Goal: Task Accomplishment & Management: Complete application form

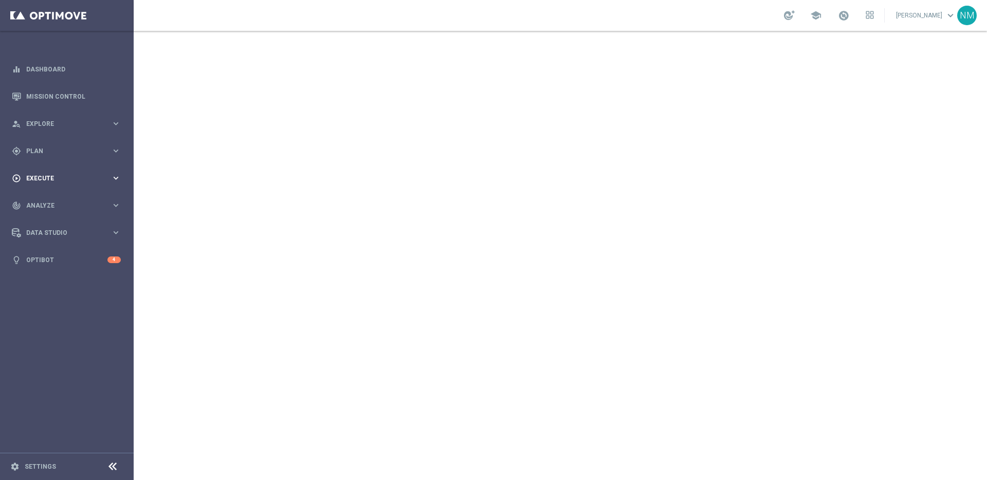
click at [47, 180] on span "Execute" at bounding box center [68, 178] width 85 height 6
click at [49, 200] on link "Campaign Builder" at bounding box center [67, 199] width 80 height 8
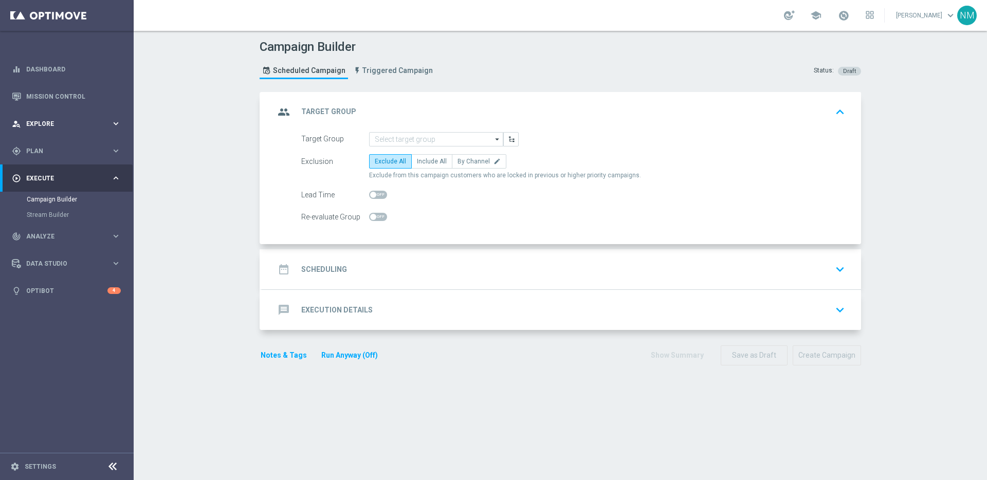
click at [70, 115] on div "person_search Explore keyboard_arrow_right" at bounding box center [66, 123] width 133 height 27
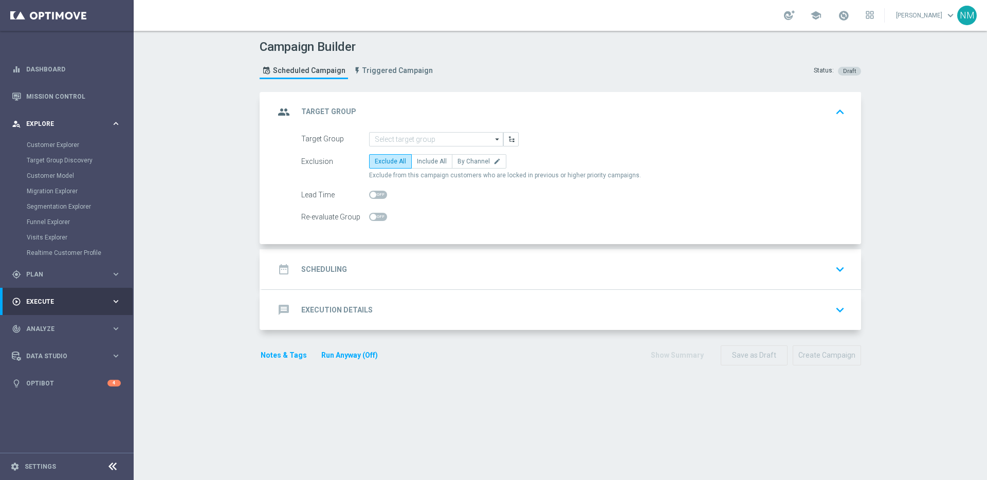
click at [69, 124] on span "Explore" at bounding box center [68, 124] width 85 height 6
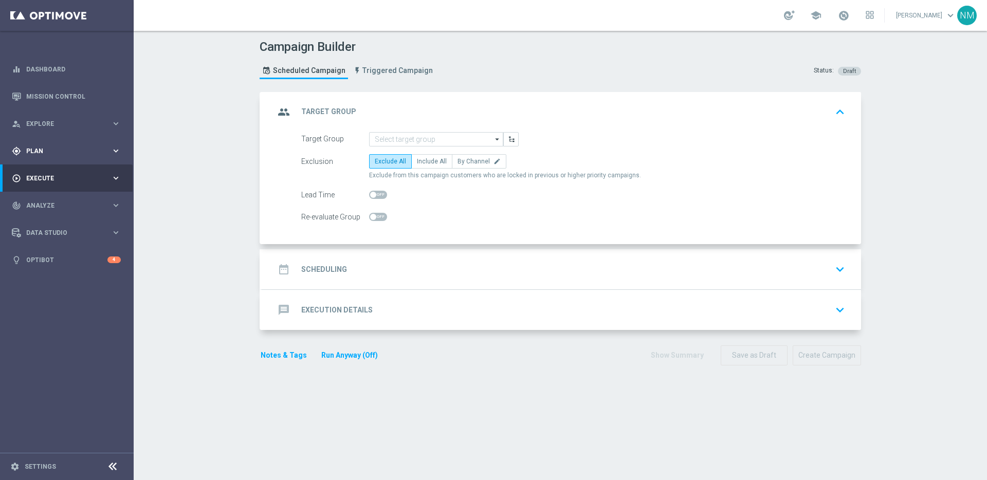
click at [68, 146] on div "gps_fixed Plan" at bounding box center [61, 150] width 99 height 9
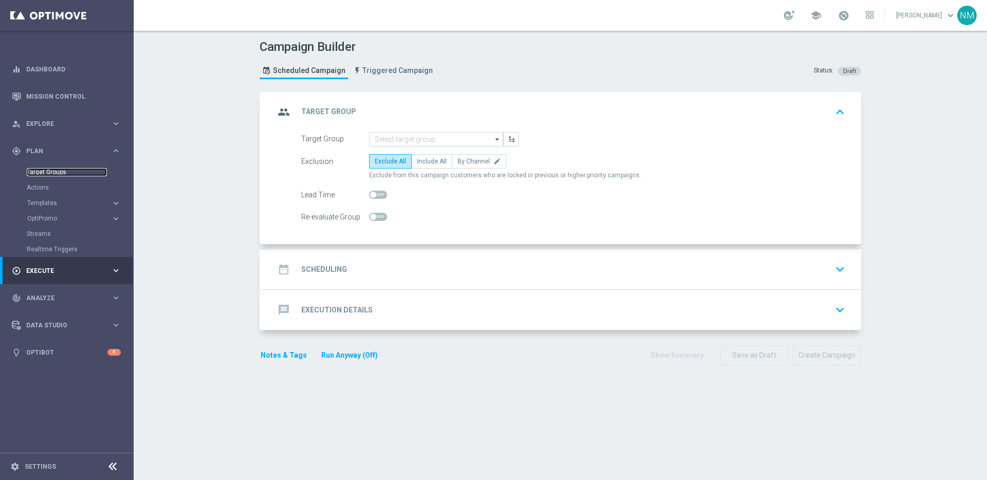
click at [58, 174] on link "Target Groups" at bounding box center [67, 172] width 80 height 8
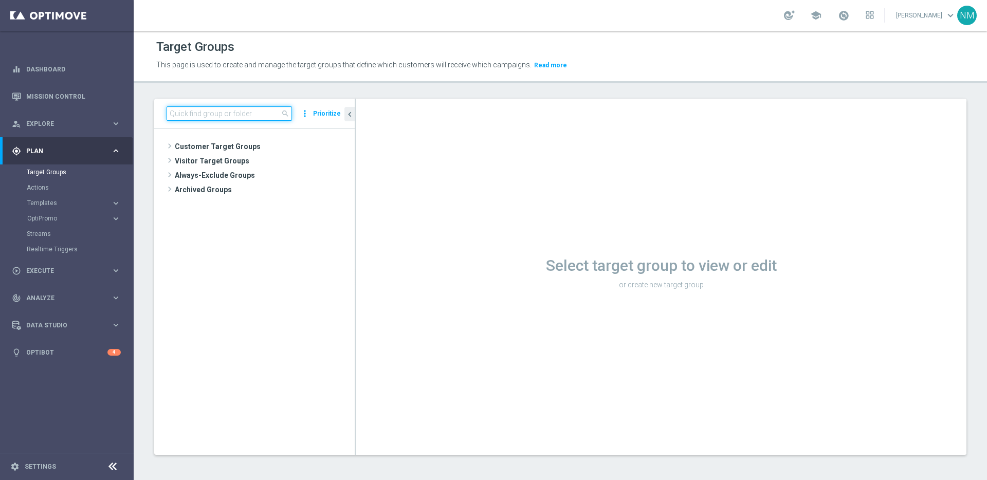
click at [211, 110] on input at bounding box center [229, 113] width 125 height 14
paste input "UK_ALL_VERTICALS_APP"
type input "UK_ALL_VERTICALS_APP"
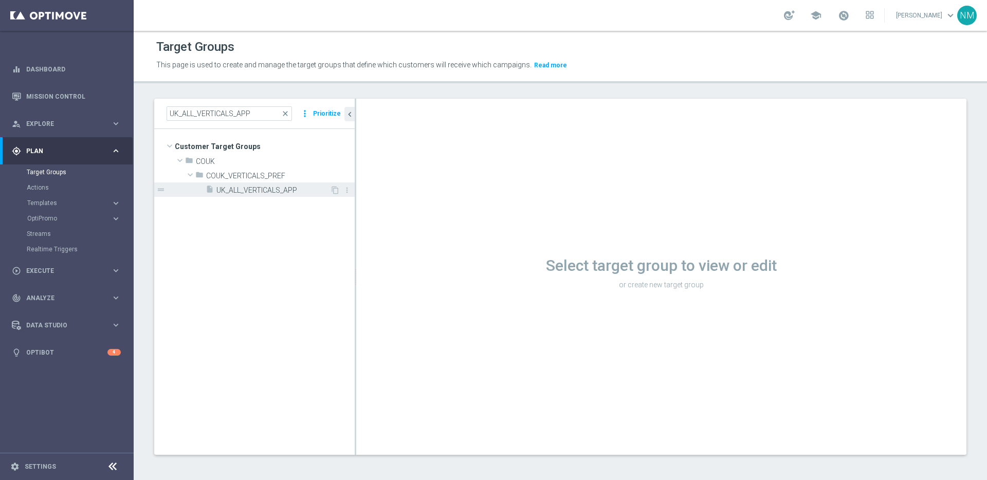
click at [268, 193] on span "UK_ALL_VERTICALS_APP" at bounding box center [273, 190] width 114 height 9
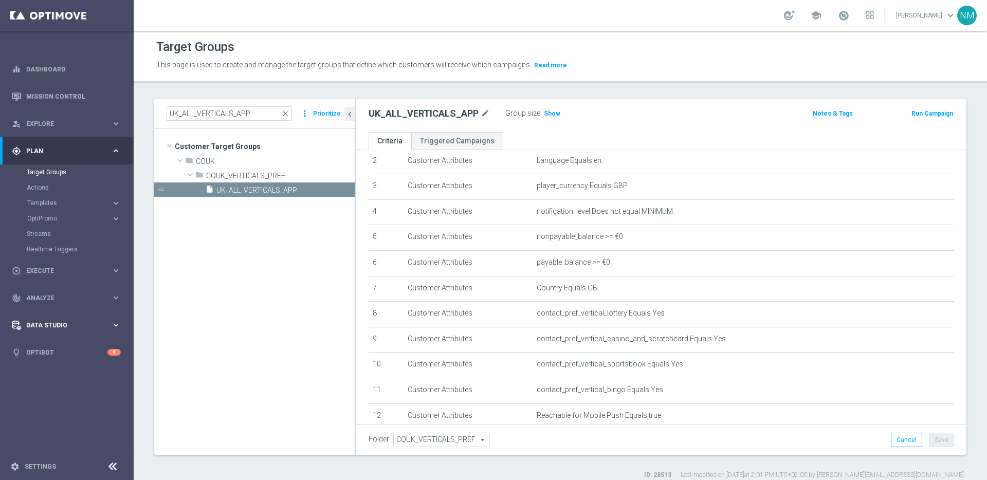
scroll to position [176, 0]
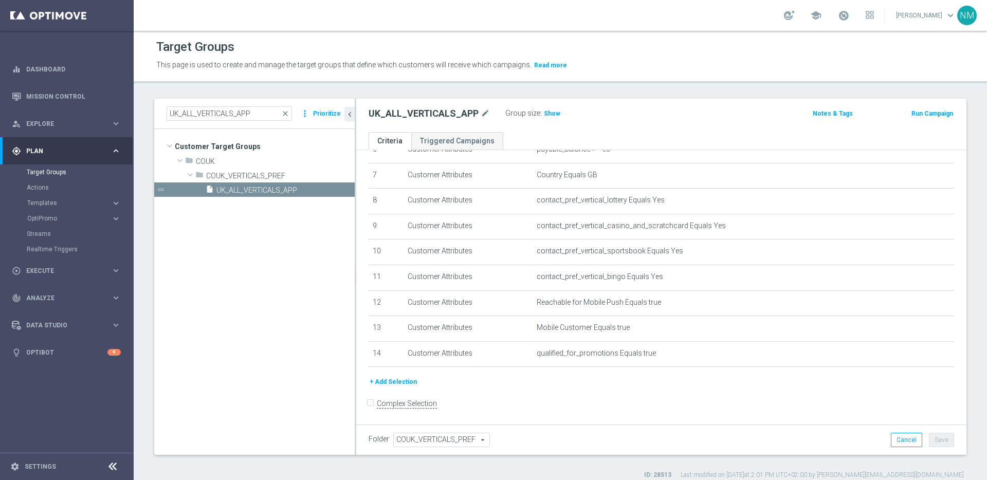
click at [48, 143] on div "gps_fixed Plan keyboard_arrow_right" at bounding box center [66, 150] width 133 height 27
click at [57, 183] on div "play_circle_outline Execute keyboard_arrow_right" at bounding box center [66, 177] width 133 height 27
click at [53, 197] on link "Campaign Builder" at bounding box center [67, 199] width 80 height 8
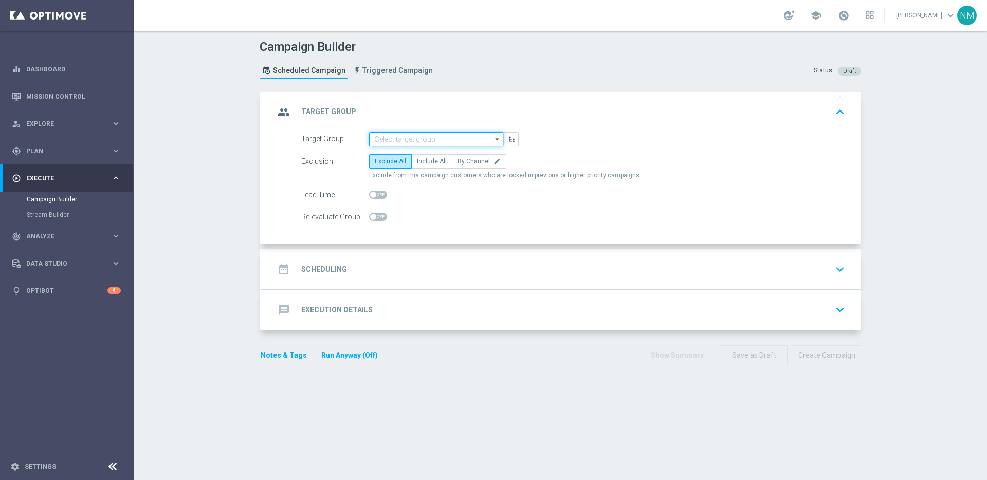
click at [413, 136] on input at bounding box center [436, 139] width 134 height 14
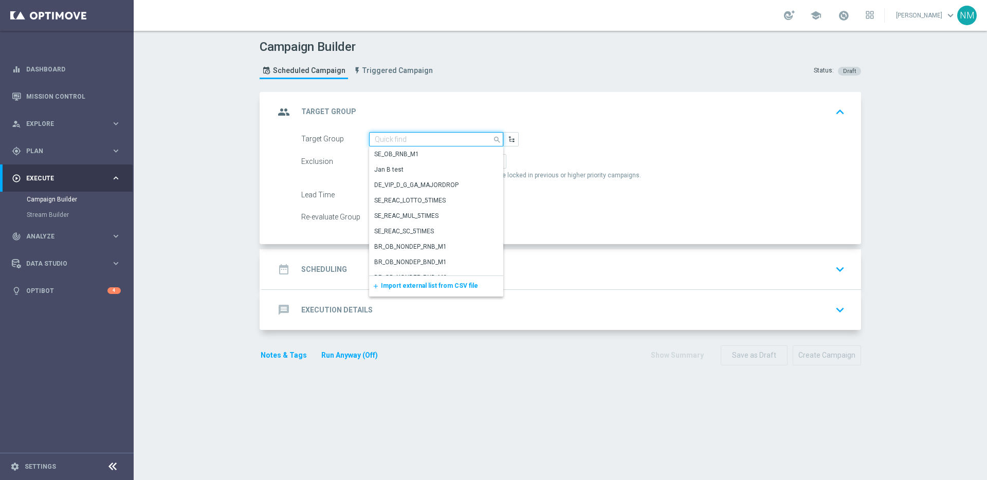
paste input "UK_CASINO_APP"
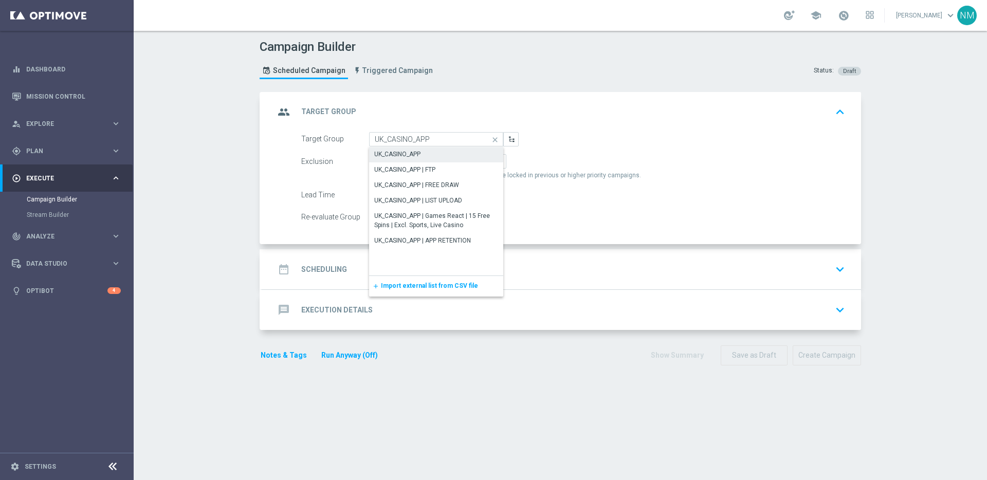
click at [413, 152] on div "UK_CASINO_APP" at bounding box center [397, 154] width 46 height 9
type input "UK_CASINO_APP"
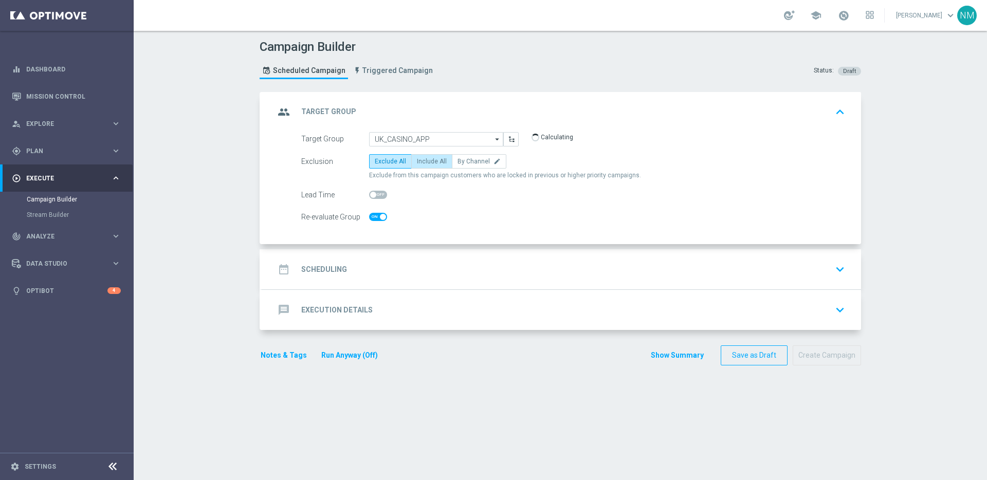
checkbox input "true"
click at [417, 159] on span "Include All" at bounding box center [432, 161] width 30 height 7
click at [417, 160] on input "Include All" at bounding box center [420, 163] width 7 height 7
radio input "true"
click at [384, 271] on div "date_range Scheduling keyboard_arrow_down" at bounding box center [561, 270] width 574 height 20
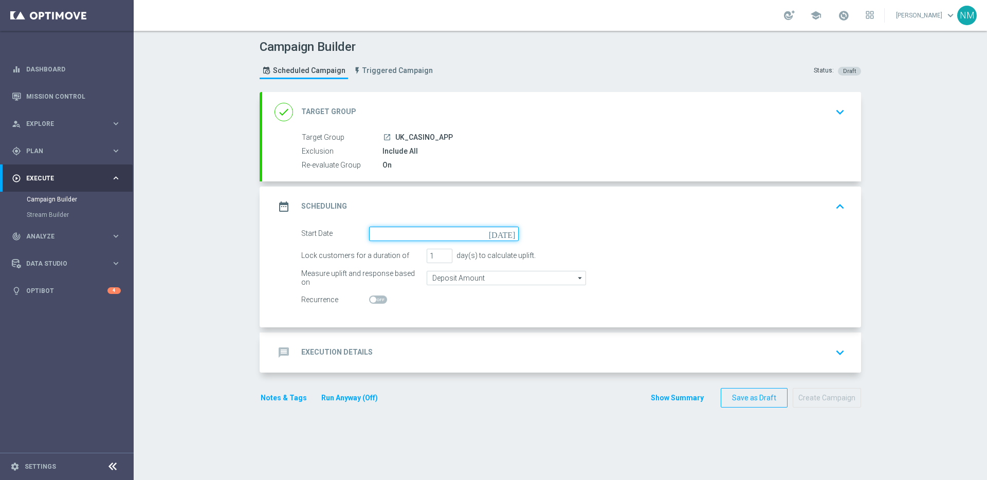
click at [442, 230] on input at bounding box center [444, 234] width 150 height 14
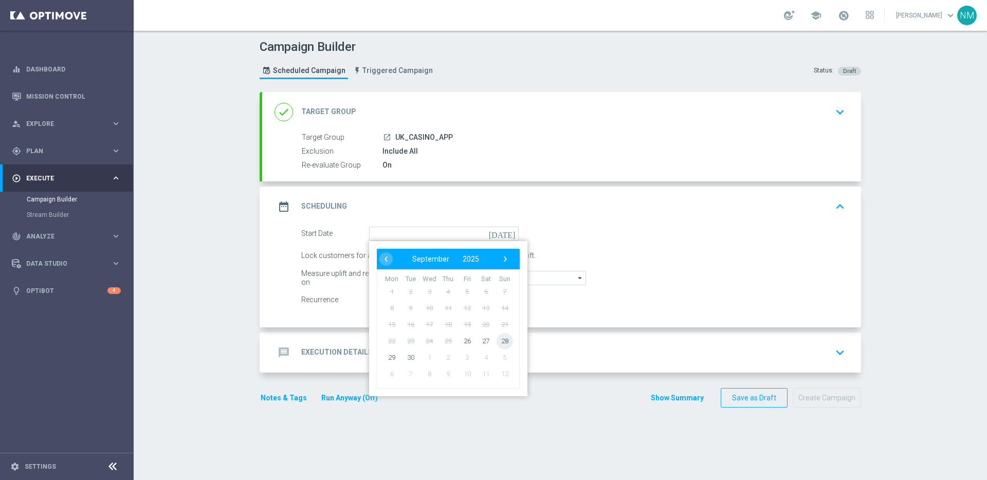
click at [505, 346] on span "28" at bounding box center [505, 341] width 16 height 16
type input "[DATE]"
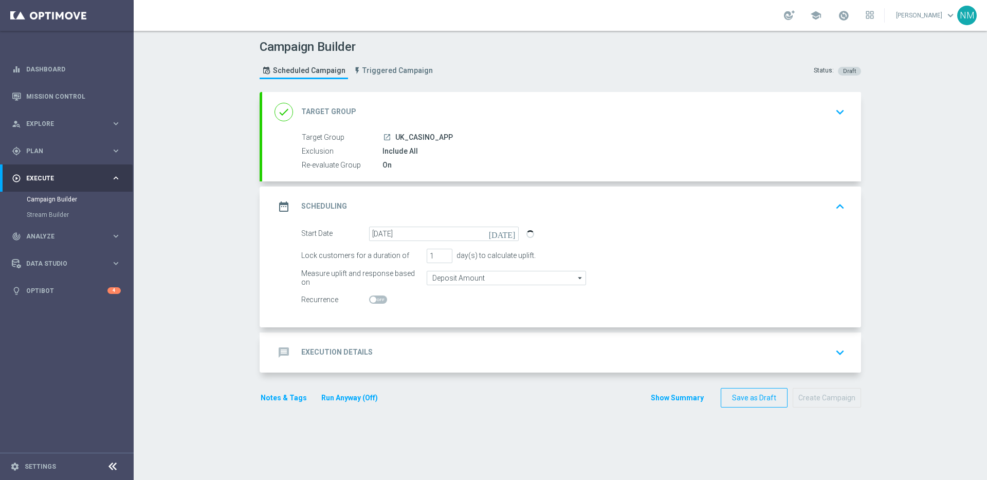
click at [438, 345] on div "message Execution Details keyboard_arrow_down" at bounding box center [561, 353] width 574 height 20
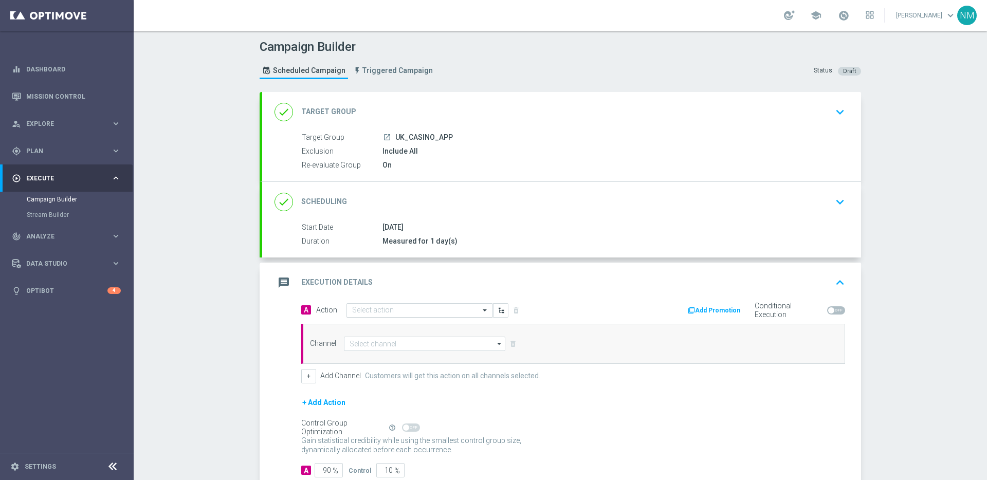
click at [390, 307] on input "text" at bounding box center [409, 310] width 115 height 9
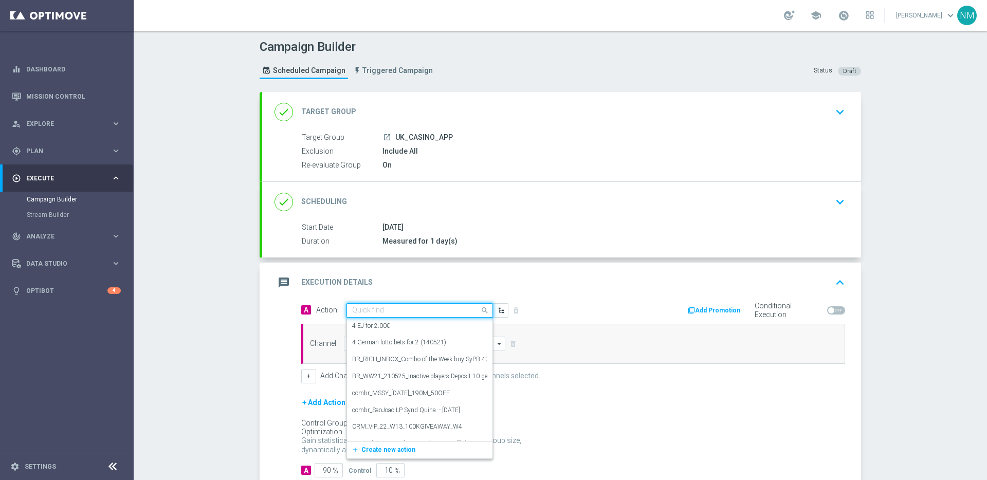
paste input "en_GB_W39_2025_RELAX_SOCIAL_COMPETITION__NVIP_APP_TAC_GM"
type input "en_GB_W39_2025_RELAX_SOCIAL_COMPETITION__NVIP_APP_TAC_GM"
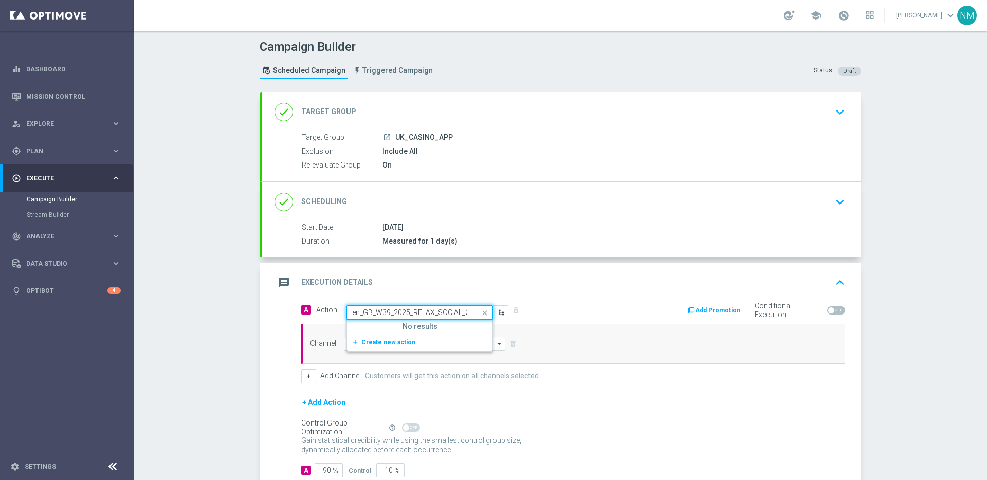
scroll to position [0, 113]
click at [387, 338] on button "add_new Create new action" at bounding box center [418, 343] width 142 height 12
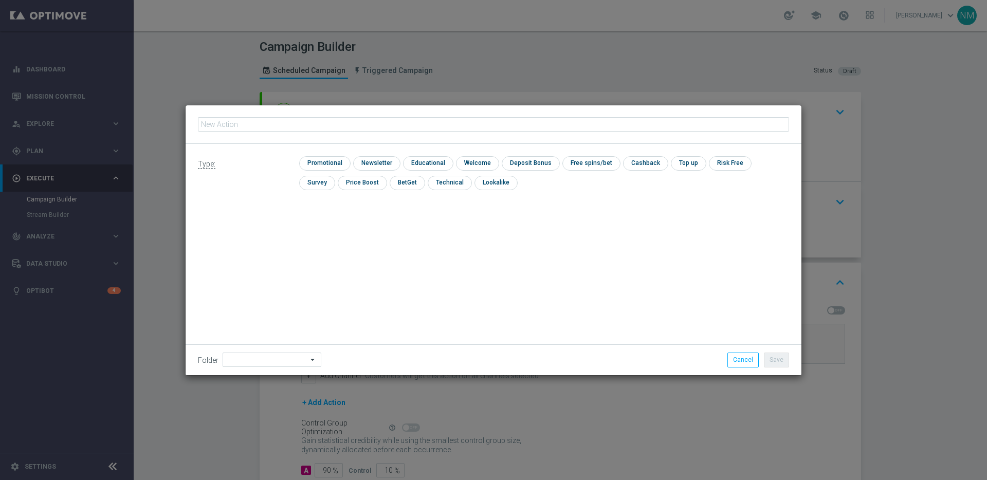
type input "en_GB_W39_2025_RELAX_SOCIAL_COMPETITION__NVIP_APP_TAC_GM"
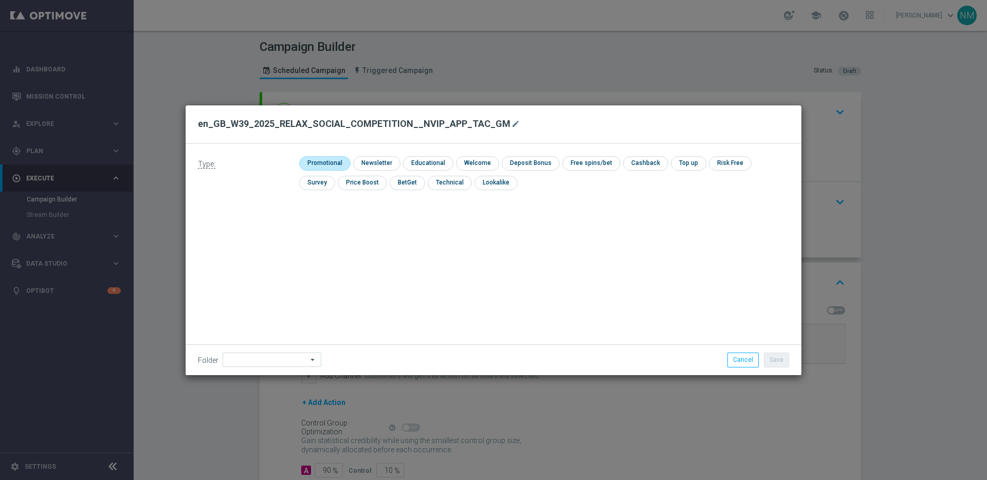
click at [315, 158] on input "checkbox" at bounding box center [323, 163] width 49 height 14
checkbox input "true"
click at [771, 361] on button "Save" at bounding box center [776, 360] width 25 height 14
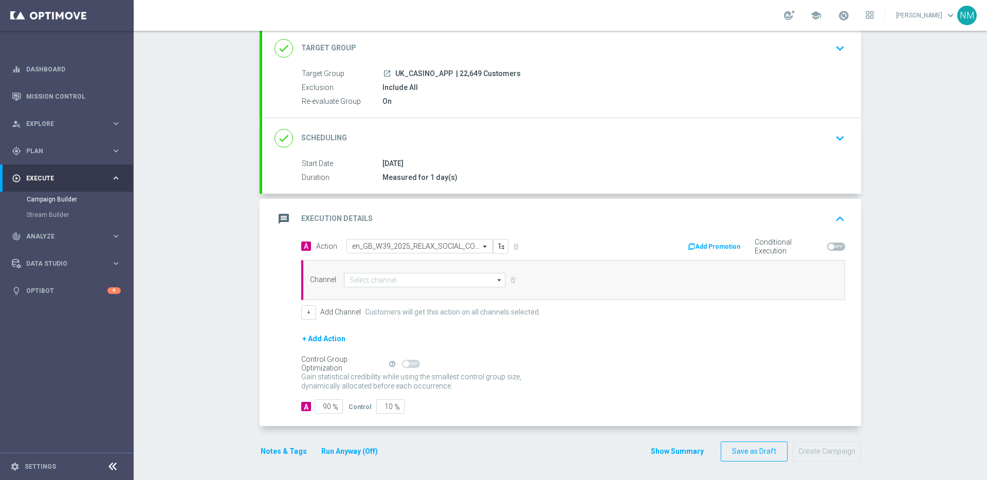
scroll to position [66, 0]
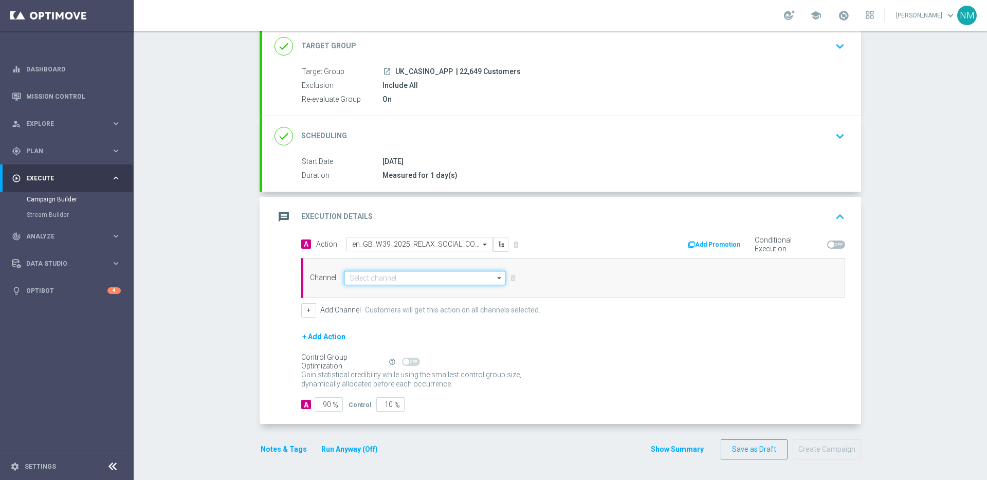
click at [385, 281] on input at bounding box center [424, 278] width 161 height 14
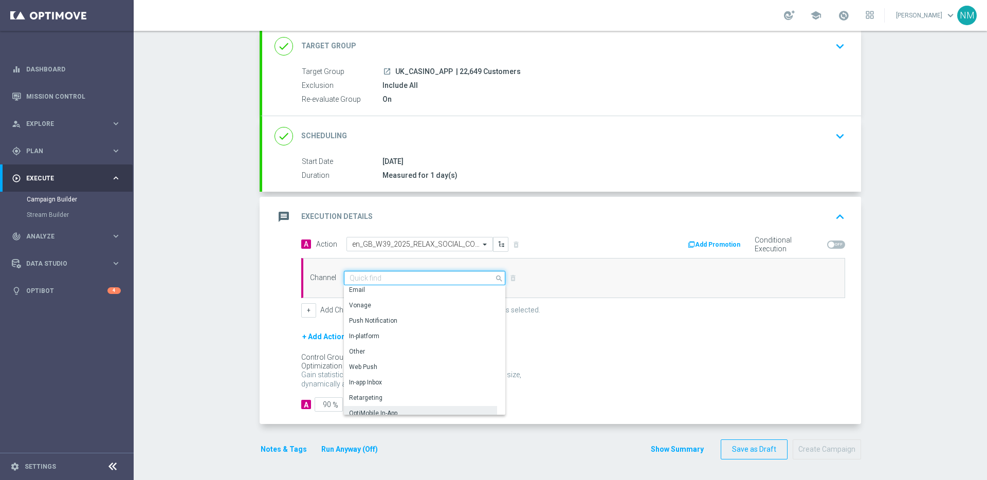
scroll to position [269, 0]
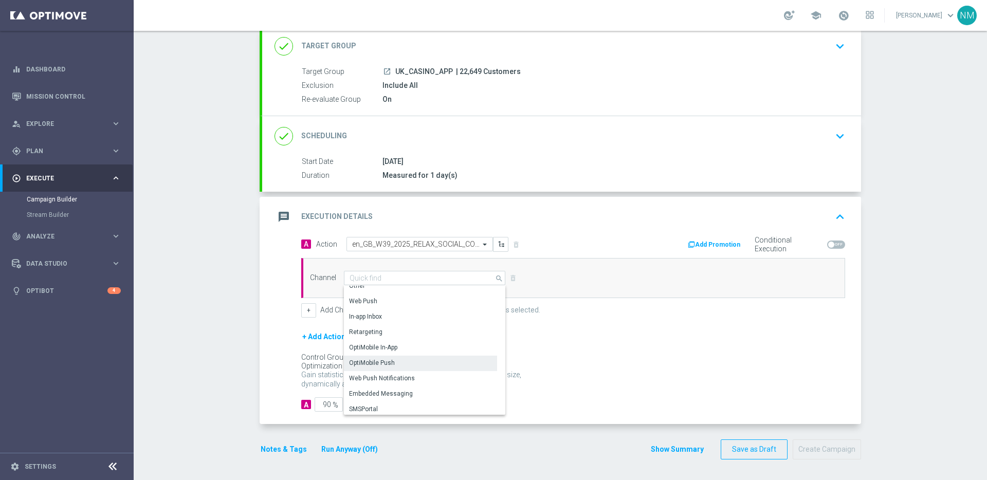
click at [400, 362] on div "OptiMobile Push" at bounding box center [420, 363] width 153 height 14
type input "OptiMobile Push"
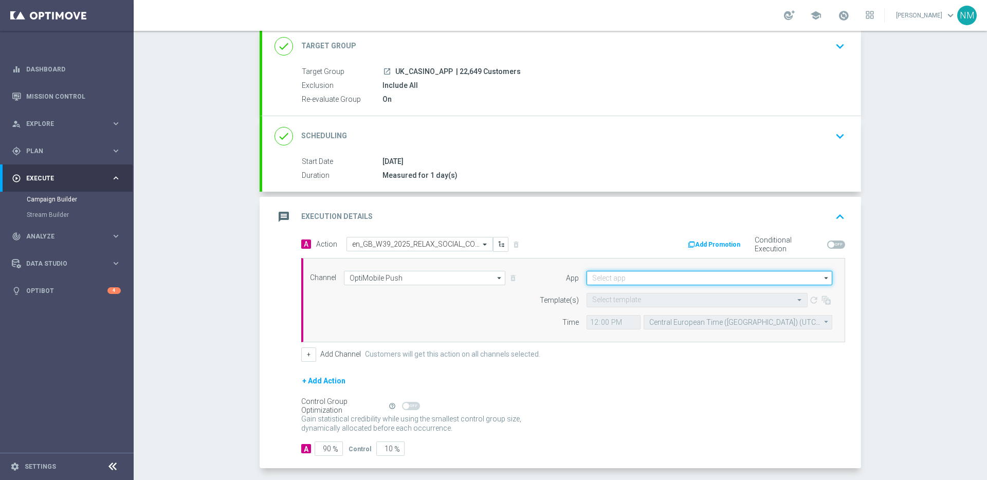
click at [624, 281] on input at bounding box center [709, 278] width 246 height 14
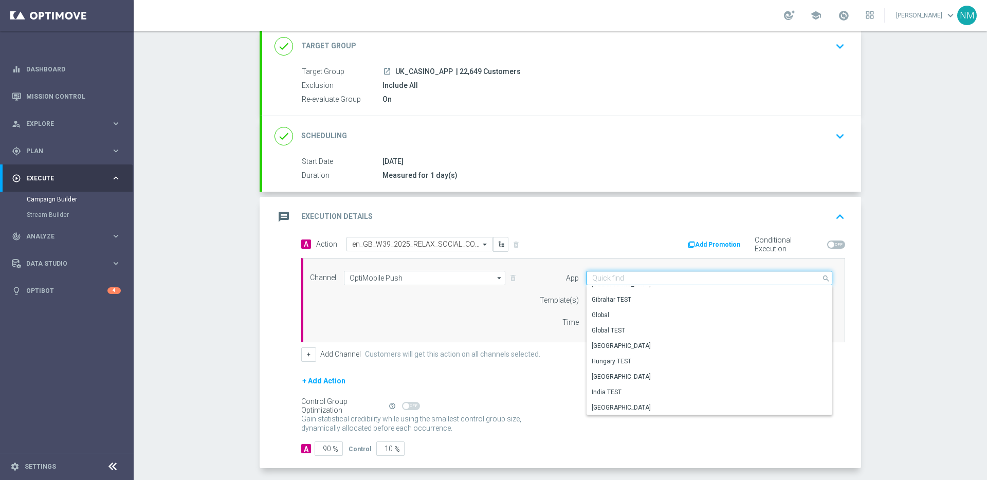
scroll to position [408, 0]
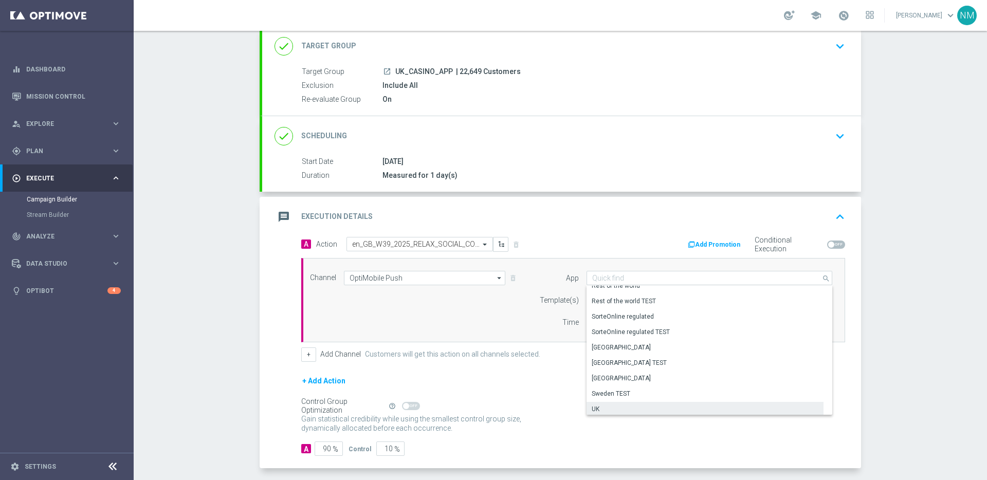
click at [600, 407] on div "UK" at bounding box center [704, 409] width 237 height 14
type input "UK"
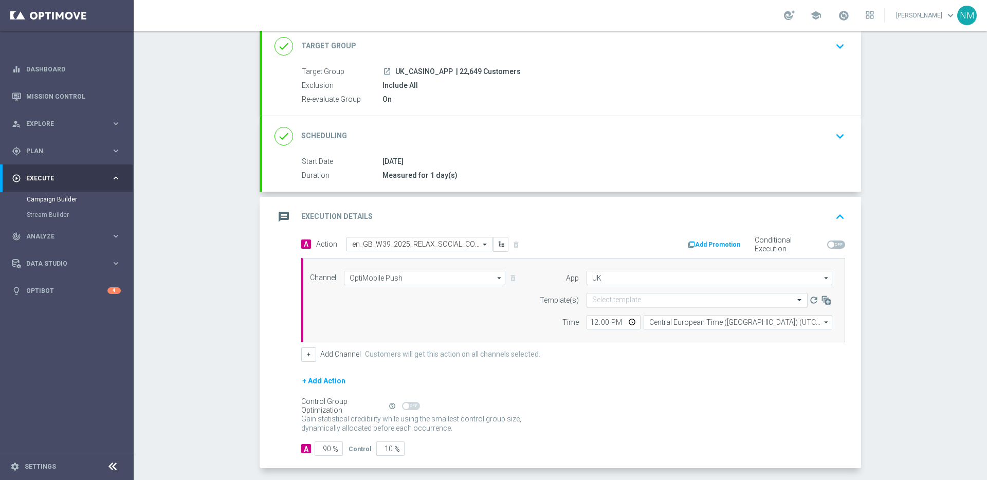
click at [616, 299] on input "text" at bounding box center [686, 300] width 189 height 9
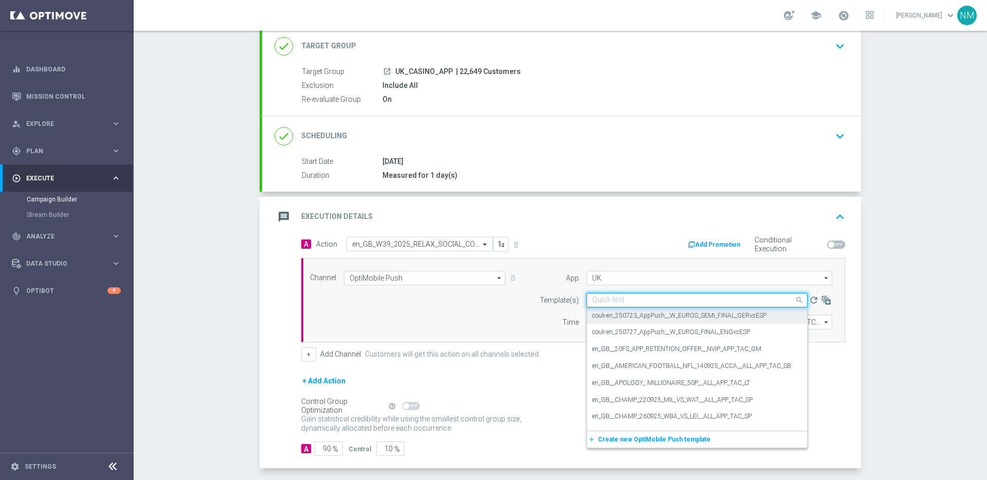
paste input "en_GB_W39_2025_RELAX_SOCIAL_COMPETITION__NVIP_APP_TAC_GM"
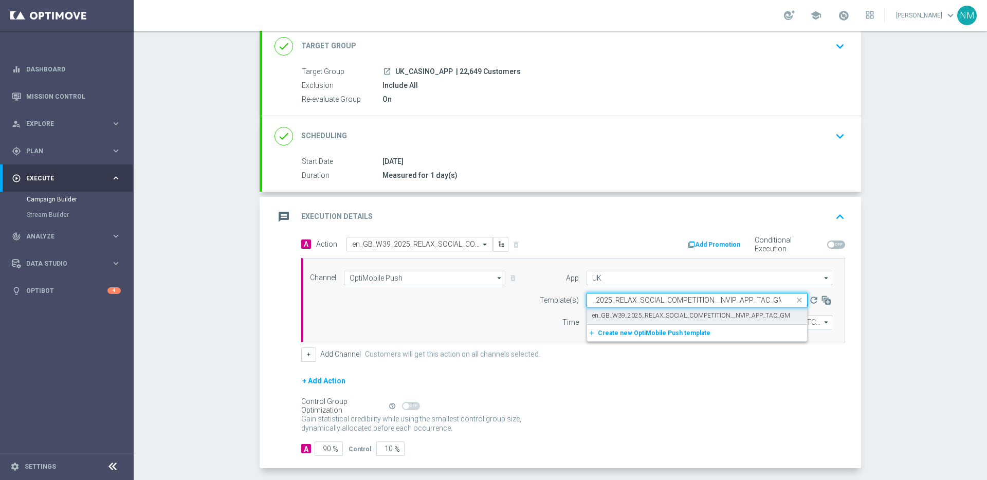
click at [629, 319] on label "en_GB_W39_2025_RELAX_SOCIAL_COMPETITION__NVIP_APP_TAC_GM" at bounding box center [691, 315] width 198 height 9
type input "en_GB_W39_2025_RELAX_SOCIAL_COMPETITION__NVIP_APP_TAC_GM"
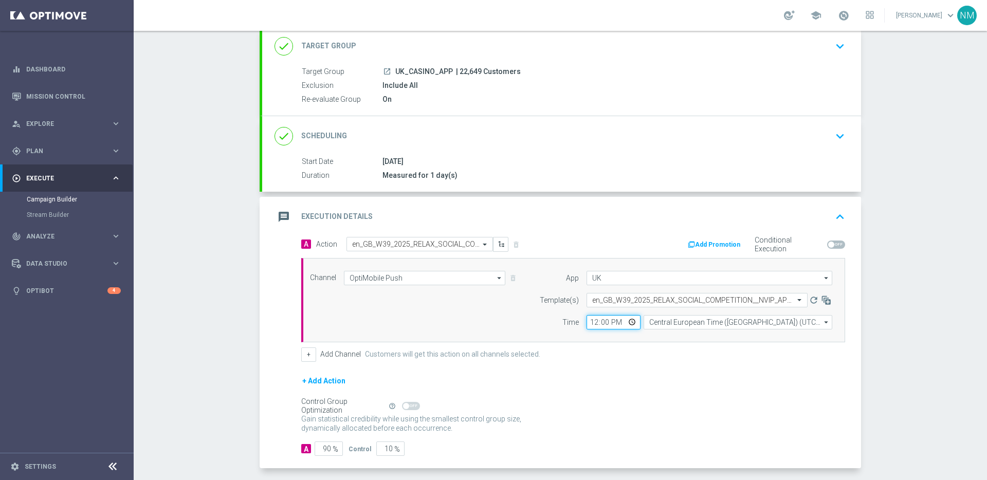
click at [629, 321] on input "12:00" at bounding box center [613, 322] width 54 height 14
type input "19:00"
click at [682, 360] on div "+ Add Channel Customers will get this action on all channels selected." at bounding box center [573, 354] width 544 height 14
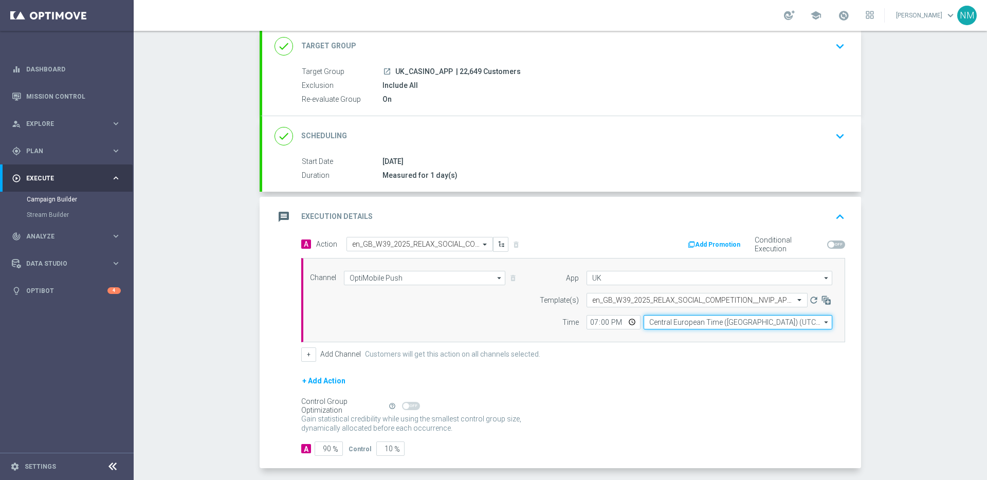
click at [675, 326] on input "Central European Time ([GEOGRAPHIC_DATA]) (UTC +02:00)" at bounding box center [738, 322] width 189 height 14
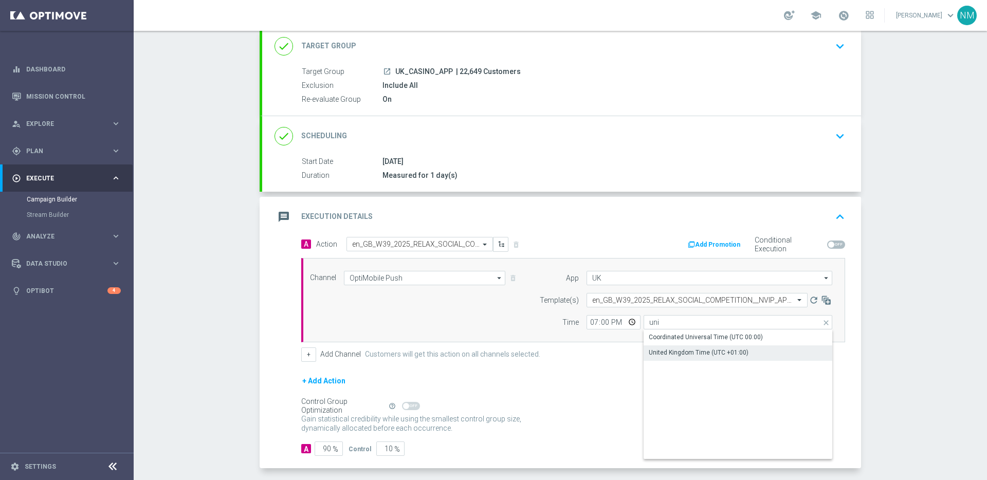
click at [660, 348] on div "United Kingdom Time (UTC +01:00)" at bounding box center [699, 352] width 100 height 9
type input "United Kingdom Time (UTC +01:00)"
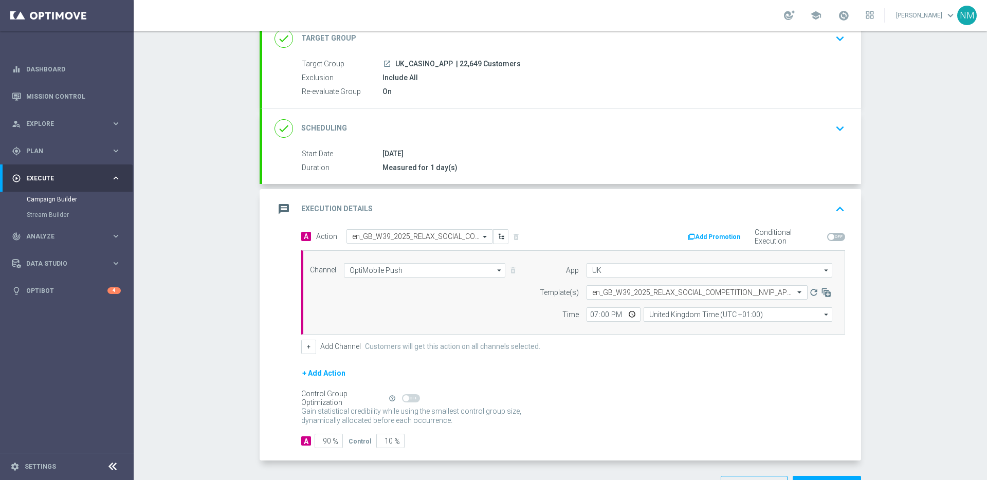
scroll to position [84, 0]
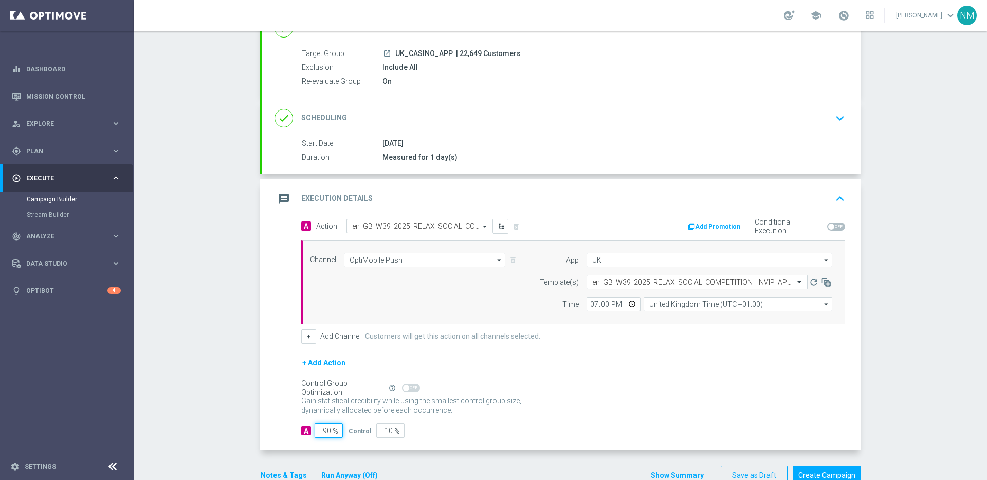
click at [323, 432] on input "90" at bounding box center [329, 431] width 28 height 14
type input "0"
type input "100"
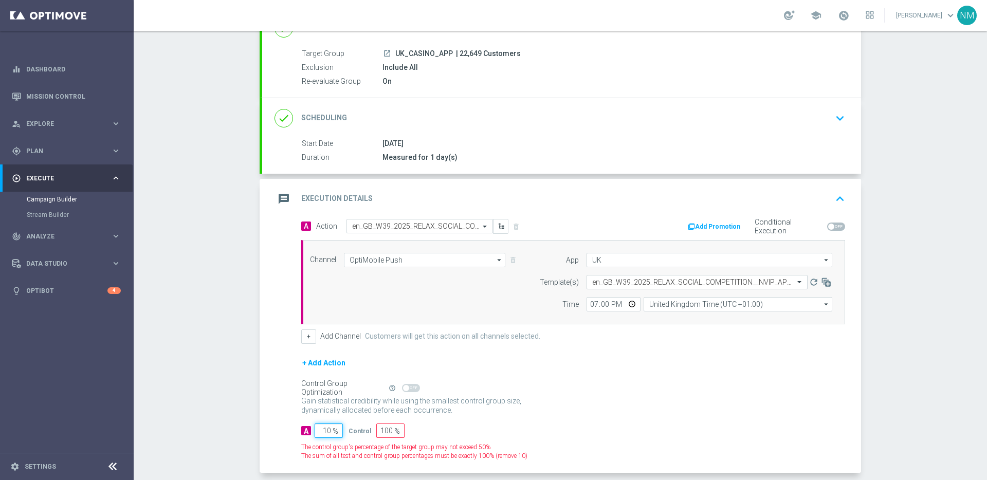
type input "100"
type input "0"
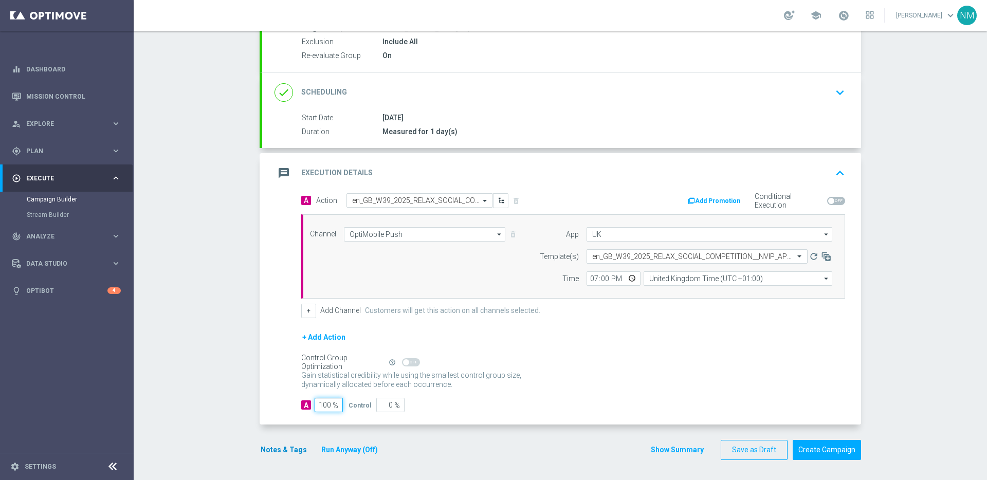
scroll to position [110, 0]
type input "100"
click at [287, 452] on button "Notes & Tags" at bounding box center [284, 449] width 48 height 13
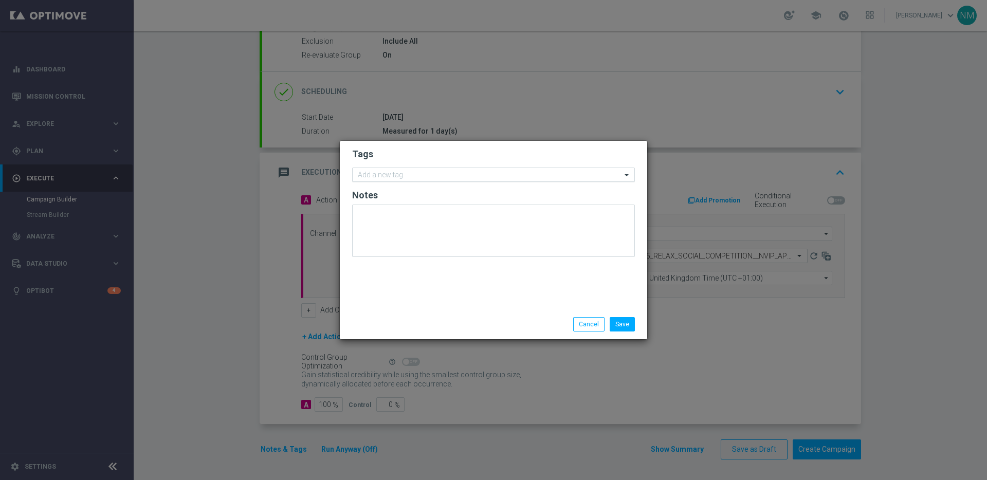
click at [400, 175] on input "text" at bounding box center [490, 175] width 264 height 9
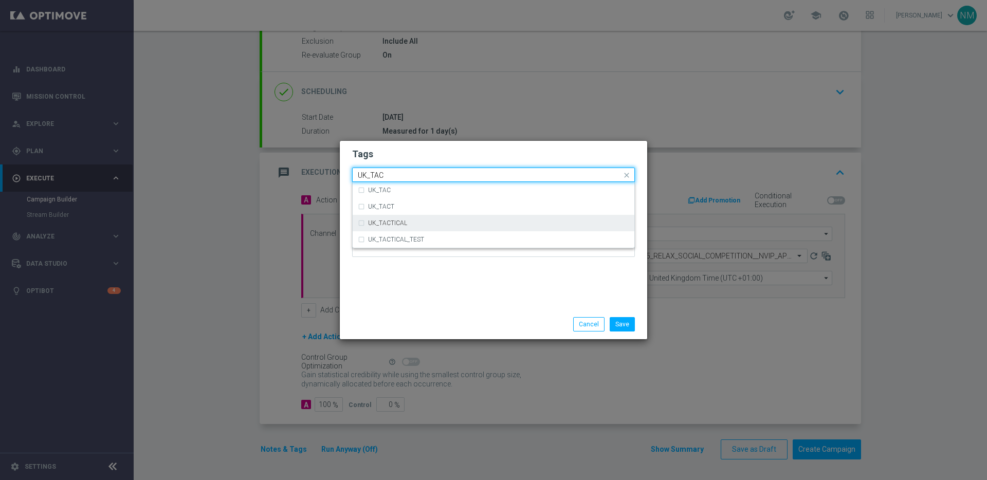
click at [436, 220] on div "UK_TACTICAL" at bounding box center [498, 223] width 261 height 6
type input "UK_TAC"
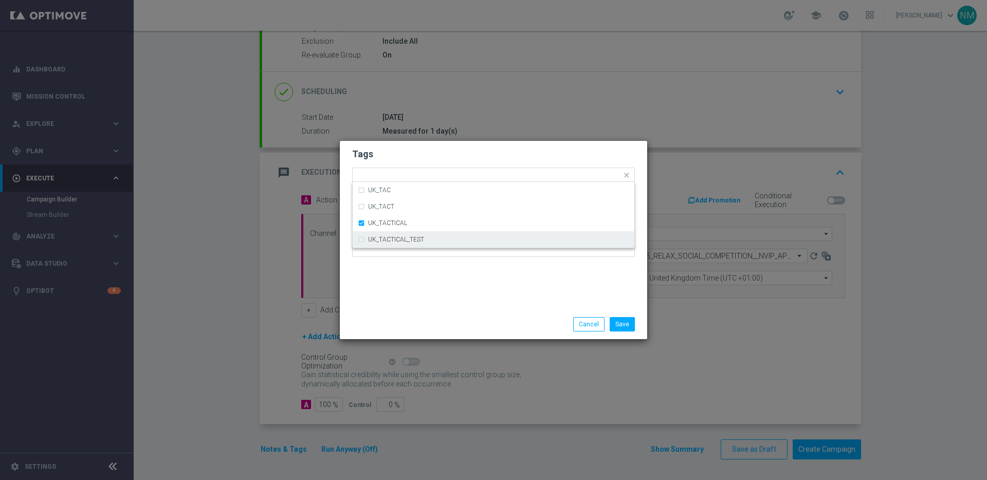
drag, startPoint x: 528, startPoint y: 260, endPoint x: 556, endPoint y: 275, distance: 32.0
click at [528, 260] on div at bounding box center [493, 235] width 283 height 60
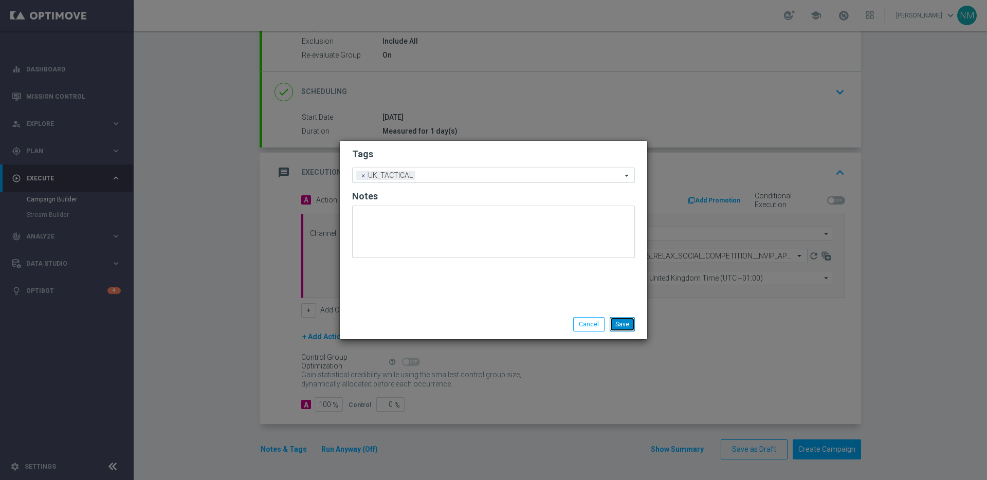
click at [629, 321] on button "Save" at bounding box center [622, 324] width 25 height 14
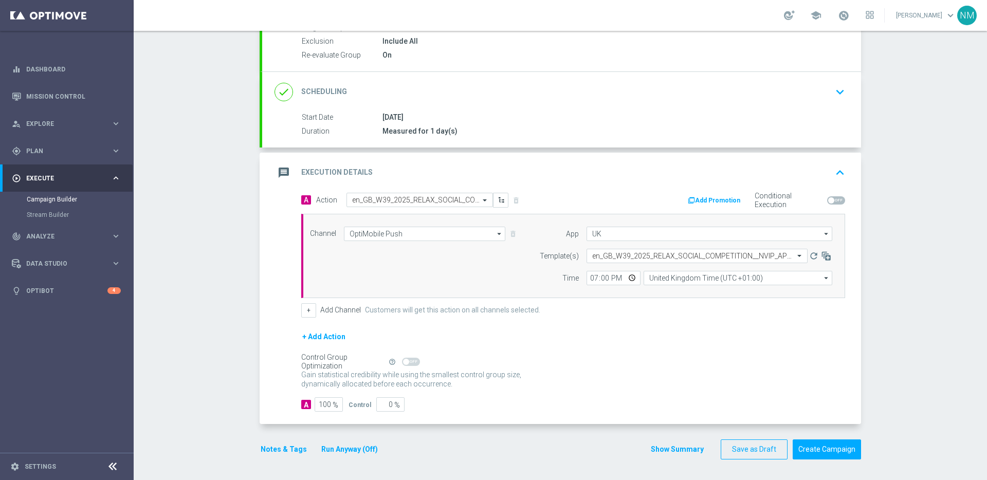
click at [795, 396] on form "A Action Select action en_GB_W39_2025_RELAX_SOCIAL_COMPETITION__NVIP_APP_TAC_GM…" at bounding box center [573, 302] width 544 height 219
click at [808, 384] on div "Gain statistical credibility while using the smallest control group size, dynam…" at bounding box center [573, 379] width 544 height 25
click at [819, 451] on button "Create Campaign" at bounding box center [827, 449] width 68 height 20
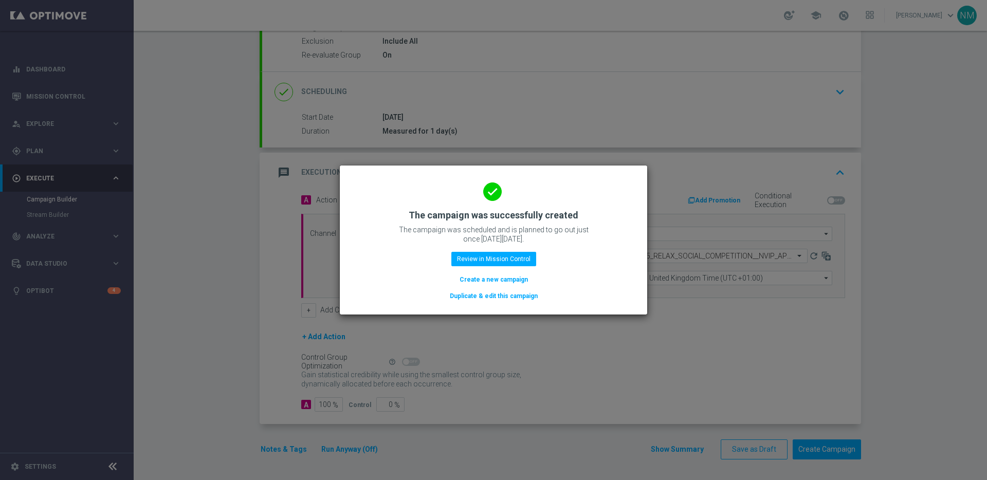
click at [565, 254] on div "done The campaign was successfully created The campaign was scheduled and is pl…" at bounding box center [493, 238] width 283 height 126
click at [513, 252] on button "Review in Mission Control" at bounding box center [493, 259] width 85 height 14
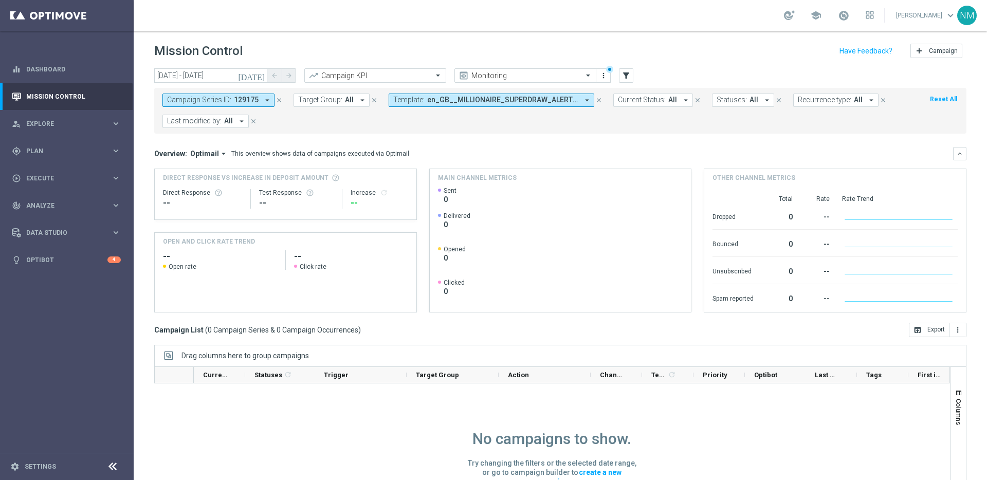
click at [597, 98] on icon "close" at bounding box center [598, 100] width 7 height 7
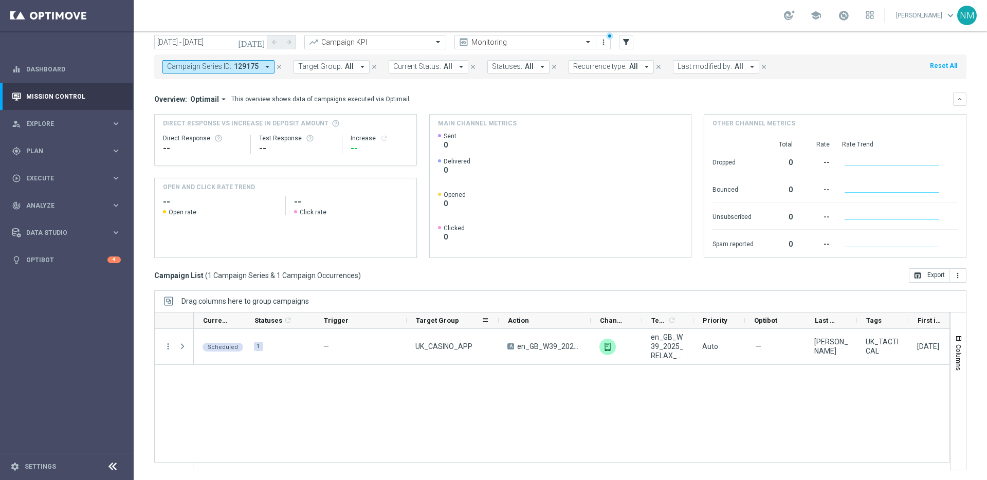
scroll to position [34, 0]
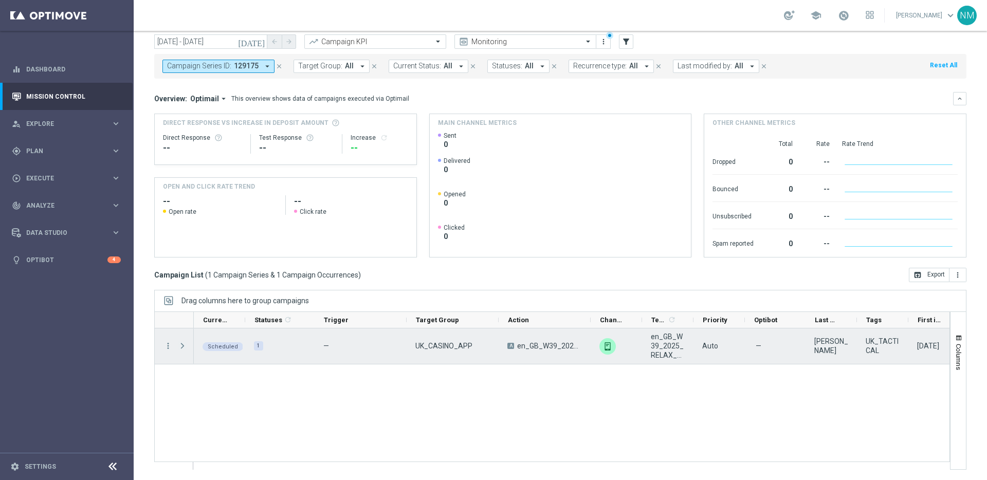
click at [180, 345] on span at bounding box center [182, 346] width 9 height 8
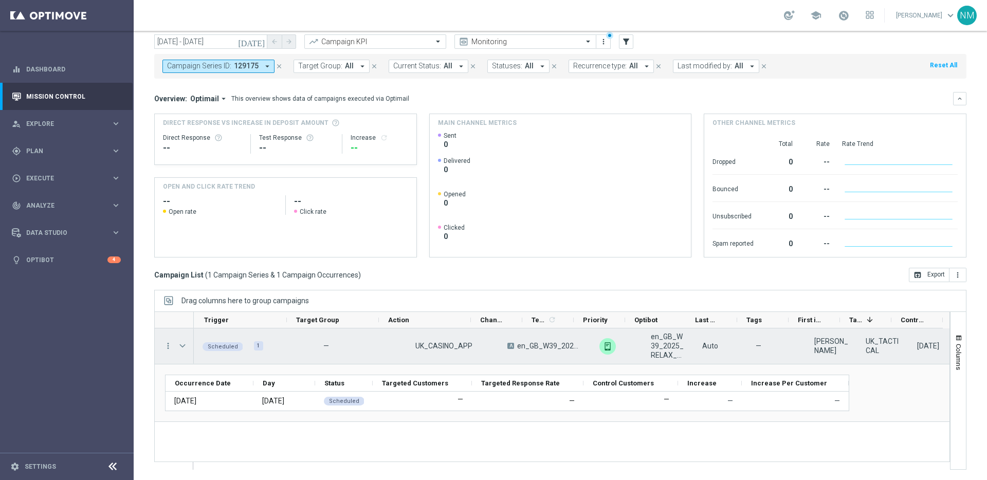
scroll to position [0, 0]
click at [166, 344] on icon "more_vert" at bounding box center [167, 345] width 9 height 9
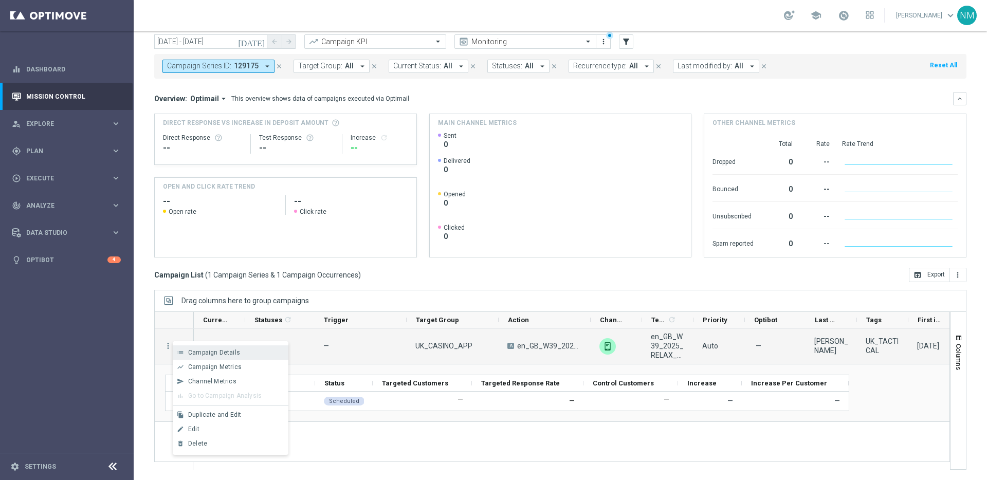
click at [195, 352] on span "Campaign Details" at bounding box center [214, 352] width 52 height 7
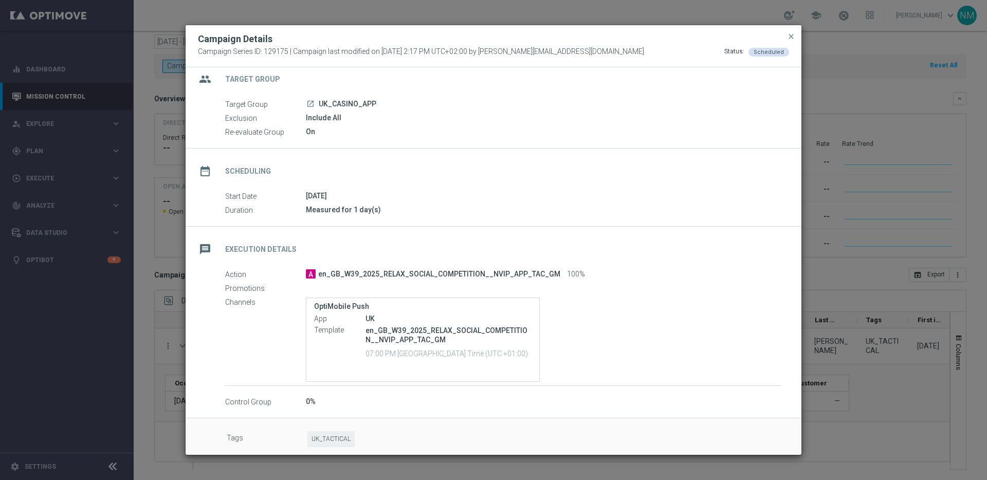
scroll to position [19, 0]
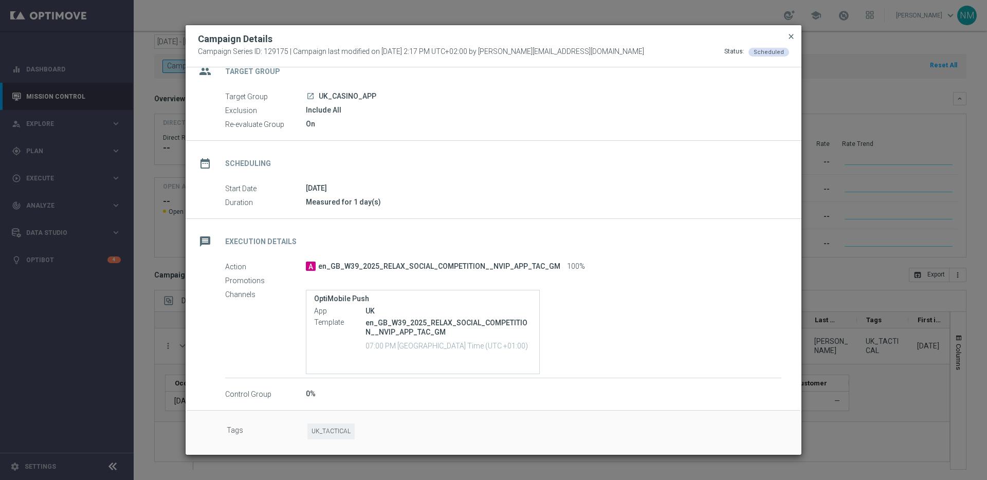
click at [787, 36] on span "close" at bounding box center [791, 36] width 8 height 8
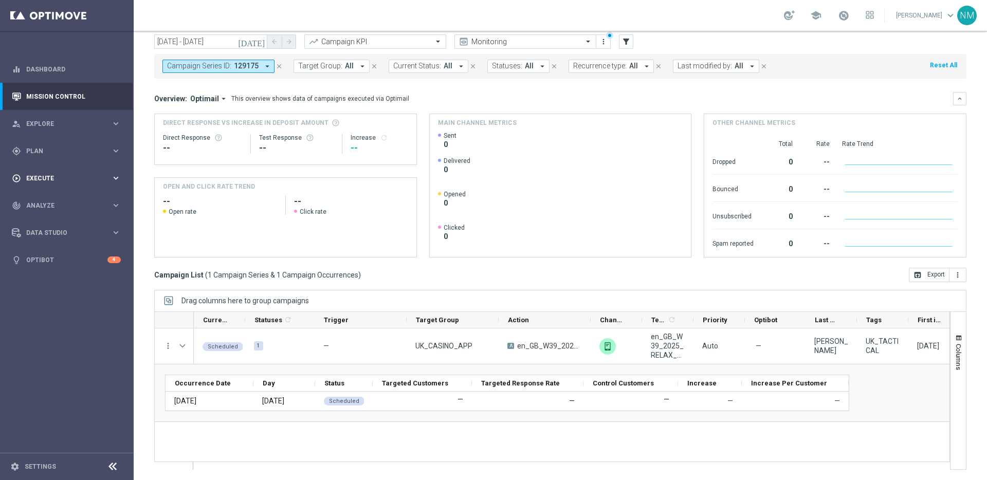
click at [47, 179] on span "Execute" at bounding box center [68, 178] width 85 height 6
click at [50, 200] on link "Campaign Builder" at bounding box center [67, 199] width 80 height 8
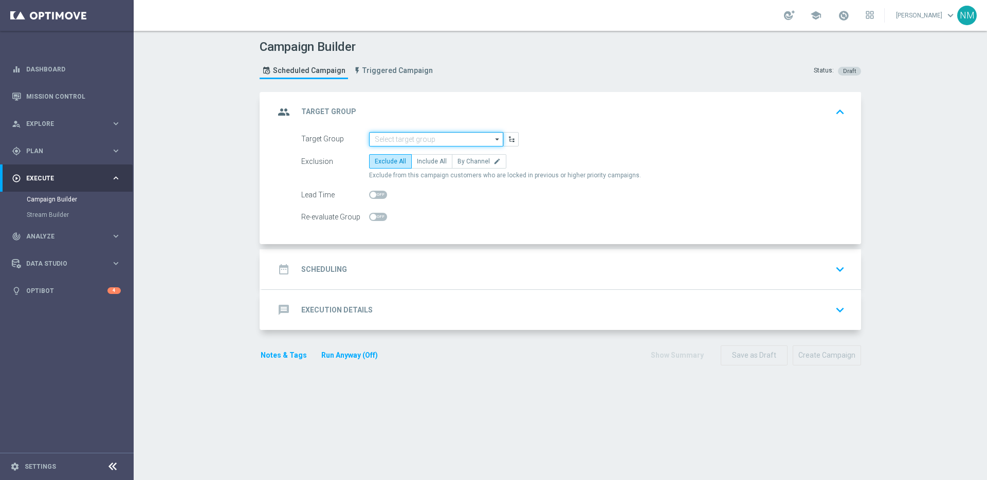
click at [419, 141] on input at bounding box center [436, 139] width 134 height 14
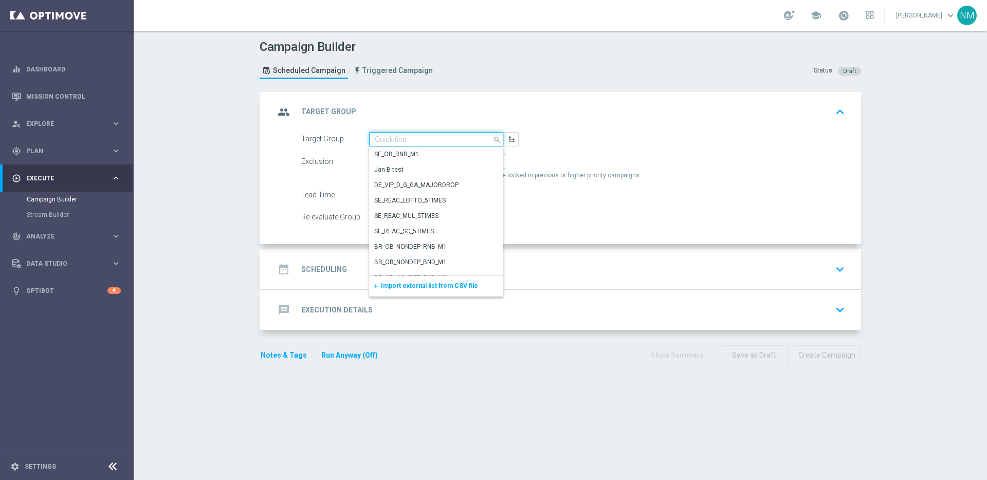
paste input "UK_SPORTSBOOK_APP"
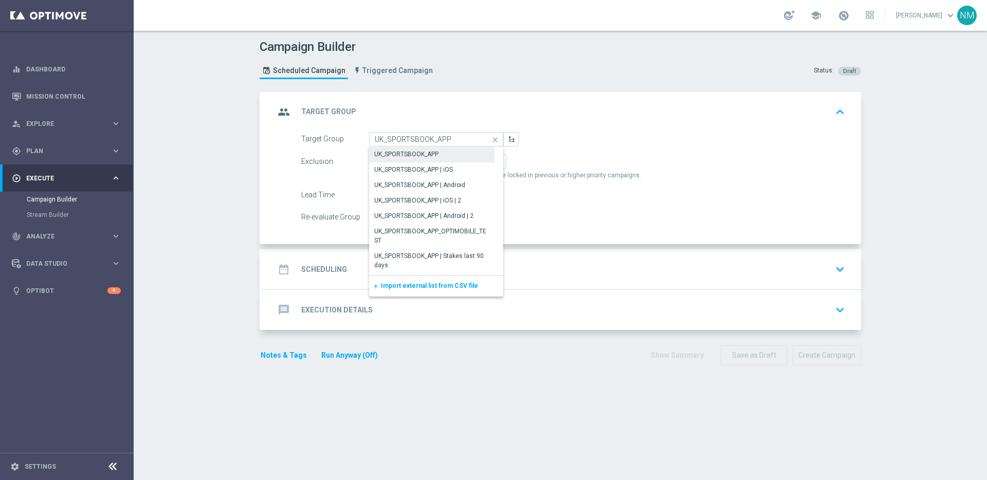
click at [419, 150] on div "UK_SPORTSBOOK_APP" at bounding box center [406, 154] width 64 height 9
type input "UK_SPORTSBOOK_APP"
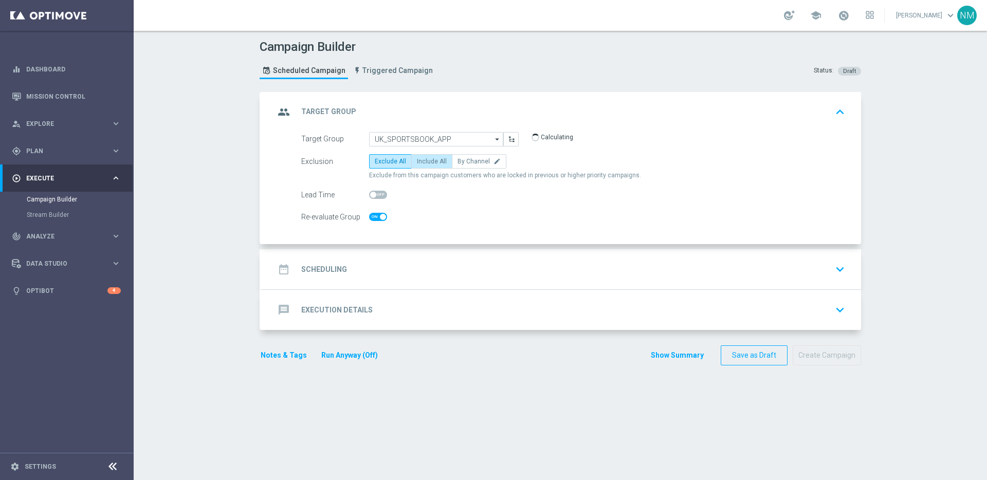
checkbox input "true"
click at [424, 159] on span "Include All" at bounding box center [432, 161] width 30 height 7
click at [424, 160] on input "Include All" at bounding box center [420, 163] width 7 height 7
radio input "true"
click at [417, 258] on div "date_range Scheduling keyboard_arrow_down" at bounding box center [561, 269] width 599 height 40
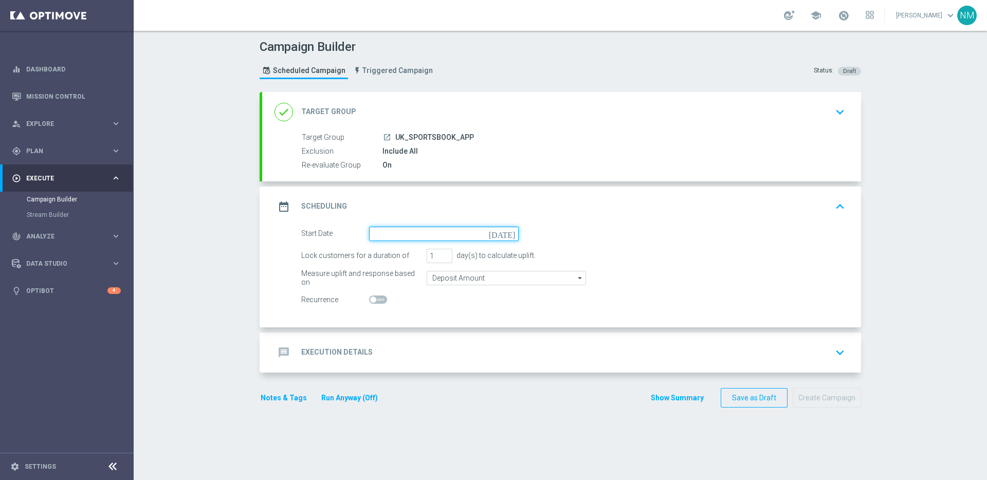
click at [413, 234] on input at bounding box center [444, 234] width 150 height 14
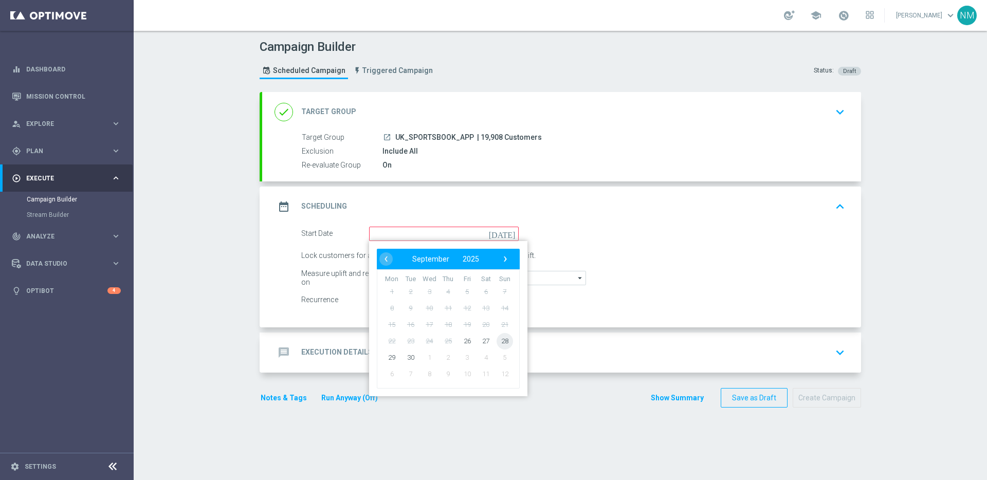
click at [497, 340] on span "28" at bounding box center [505, 341] width 16 height 16
type input "[DATE]"
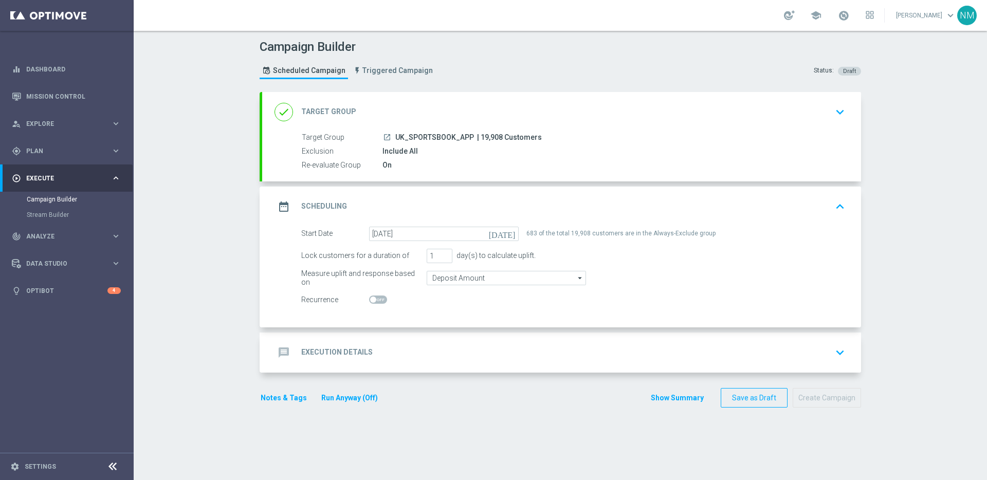
click at [397, 335] on div "message Execution Details keyboard_arrow_down" at bounding box center [561, 353] width 599 height 40
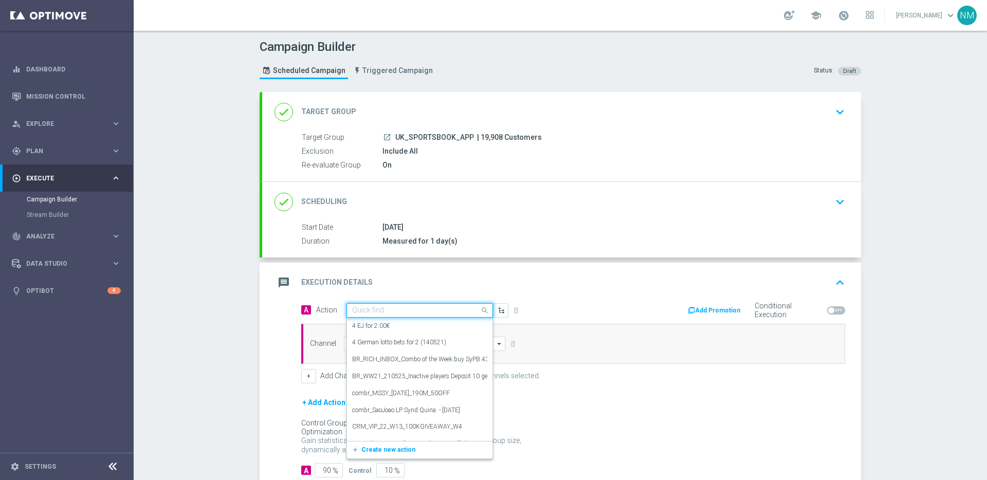
click at [395, 309] on input "text" at bounding box center [409, 310] width 115 height 9
paste input "en_GB__SUNDAY_OFFER__NVIP_APP_TAC_SP"
type input "en_GB__SUNDAY_OFFER__NVIP_APP_TAC_SP"
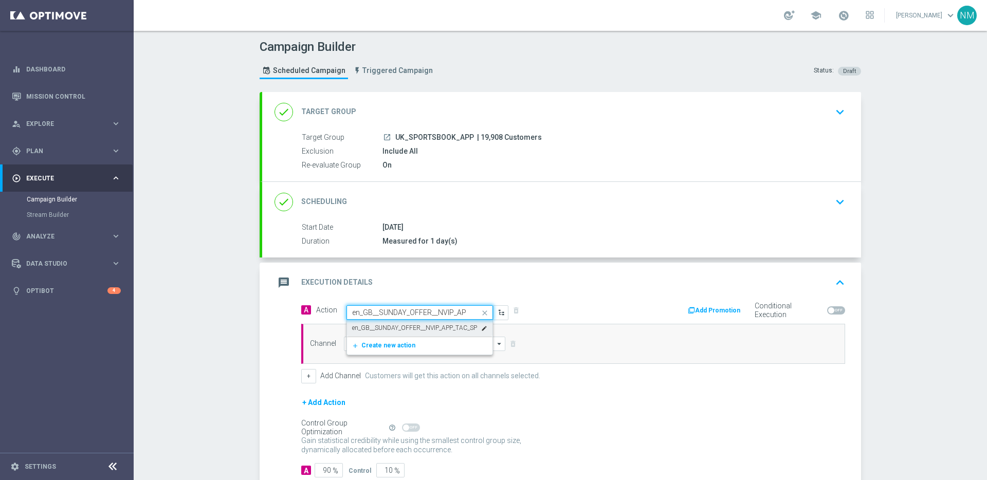
scroll to position [0, 30]
click at [395, 329] on label "en_GB__SUNDAY_OFFER__NVIP_APP_TAC_SP" at bounding box center [414, 328] width 125 height 9
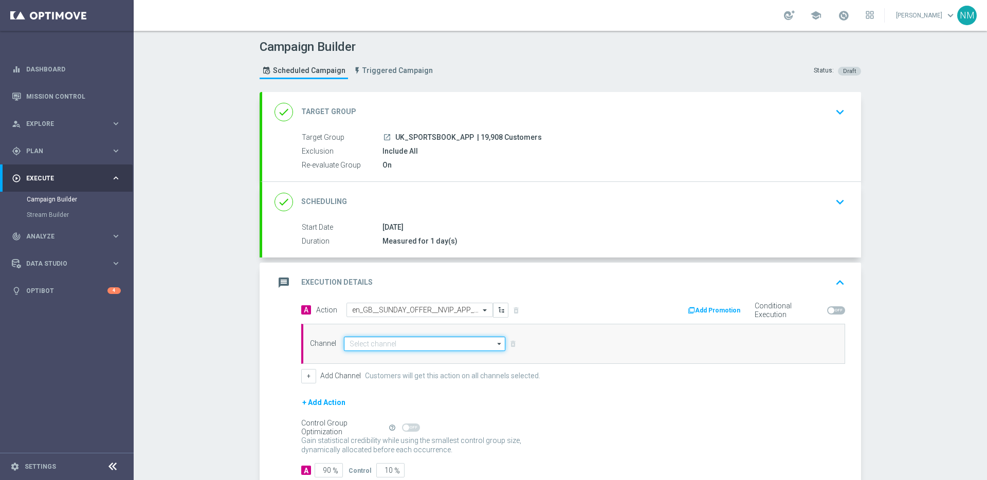
click at [394, 340] on input at bounding box center [424, 344] width 161 height 14
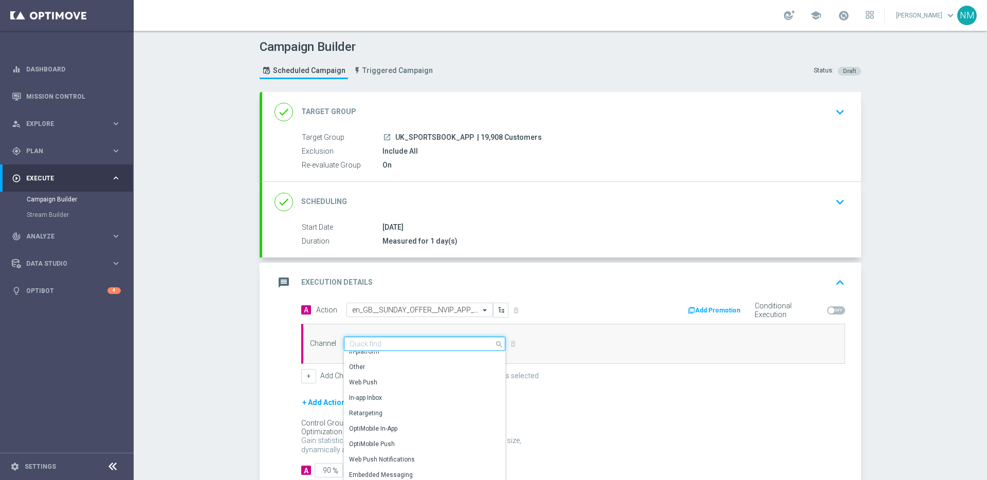
scroll to position [66, 0]
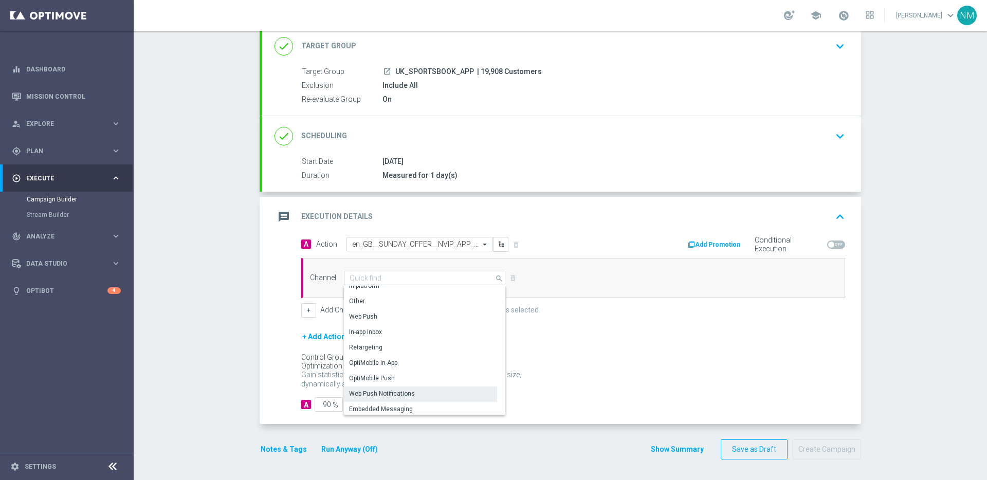
click at [377, 387] on div "Web Push Notifications" at bounding box center [420, 394] width 153 height 14
type input "Web Push Notifications"
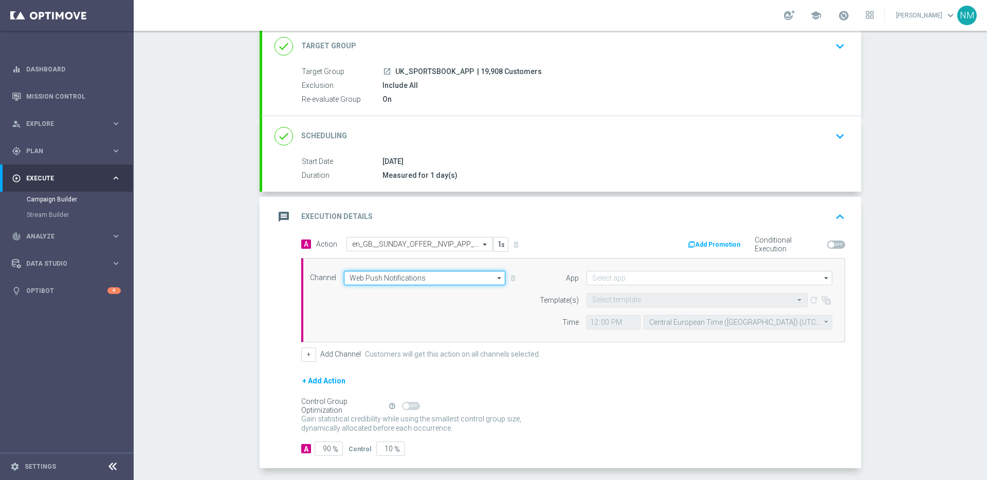
click at [428, 273] on input "Web Push Notifications" at bounding box center [424, 278] width 161 height 14
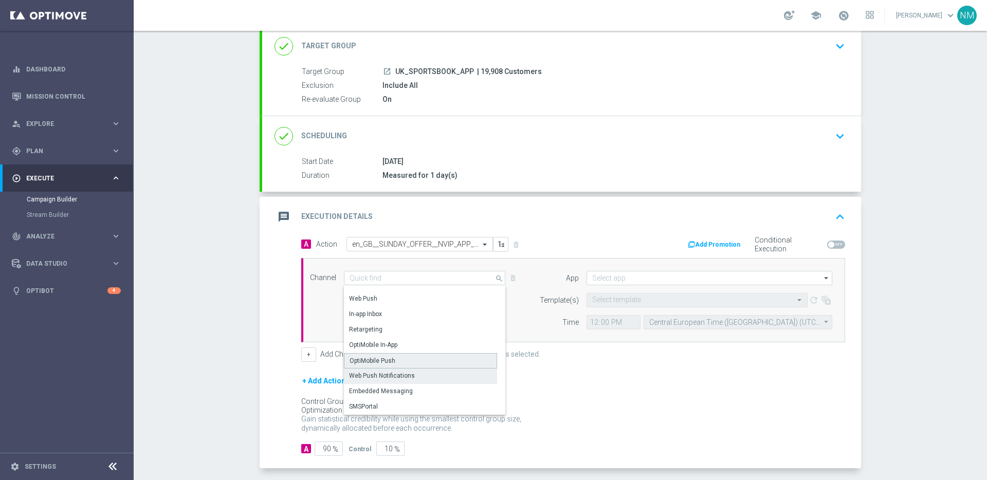
click at [393, 360] on div "OptiMobile Push" at bounding box center [420, 360] width 153 height 15
type input "OptiMobile Push"
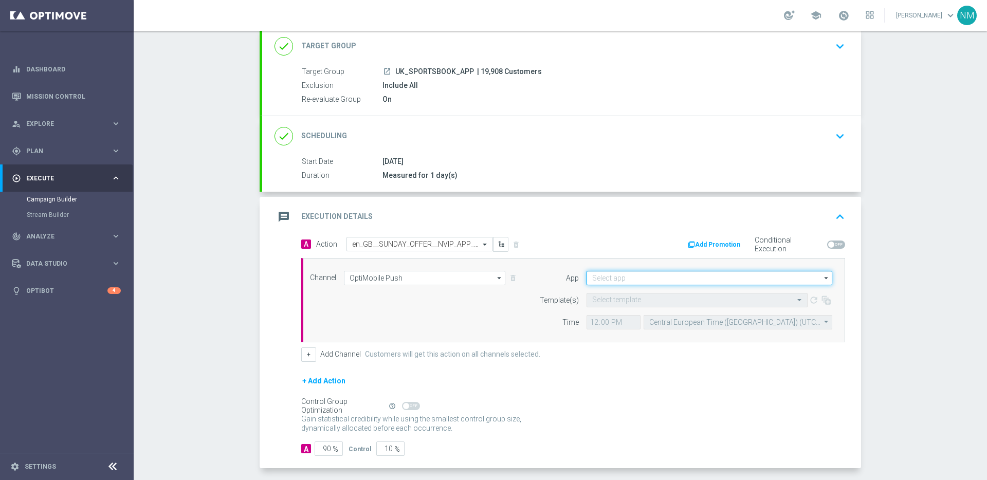
click at [667, 271] on input at bounding box center [709, 278] width 246 height 14
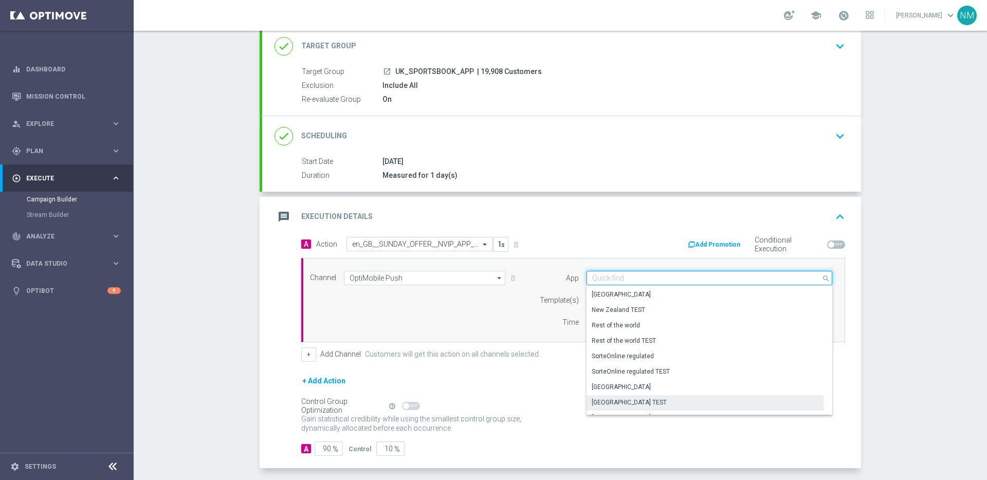
scroll to position [408, 0]
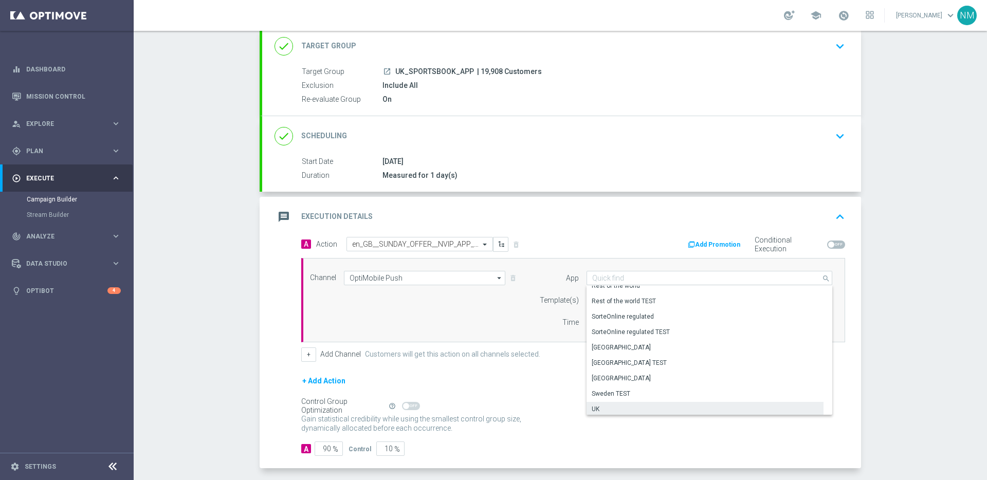
click at [605, 403] on div "UK" at bounding box center [704, 409] width 237 height 14
type input "UK"
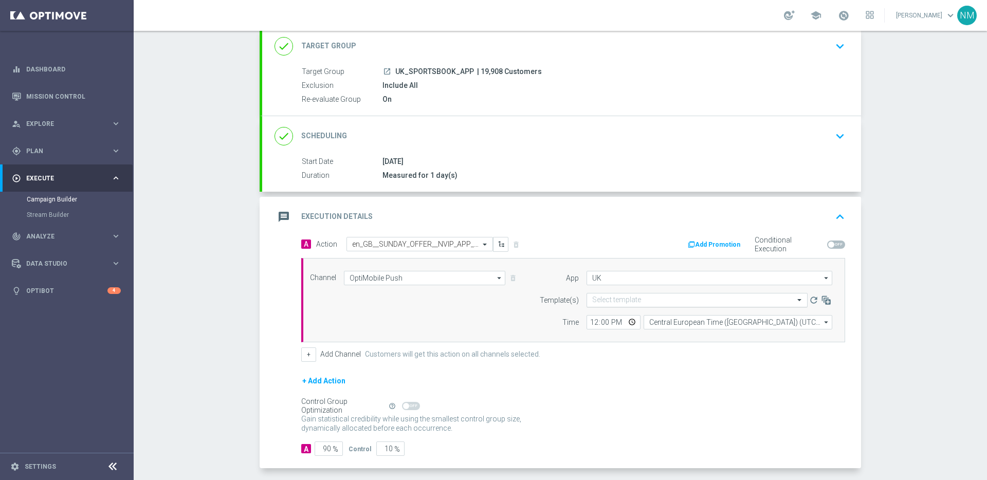
click at [631, 298] on input "text" at bounding box center [686, 300] width 189 height 9
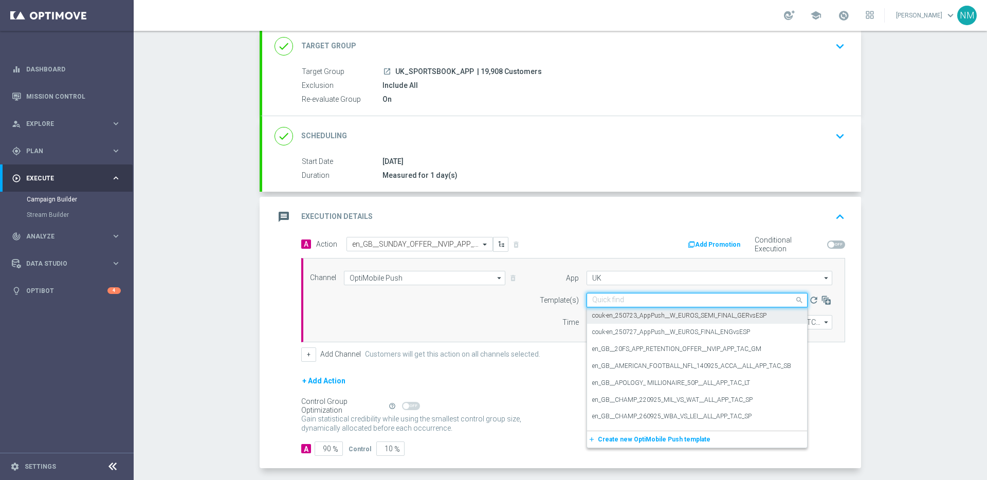
paste input "en_GB__SUNDAY_OFFER__NVIP_APP_TAC_SP"
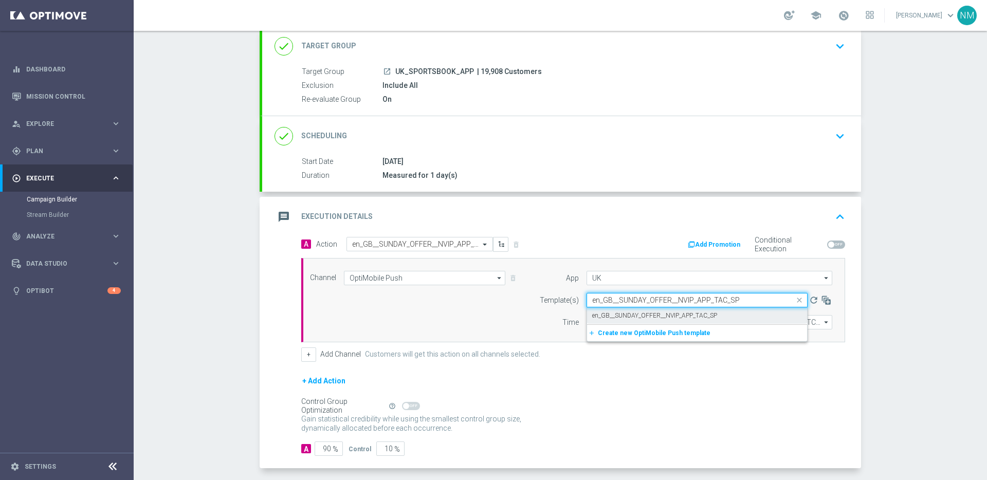
click at [631, 316] on label "en_GB__SUNDAY_OFFER__NVIP_APP_TAC_SP" at bounding box center [654, 315] width 125 height 9
type input "en_GB__SUNDAY_OFFER__NVIP_APP_TAC_SP"
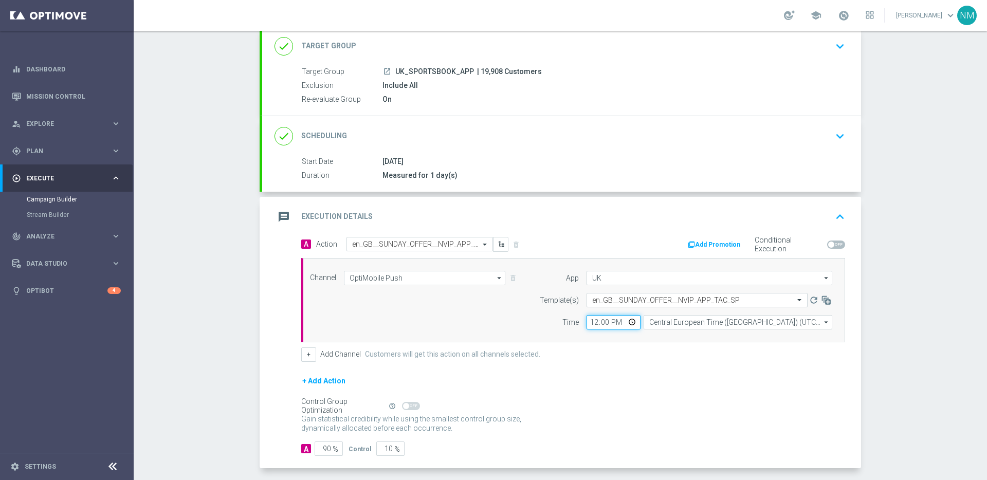
click at [630, 320] on input "12:00" at bounding box center [613, 322] width 54 height 14
type input "10:00"
click at [713, 344] on div "A Action Select action en_GB__SUNDAY_OFFER__NVIP_APP_TAC_SP delete_forever Add …" at bounding box center [572, 299] width 559 height 125
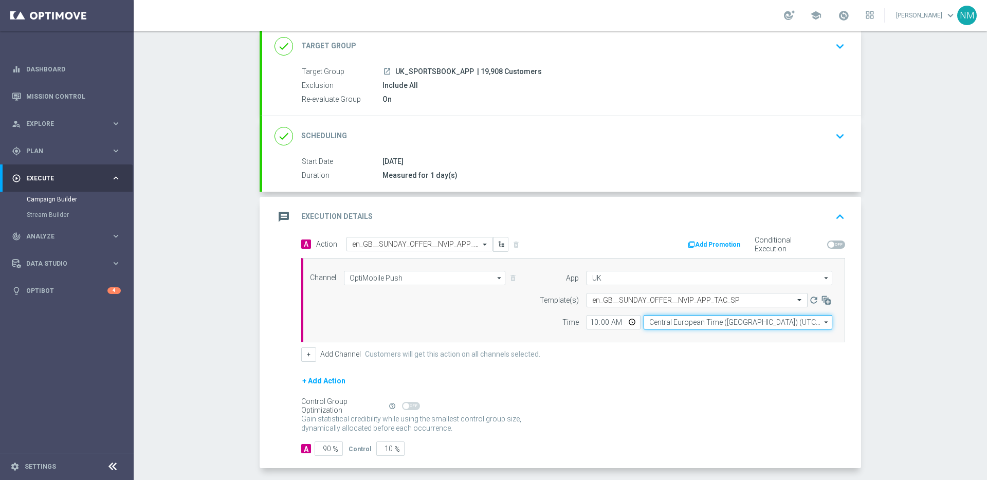
click at [702, 325] on input "Central European Time ([GEOGRAPHIC_DATA]) (UTC +02:00)" at bounding box center [738, 322] width 189 height 14
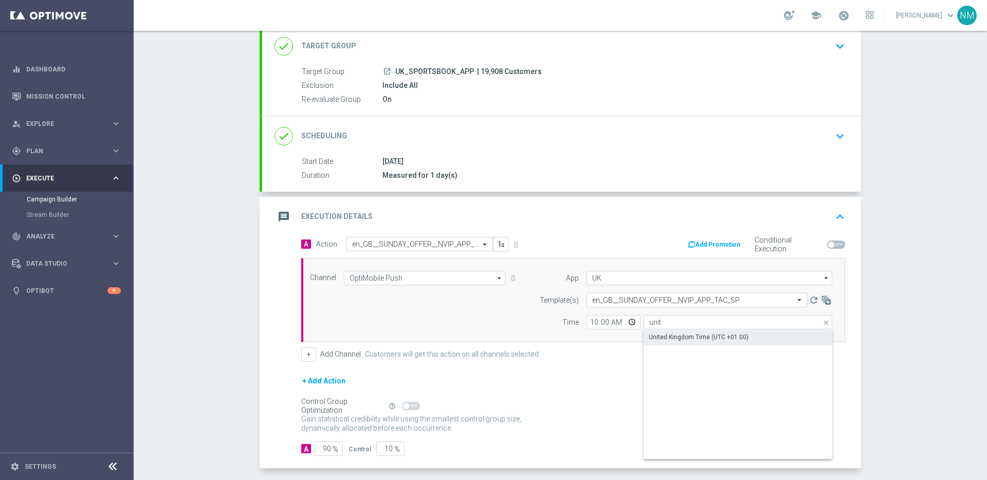
click at [695, 341] on div "United Kingdom Time (UTC +01:00)" at bounding box center [699, 337] width 100 height 9
type input "United Kingdom Time (UTC +01:00)"
click at [323, 447] on input "90" at bounding box center [329, 449] width 28 height 14
type input "0"
type input "100"
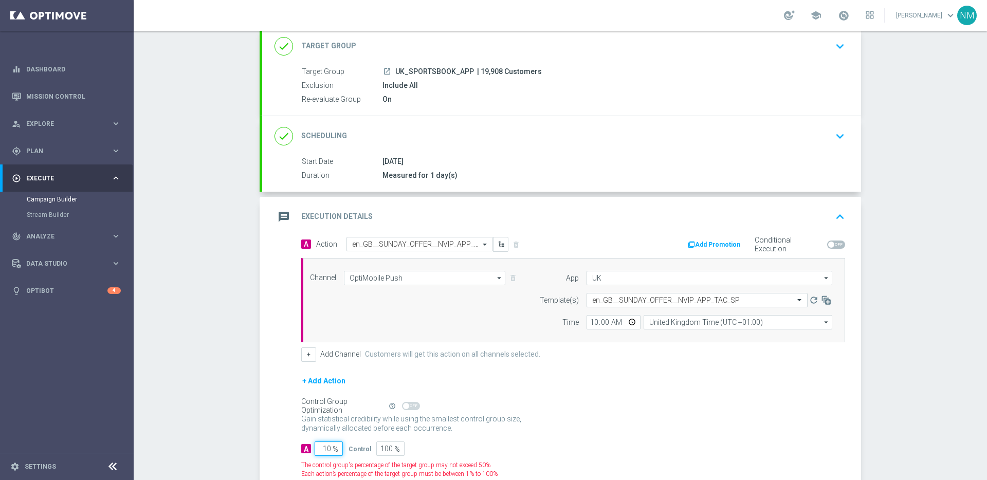
type input "100"
type input "0"
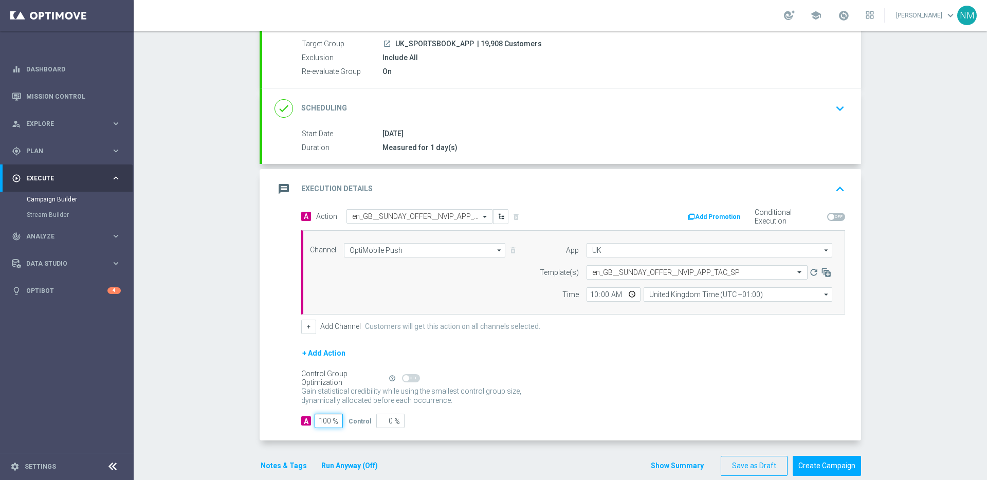
scroll to position [110, 0]
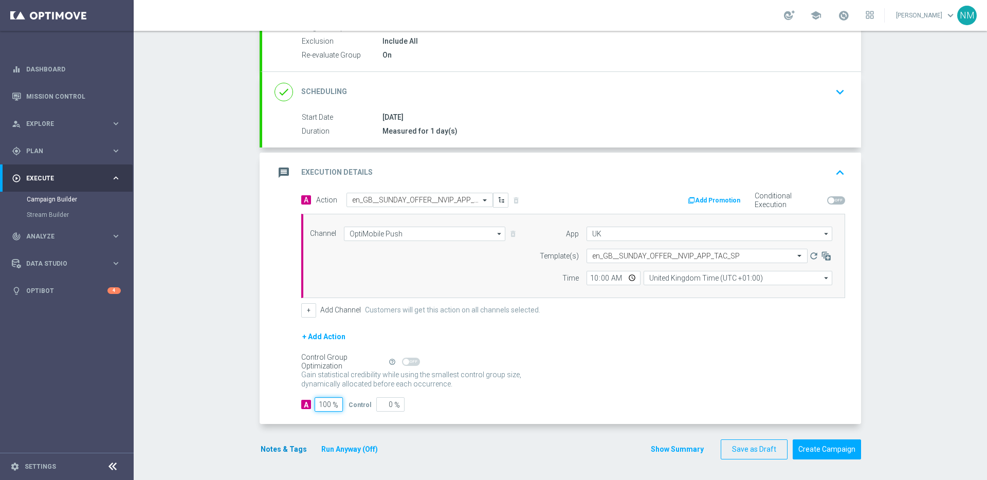
type input "100"
click at [288, 454] on button "Notes & Tags" at bounding box center [284, 449] width 48 height 13
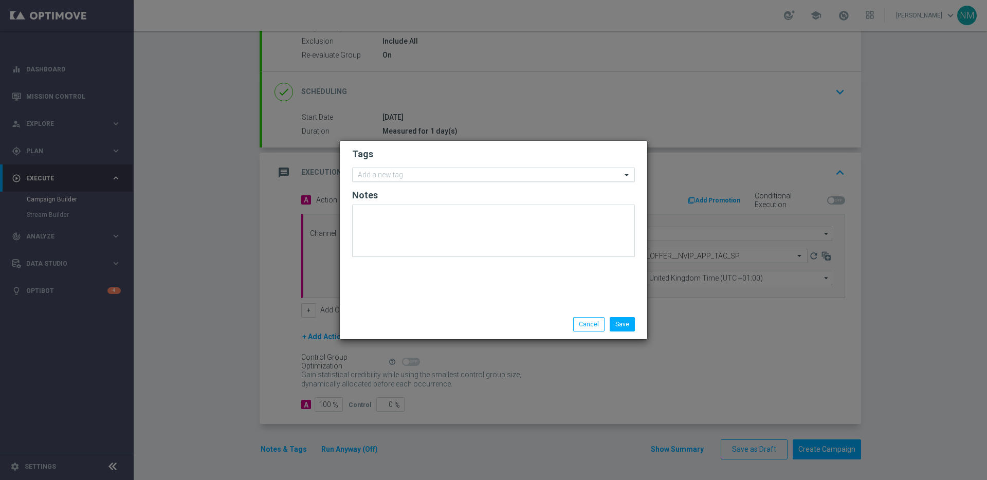
click at [451, 170] on div "Add a new tag" at bounding box center [487, 175] width 269 height 13
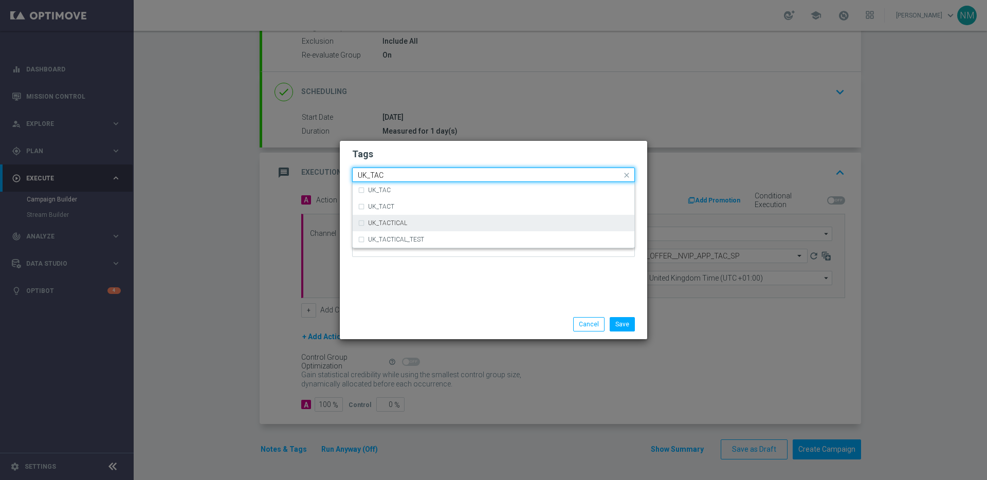
click at [400, 225] on label "UK_TACTICAL" at bounding box center [387, 223] width 39 height 6
type input "UK_TAC"
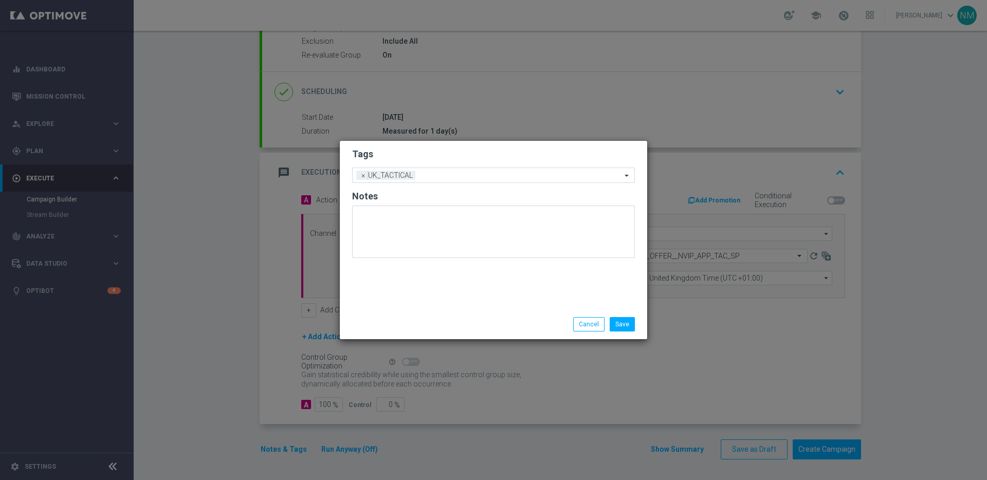
click at [559, 290] on div "Tags Add a new tag × UK_TACTICAL Notes" at bounding box center [493, 225] width 307 height 169
click at [626, 320] on button "Save" at bounding box center [622, 324] width 25 height 14
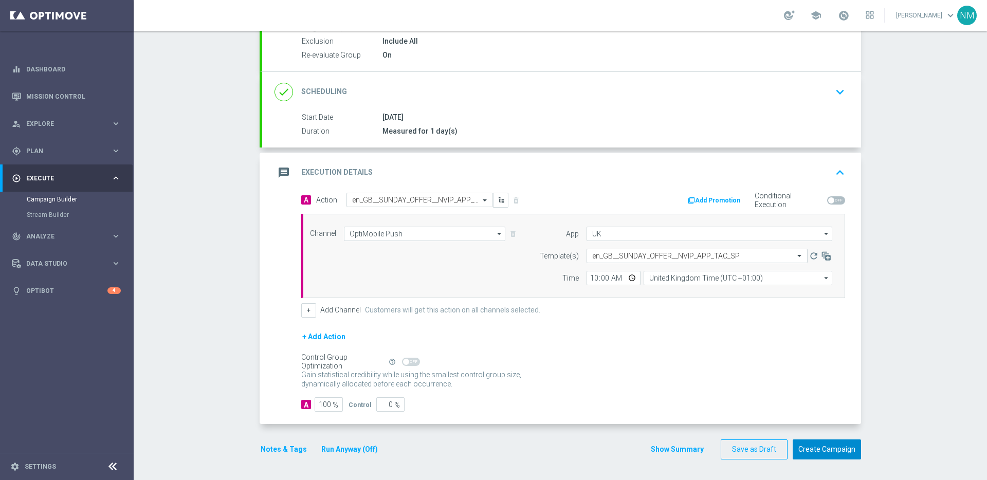
click at [837, 454] on button "Create Campaign" at bounding box center [827, 449] width 68 height 20
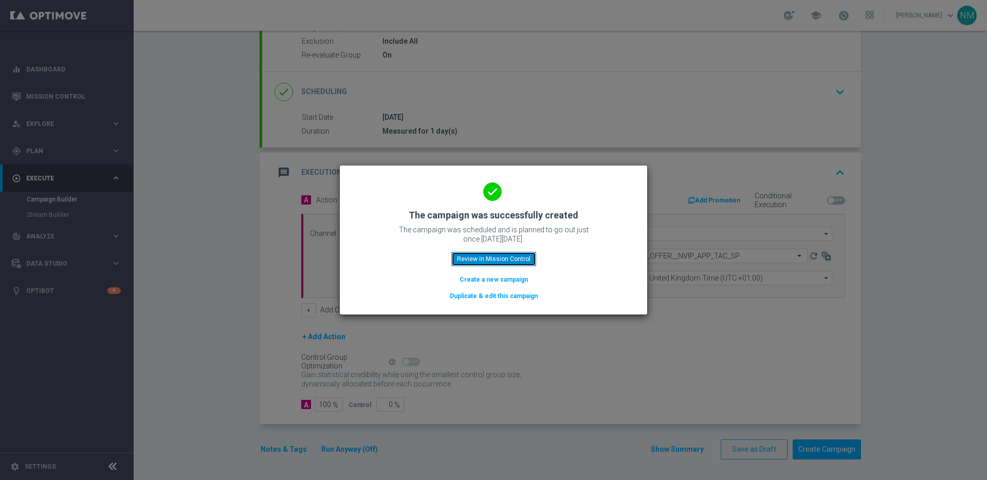
click at [494, 263] on button "Review in Mission Control" at bounding box center [493, 259] width 85 height 14
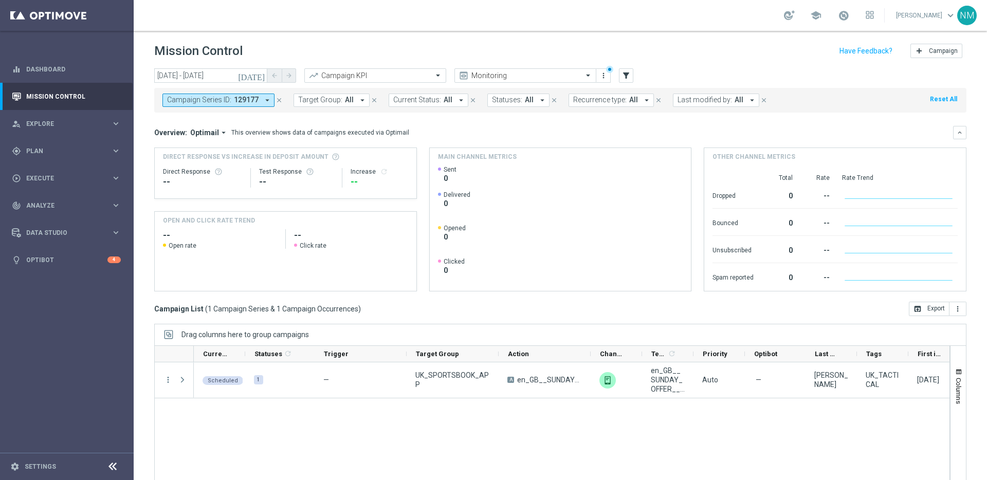
click at [644, 80] on div "[DATE] [DATE] - [DATE] arrow_back arrow_forward Campaign KPI trending_up Monito…" at bounding box center [560, 75] width 812 height 15
click at [63, 182] on div "play_circle_outline Execute" at bounding box center [61, 178] width 99 height 9
click at [54, 196] on link "Campaign Builder" at bounding box center [67, 199] width 80 height 8
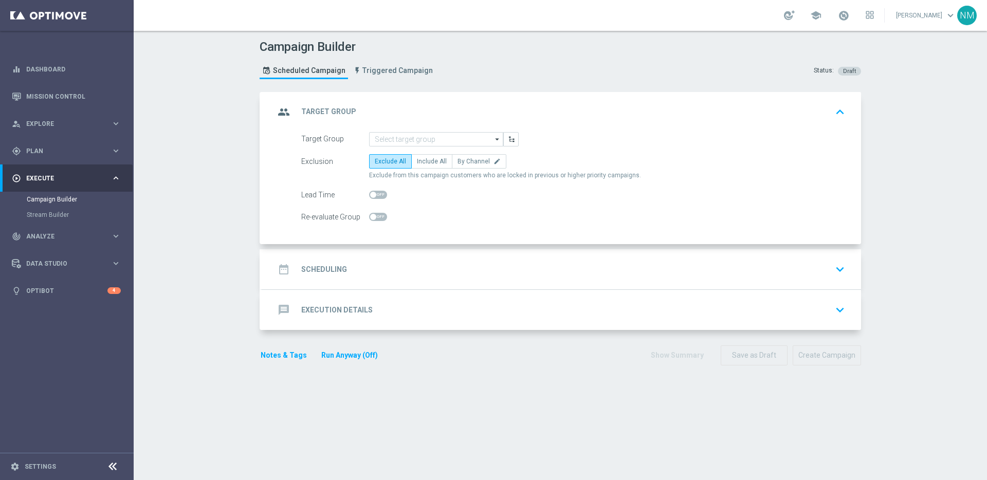
drag, startPoint x: 421, startPoint y: 148, endPoint x: 414, endPoint y: 141, distance: 9.5
click at [421, 146] on form "Target Group arrow_drop_down Drag here to set row groups Drag here to set colum…" at bounding box center [573, 178] width 544 height 93
click at [414, 141] on input at bounding box center [436, 139] width 134 height 14
paste input "UK_LOTTO_APP"
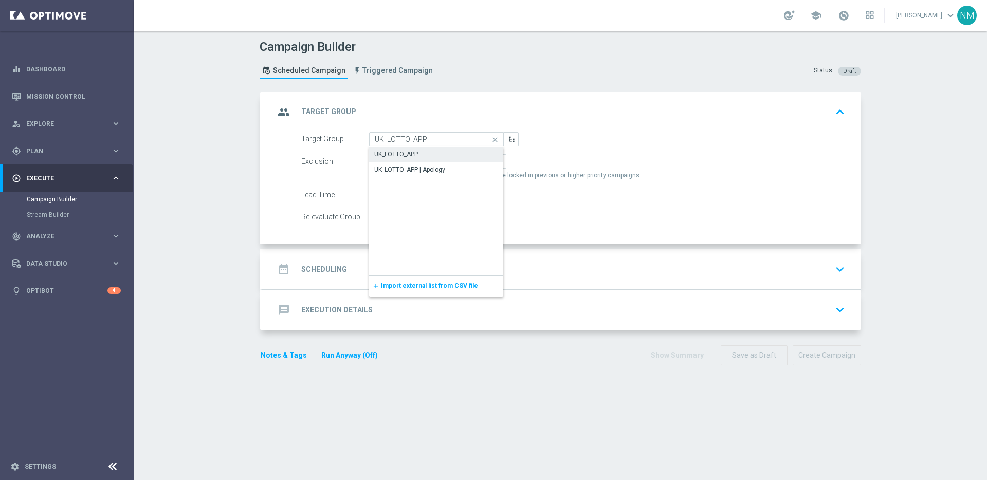
click at [415, 157] on div "UK_LOTTO_APP" at bounding box center [436, 154] width 134 height 14
type input "UK_LOTTO_APP"
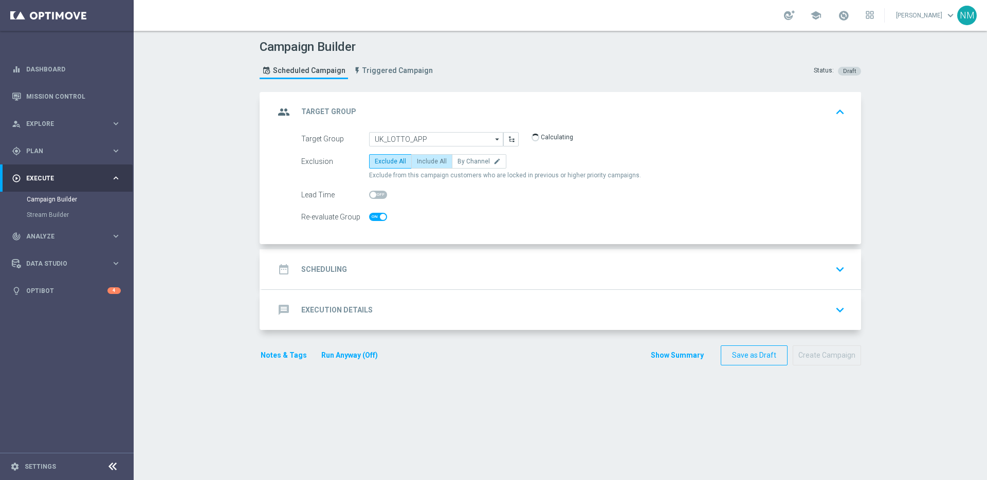
checkbox input "true"
click at [423, 163] on span "Include All" at bounding box center [432, 161] width 30 height 7
click at [423, 163] on input "Include All" at bounding box center [420, 163] width 7 height 7
radio input "true"
click at [389, 275] on div "date_range Scheduling keyboard_arrow_down" at bounding box center [561, 270] width 574 height 20
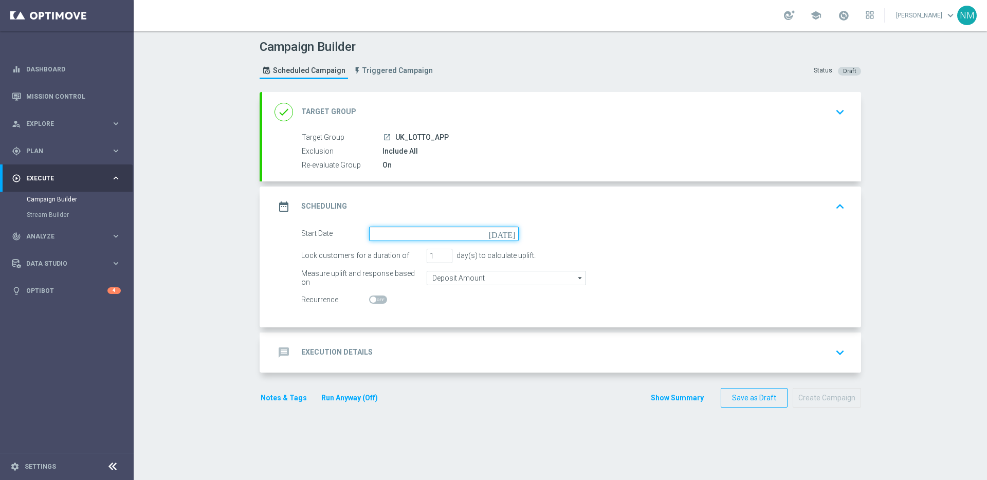
click at [373, 230] on input at bounding box center [444, 234] width 150 height 14
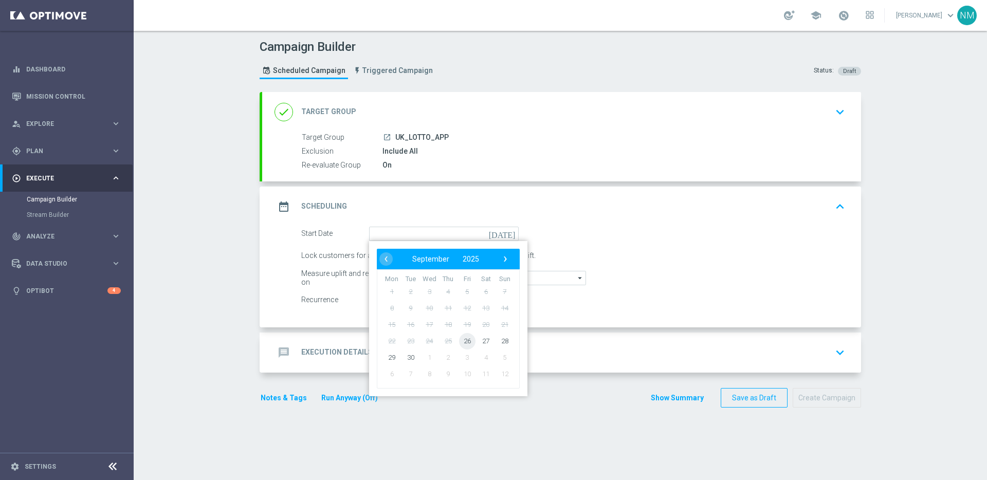
click at [464, 340] on span "26" at bounding box center [467, 341] width 16 height 16
type input "[DATE]"
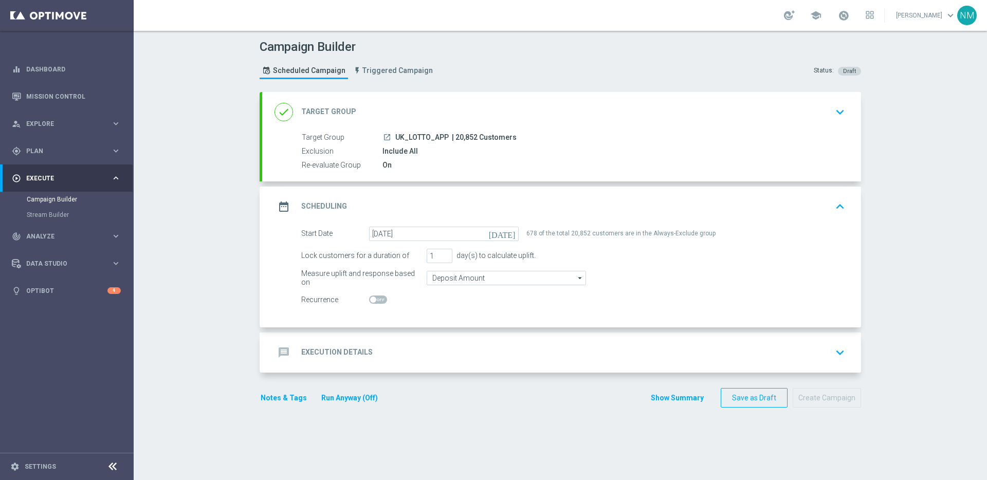
click at [384, 345] on div "message Execution Details keyboard_arrow_down" at bounding box center [561, 353] width 574 height 20
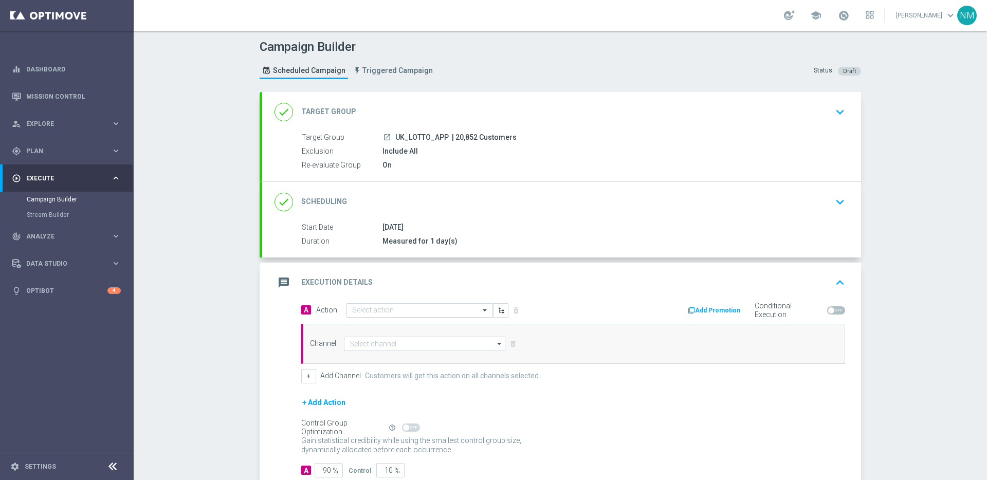
click at [414, 309] on input "text" at bounding box center [409, 310] width 115 height 9
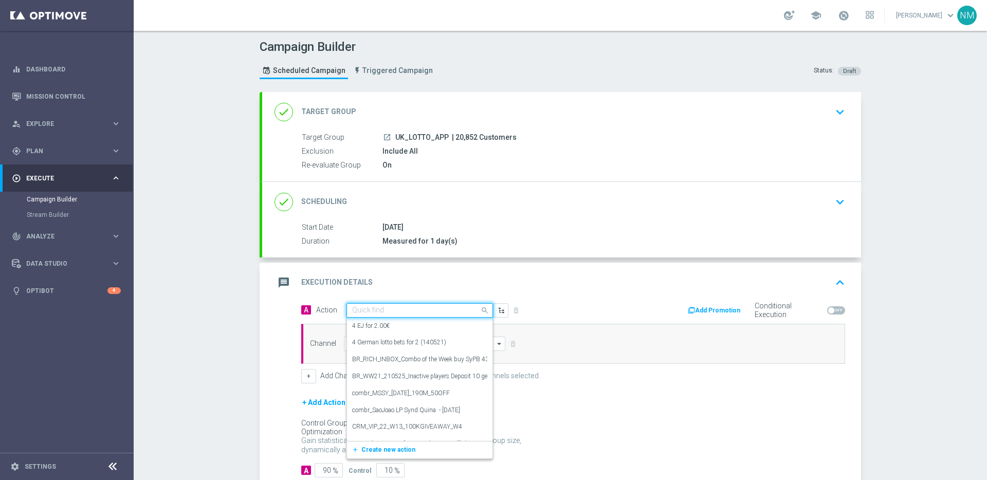
paste input "en_GB__MILLIONAIRE_SUPERDRAW_ALERT__NVIP_APP_TAC_LT"
type input "en_GB__MILLIONAIRE_SUPERDRAW_ALERT__NVIP_APP_TAC_LT"
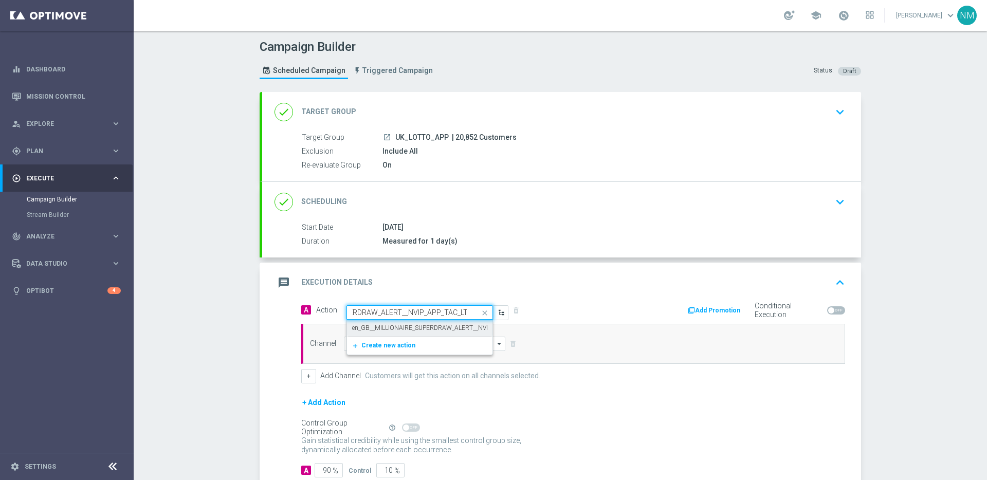
click at [413, 325] on label "en_GB__MILLIONAIRE_SUPERDRAW_ALERT__NVIP_APP_TAC_LT" at bounding box center [440, 328] width 176 height 9
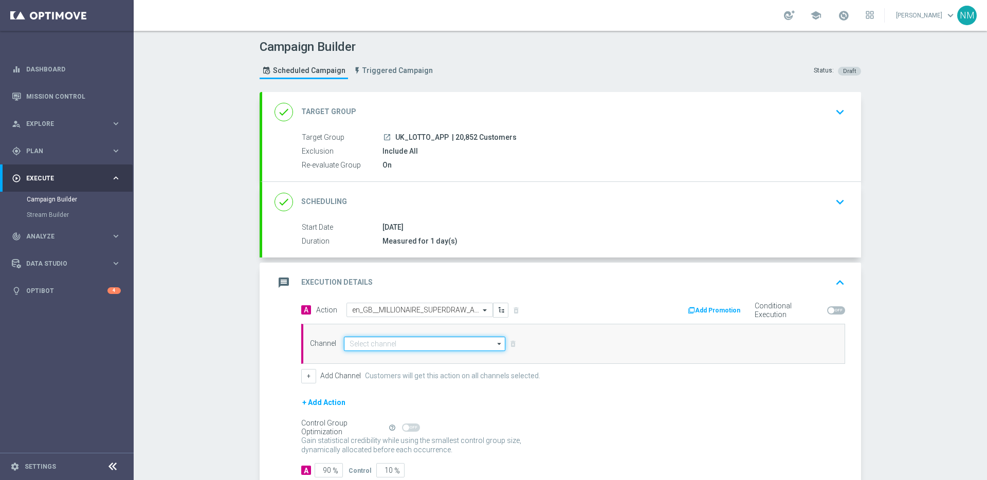
click at [406, 337] on input at bounding box center [424, 344] width 161 height 14
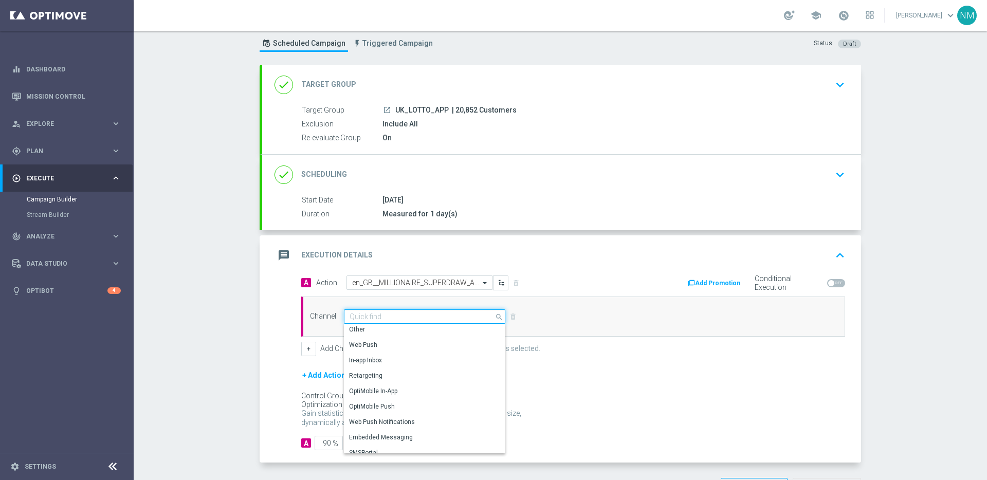
scroll to position [66, 0]
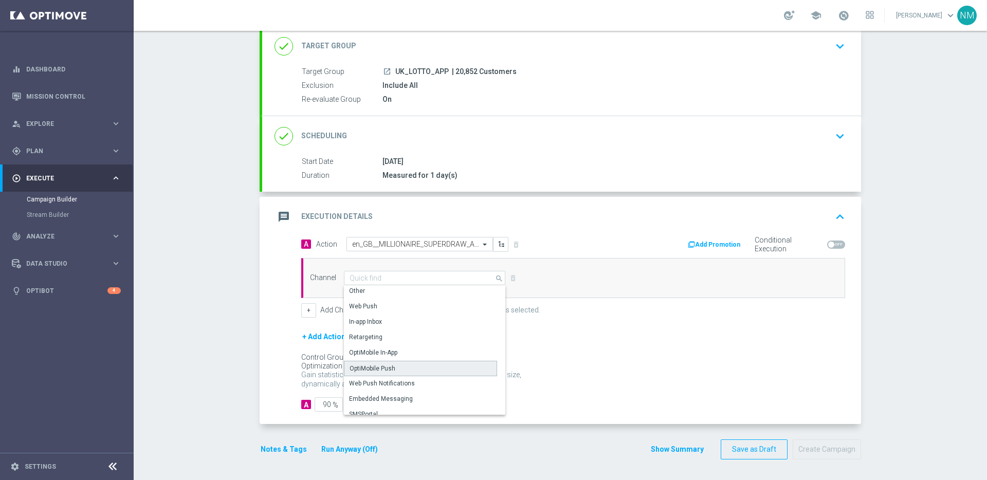
click at [375, 371] on div "OptiMobile Push" at bounding box center [373, 368] width 46 height 9
type input "OptiMobile Push"
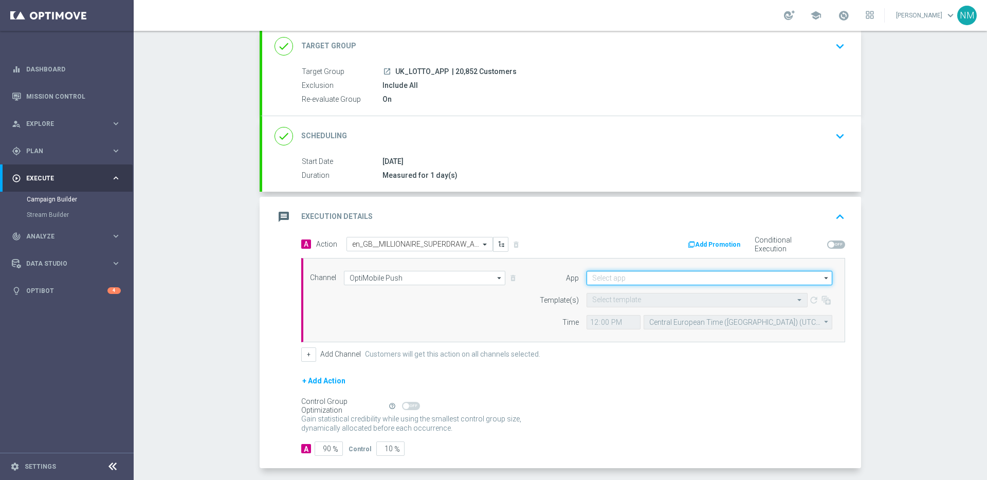
click at [633, 272] on input at bounding box center [709, 278] width 246 height 14
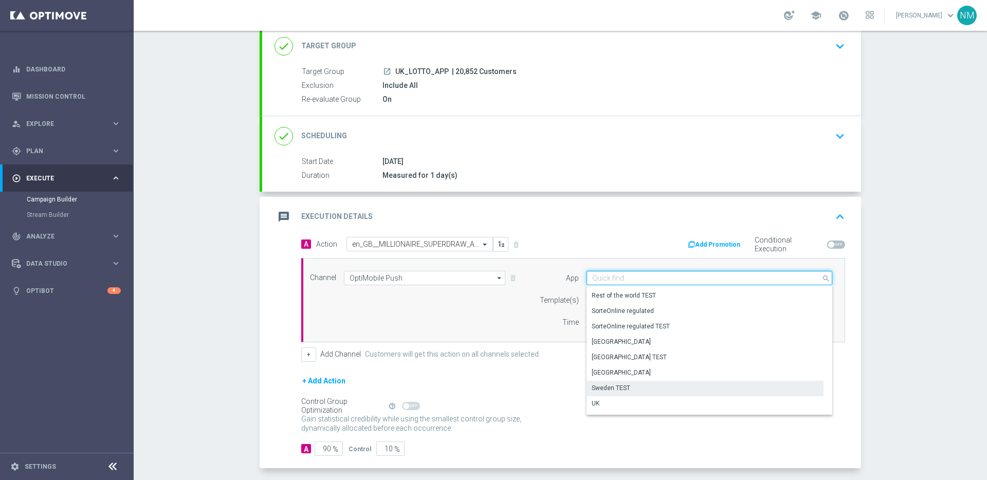
scroll to position [426, 0]
click at [608, 385] on div "UK" at bounding box center [704, 391] width 237 height 14
type input "UK"
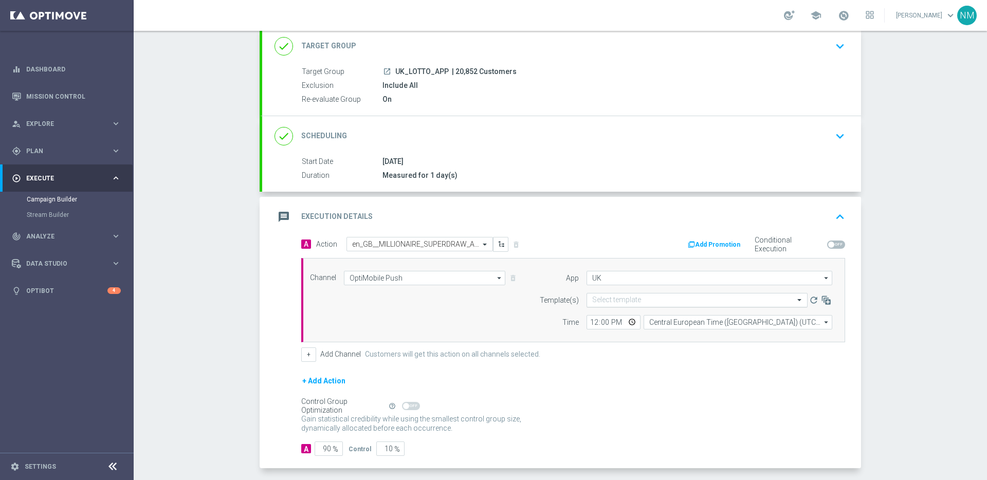
click at [606, 305] on div "Select template" at bounding box center [696, 300] width 221 height 14
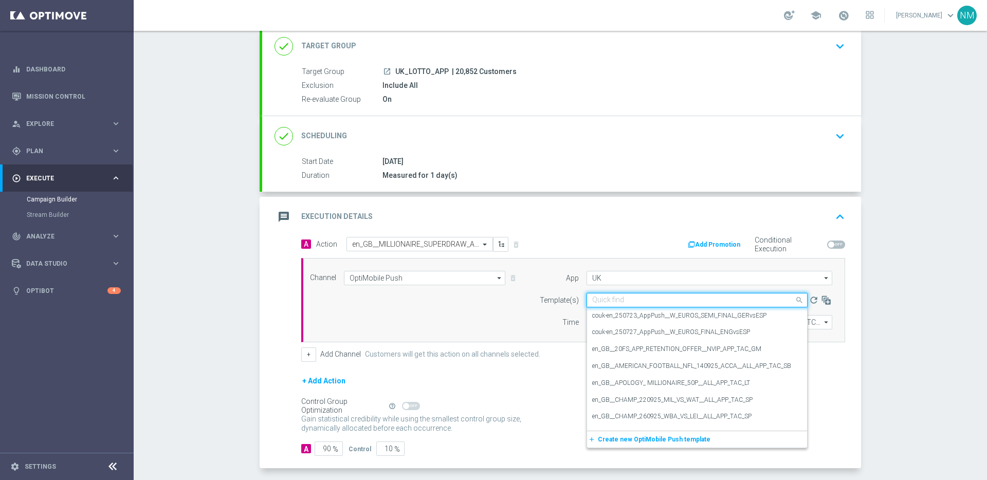
paste input "en_GB__MILLIONAIRE_SUPERDRAW_ALERT__NVIP_APP_TAC_LT"
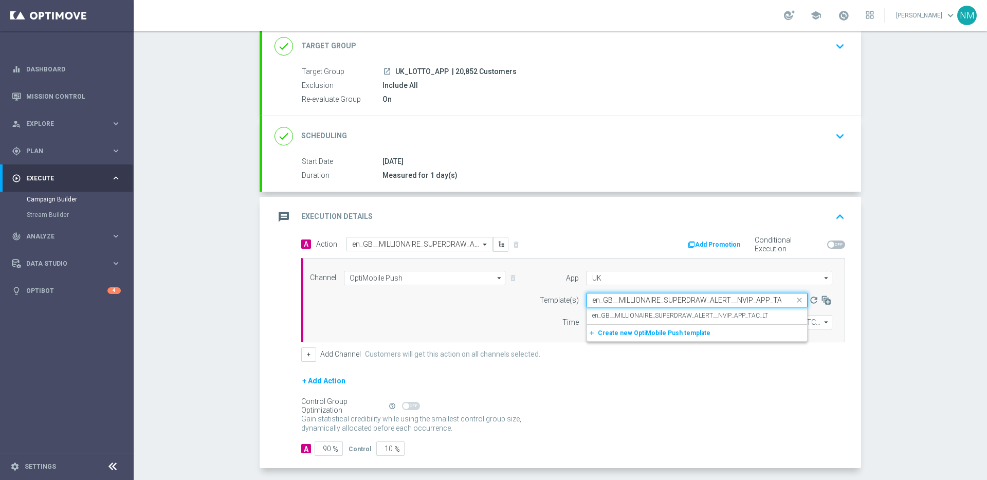
scroll to position [0, 14]
click at [640, 316] on label "en_GB__MILLIONAIRE_SUPERDRAW_ALERT__NVIP_APP_TAC_LT" at bounding box center [680, 315] width 176 height 9
type input "en_GB__MILLIONAIRE_SUPERDRAW_ALERT__NVIP_APP_TAC_LT"
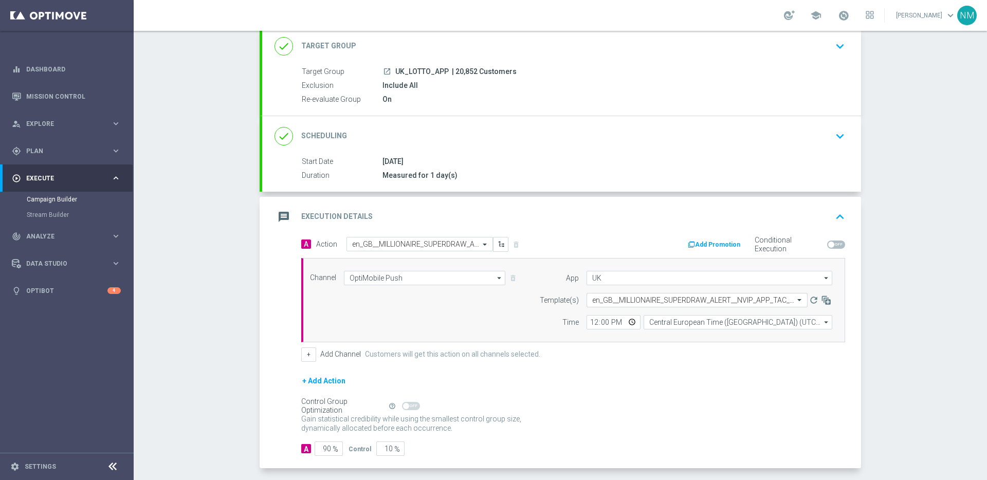
scroll to position [0, 0]
click at [627, 324] on input "12:00" at bounding box center [613, 322] width 54 height 14
click at [629, 325] on input "12:00" at bounding box center [613, 322] width 54 height 14
type input "17:30"
click at [688, 362] on form "A Action Select action en_GB__MILLIONAIRE_SUPERDRAW_ALERT__NVIP_APP_TAC_LT dele…" at bounding box center [573, 346] width 544 height 219
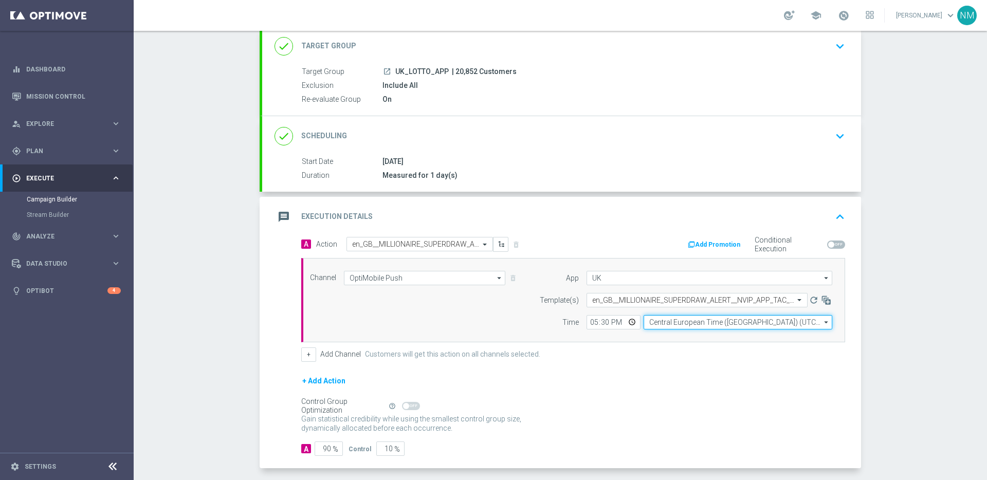
click at [687, 325] on input "Central European Time ([GEOGRAPHIC_DATA]) (UTC +02:00)" at bounding box center [738, 322] width 189 height 14
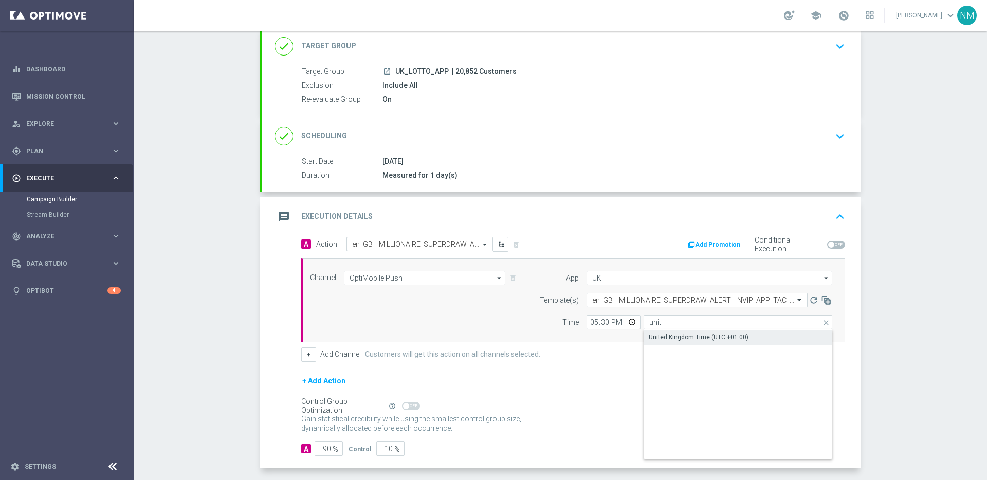
click at [678, 341] on div "United Kingdom Time (UTC +01:00)" at bounding box center [699, 337] width 100 height 9
type input "United Kingdom Time (UTC +01:00)"
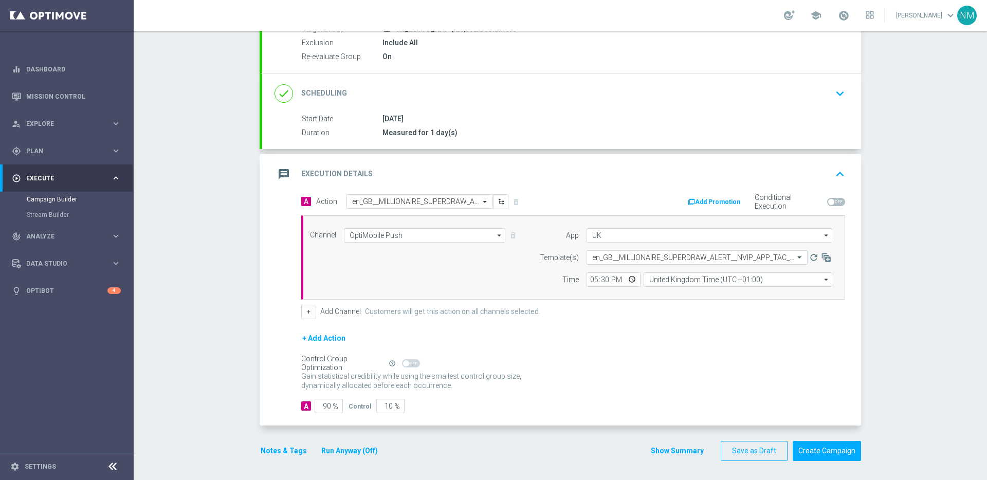
scroll to position [110, 0]
click at [321, 406] on input "90" at bounding box center [329, 404] width 28 height 14
type input "0"
type input "100"
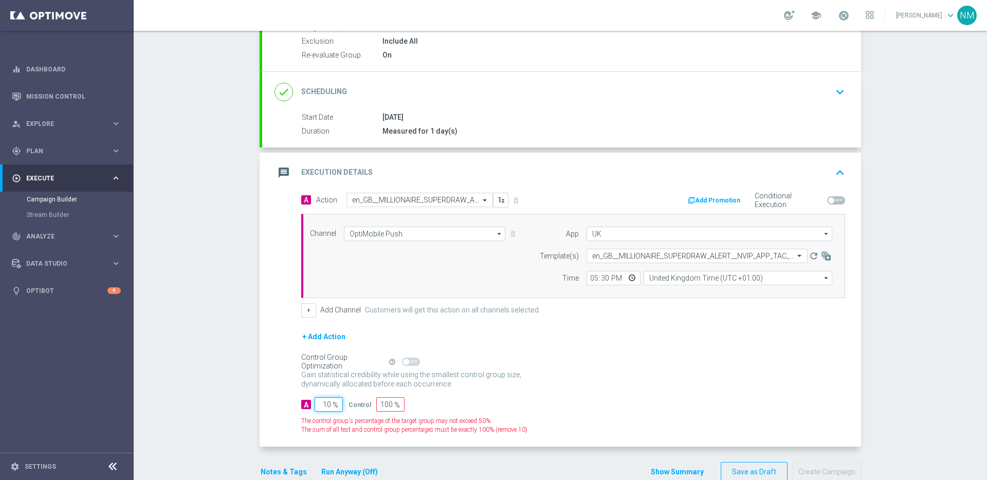
type input "100"
type input "0"
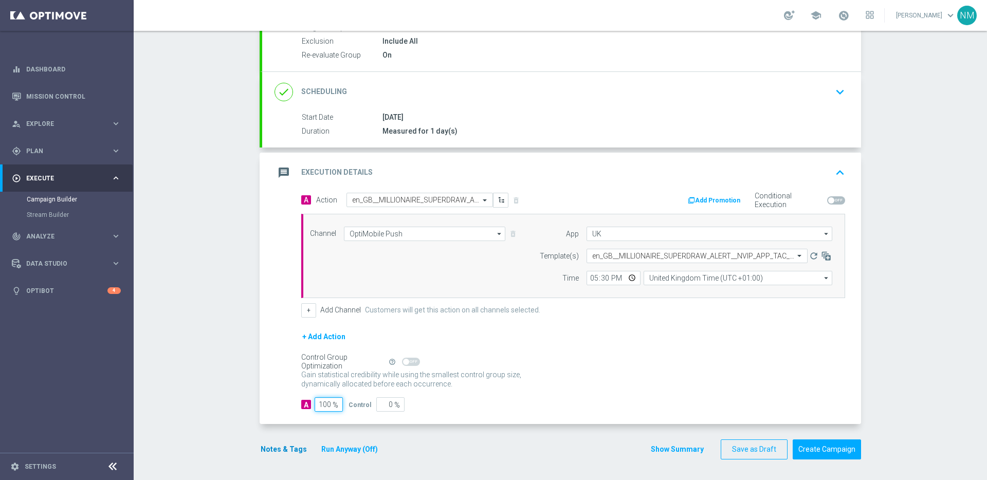
type input "100"
click at [286, 448] on button "Notes & Tags" at bounding box center [284, 449] width 48 height 13
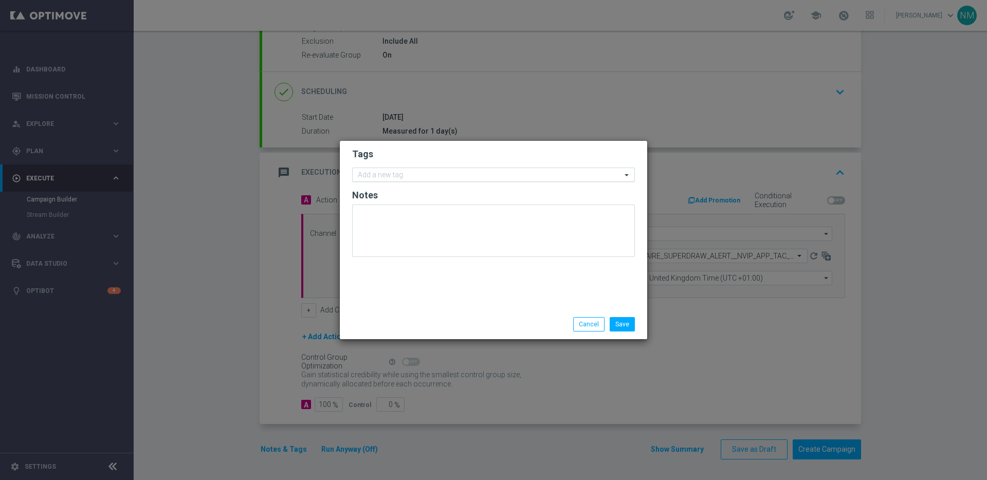
click at [404, 180] on div at bounding box center [488, 176] width 265 height 10
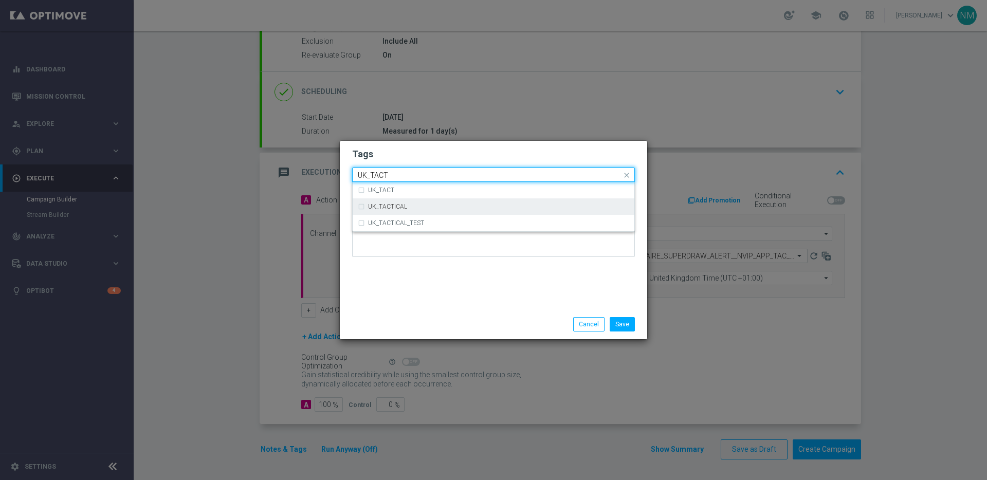
click at [400, 209] on label "UK_TACTICAL" at bounding box center [387, 207] width 39 height 6
type input "UK_TACT"
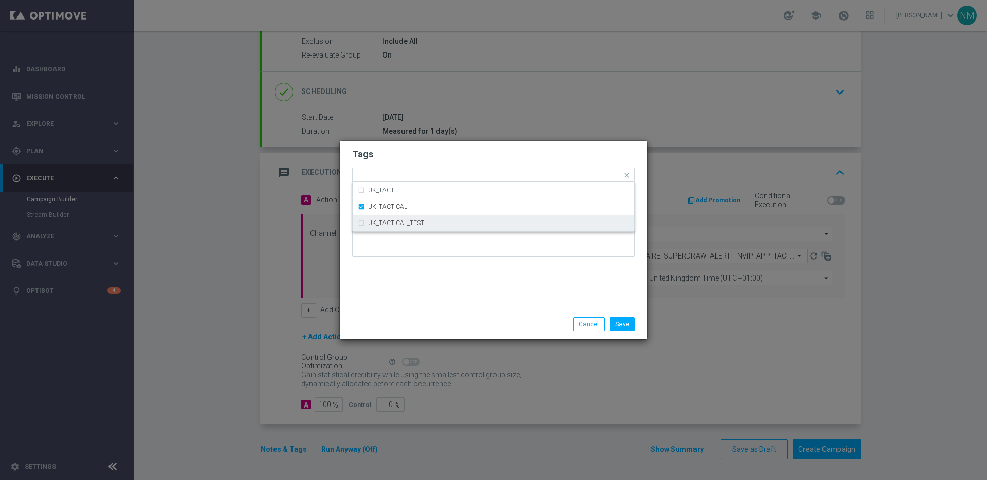
click at [486, 298] on div "Tags Quick find × UK_TACTICAL UK_TACT UK_TACTICAL UK_TACTICAL_TEST Notes" at bounding box center [493, 225] width 307 height 169
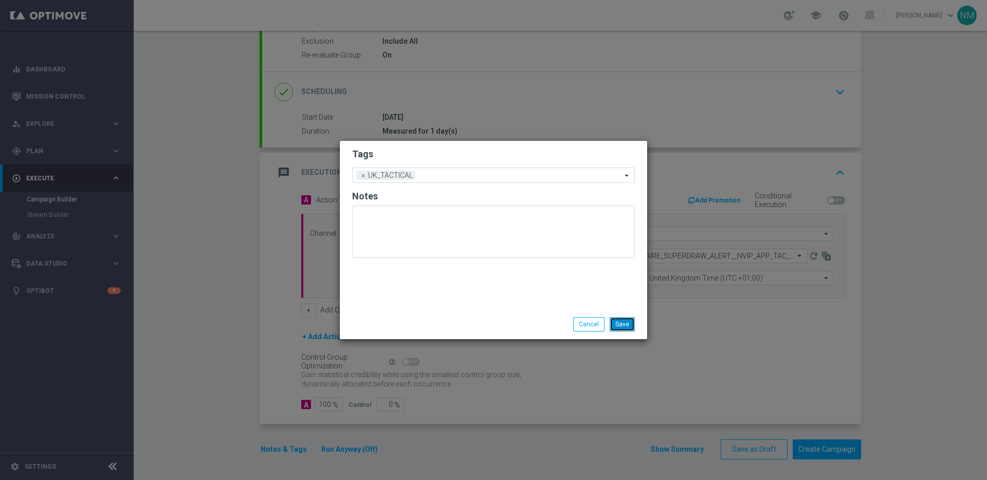
click at [618, 325] on button "Save" at bounding box center [622, 324] width 25 height 14
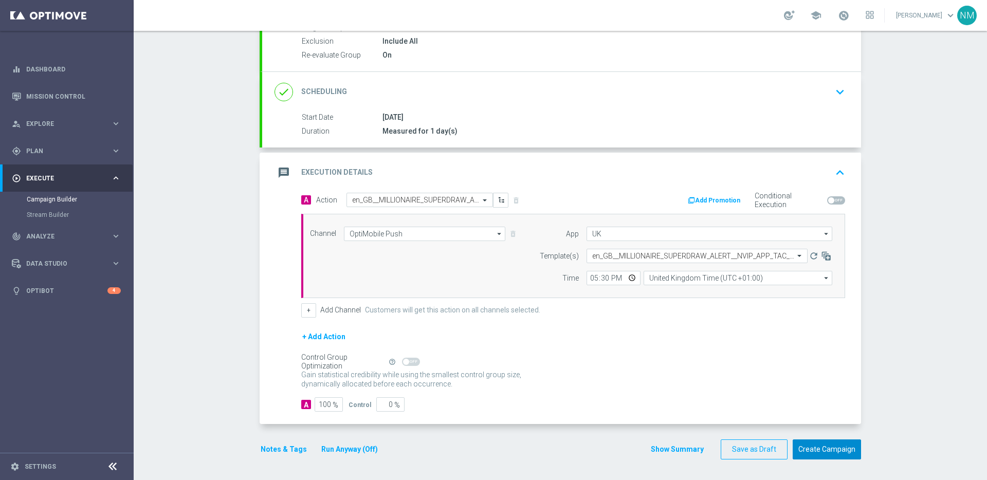
click at [823, 459] on button "Create Campaign" at bounding box center [827, 449] width 68 height 20
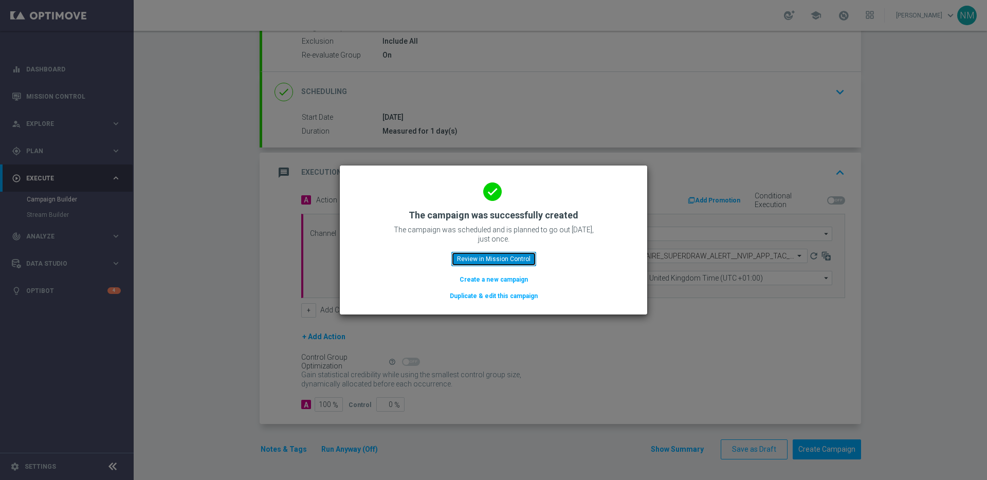
click at [475, 264] on button "Review in Mission Control" at bounding box center [493, 259] width 85 height 14
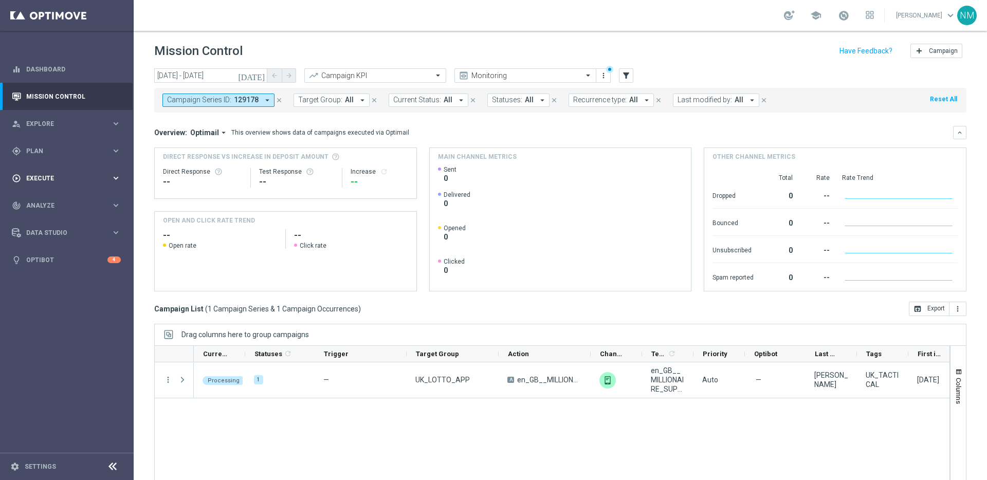
click at [47, 172] on div "play_circle_outline Execute keyboard_arrow_right" at bounding box center [66, 177] width 133 height 27
click at [56, 203] on link "Campaign Builder" at bounding box center [67, 199] width 80 height 8
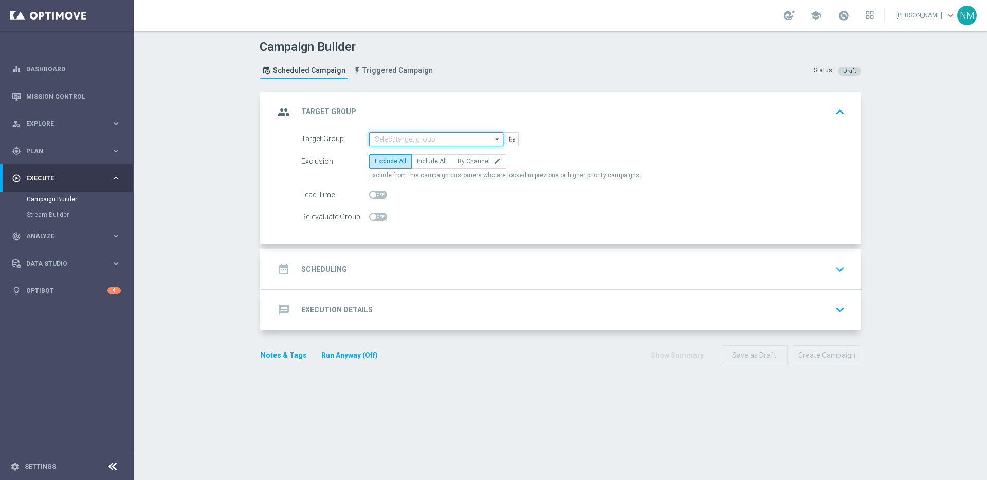
click at [387, 137] on input at bounding box center [436, 139] width 134 height 14
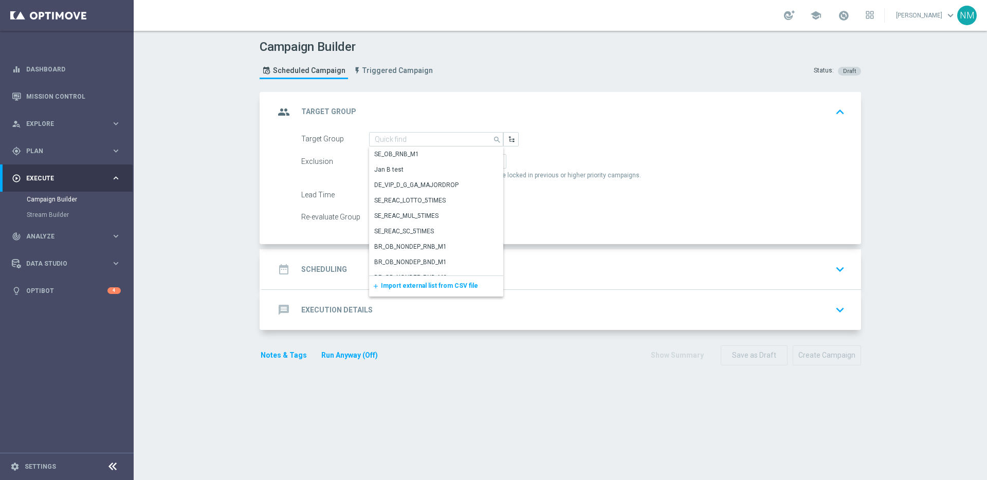
click at [393, 286] on span "Import external list from CSV file" at bounding box center [429, 285] width 97 height 7
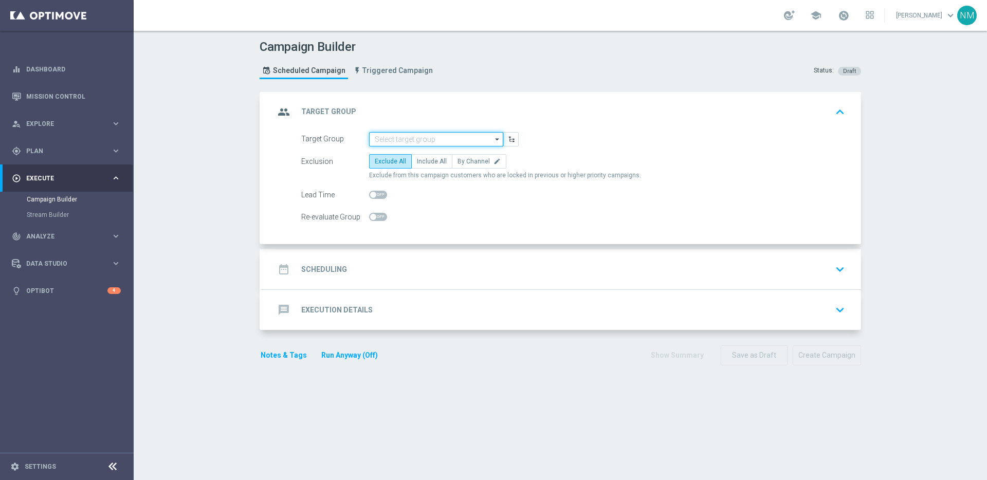
click at [462, 140] on input at bounding box center [436, 139] width 134 height 14
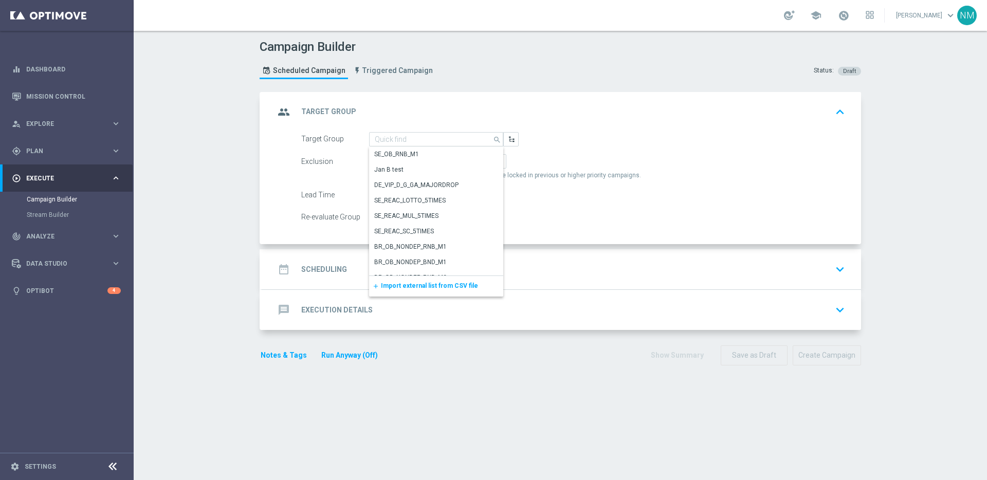
click at [420, 290] on div "add Import external list from CSV file" at bounding box center [436, 286] width 134 height 21
click at [419, 286] on span "Import external list from CSV file" at bounding box center [429, 285] width 97 height 7
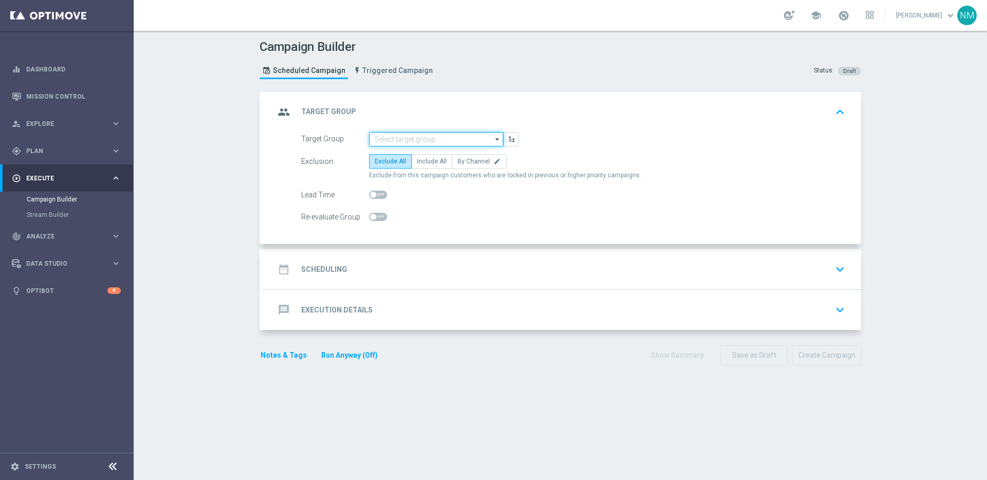
click at [465, 137] on input at bounding box center [436, 139] width 134 height 14
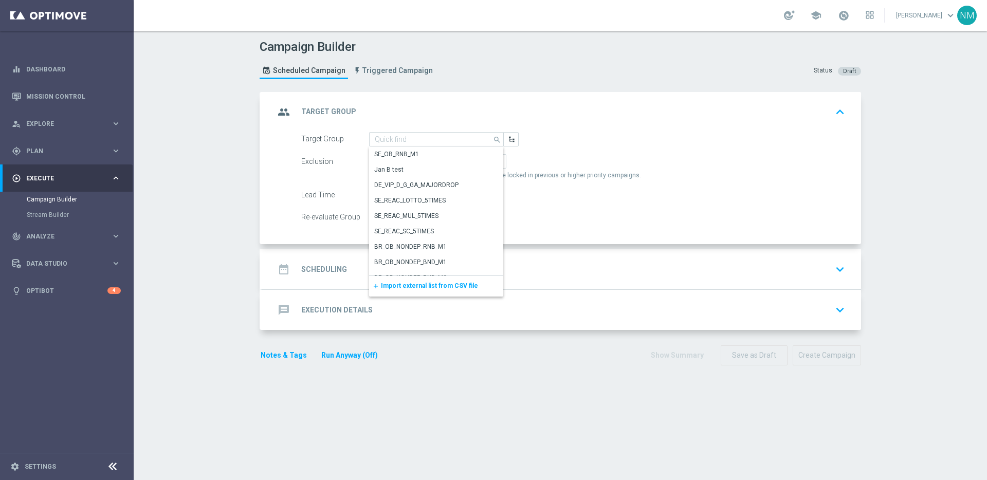
click at [412, 279] on div "add Import external list from CSV file" at bounding box center [436, 286] width 134 height 21
click at [410, 282] on span "Import external list from CSV file" at bounding box center [429, 285] width 97 height 7
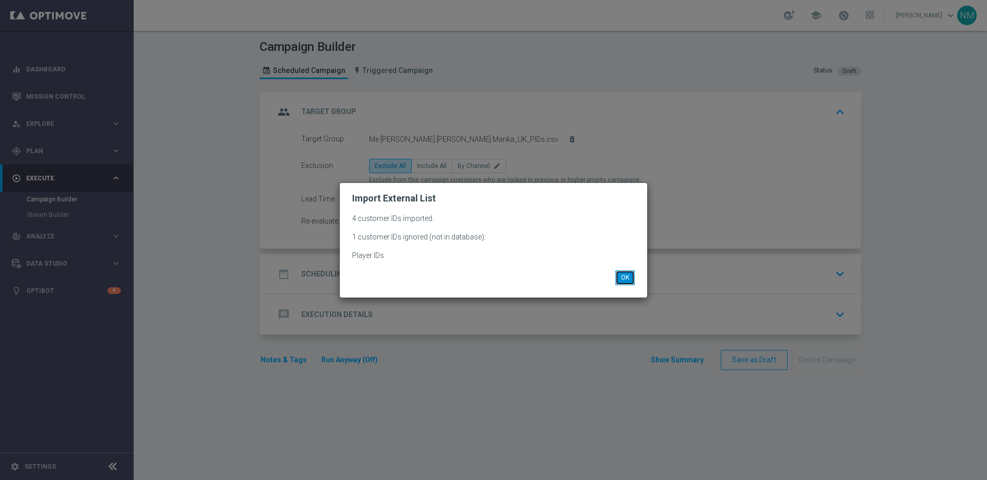
click at [629, 276] on button "OK" at bounding box center [625, 277] width 20 height 14
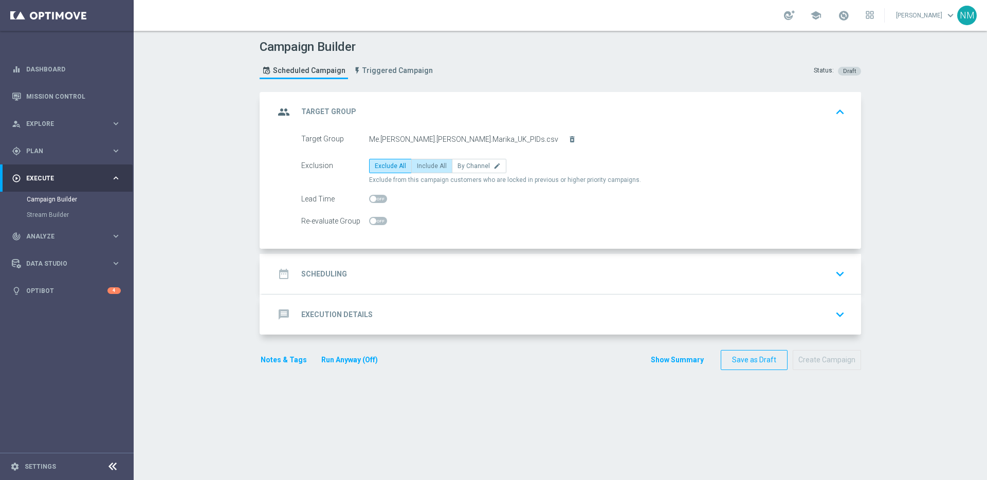
click at [436, 166] on span "Include All" at bounding box center [432, 165] width 30 height 7
click at [424, 166] on input "Include All" at bounding box center [420, 167] width 7 height 7
radio input "true"
click at [367, 269] on div "date_range Scheduling keyboard_arrow_down" at bounding box center [561, 274] width 574 height 20
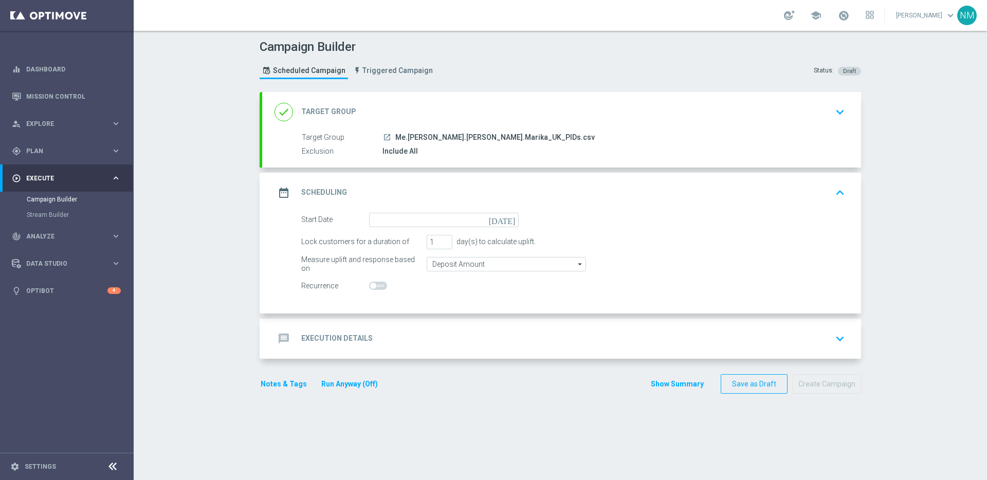
click at [383, 227] on form "Start Date [DATE] Lock customers for a duration of 1 day(s) to calculate uplift…" at bounding box center [573, 253] width 544 height 81
click at [383, 225] on input at bounding box center [444, 220] width 150 height 14
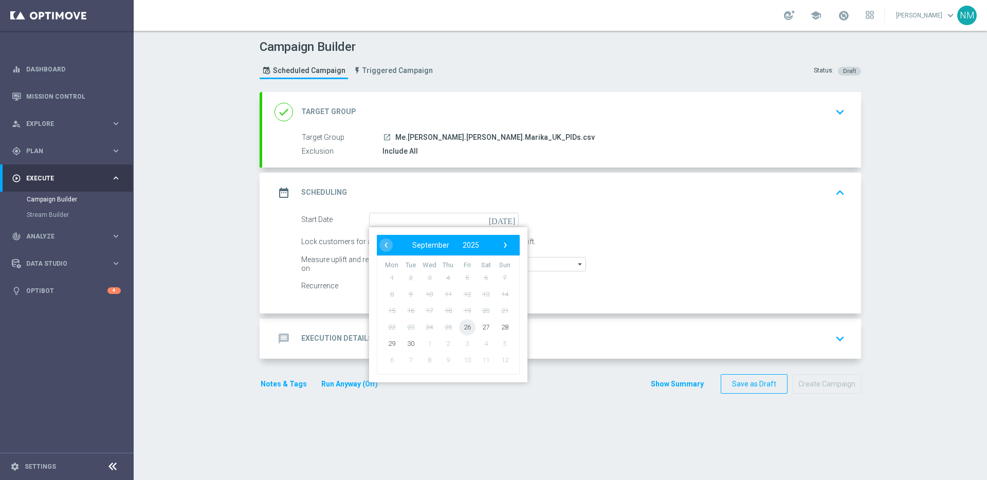
click at [462, 326] on span "26" at bounding box center [467, 327] width 16 height 16
type input "[DATE]"
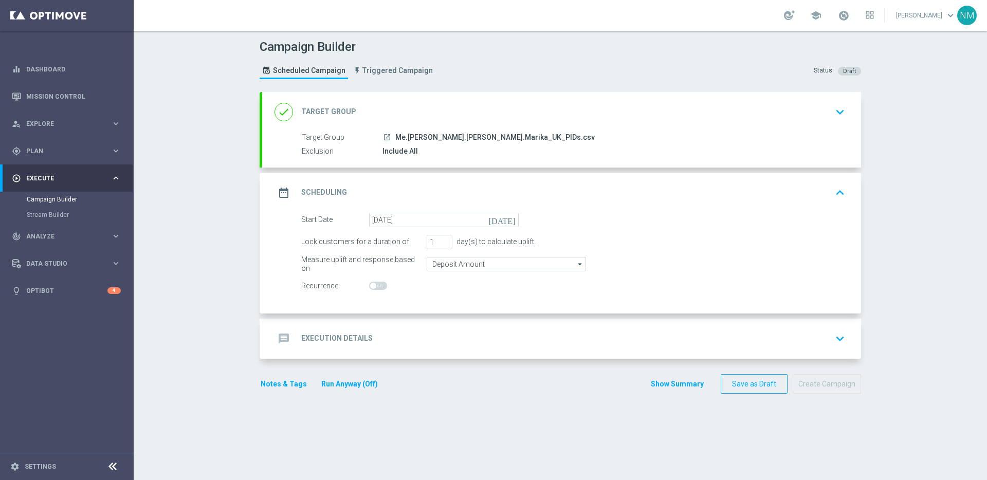
click at [397, 321] on div "message Execution Details keyboard_arrow_down" at bounding box center [561, 339] width 599 height 40
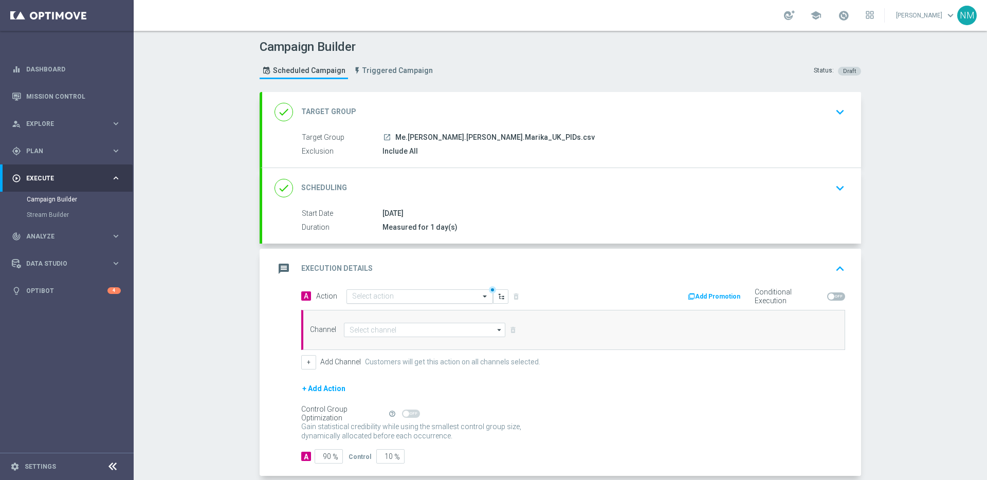
click at [379, 296] on input "text" at bounding box center [409, 296] width 115 height 9
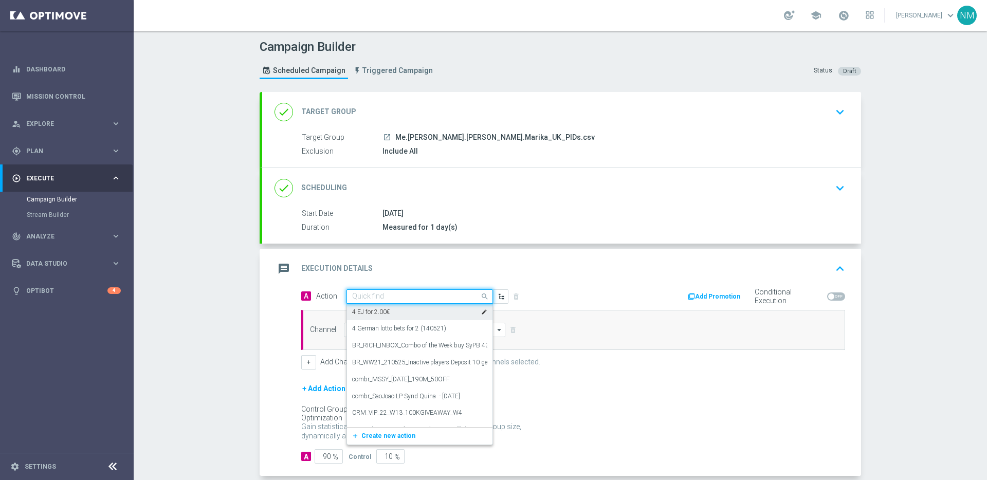
paste input "en_GB__APP_20_FS_RETENTION__NVIP_EMA_TAC_GM"
type input "en_GB__APP_20_FS_RETENTION__NVIP_EMA_TAC_GM"
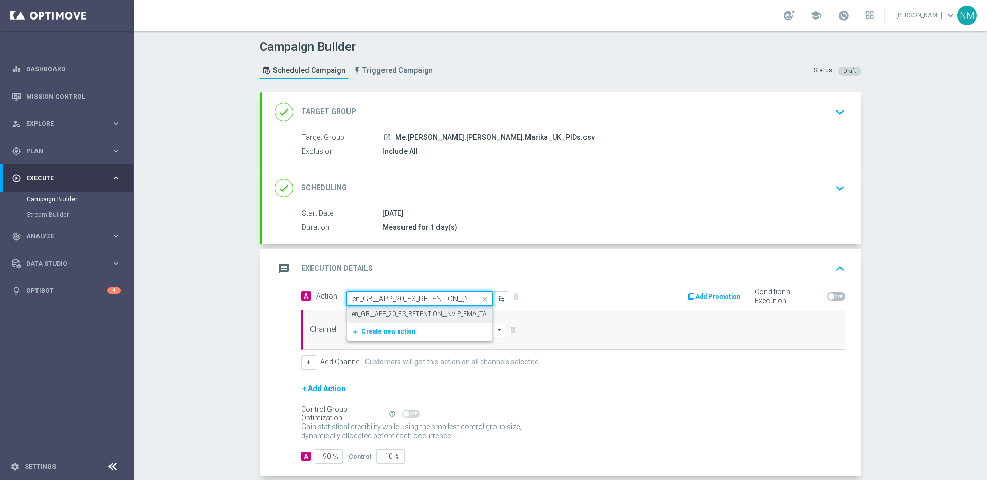
scroll to position [0, 60]
click at [411, 310] on label "en_GB__APP_20_FS_RETENTION__NVIP_EMA_TAC_GM" at bounding box center [428, 314] width 152 height 9
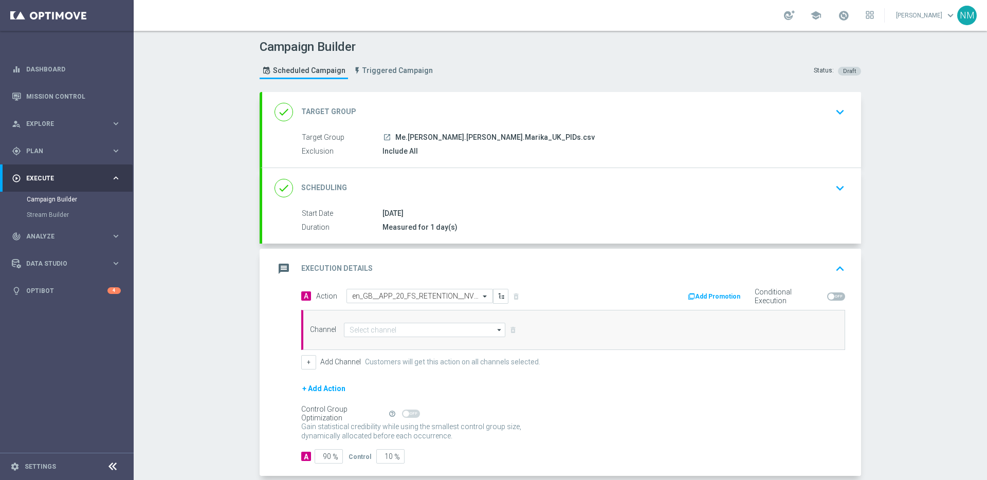
scroll to position [0, 0]
click at [396, 325] on input at bounding box center [424, 330] width 161 height 14
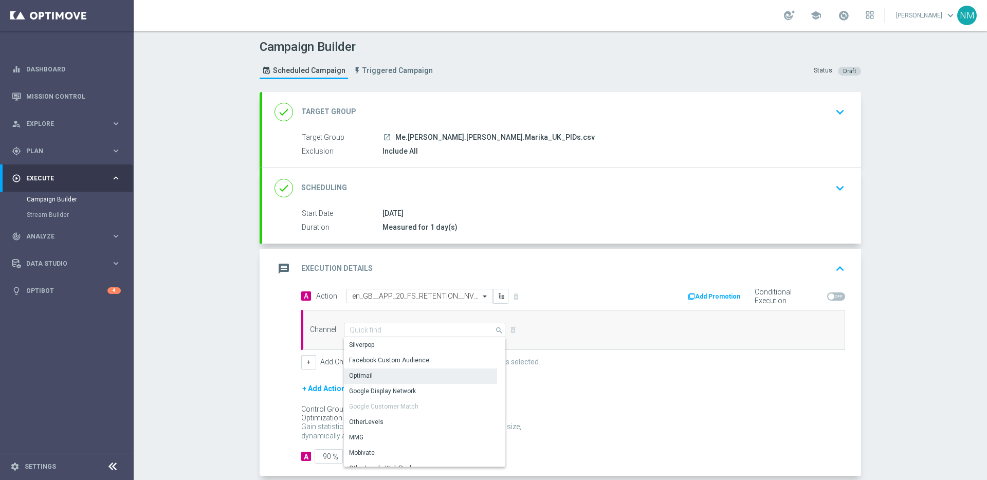
click at [372, 376] on div "Optimail" at bounding box center [420, 376] width 153 height 14
type input "Optimail"
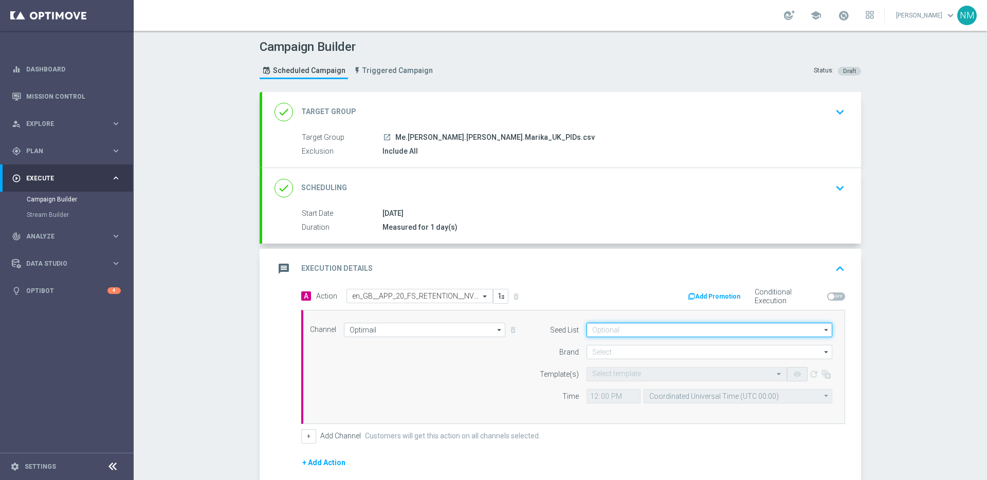
click at [638, 333] on input at bounding box center [709, 330] width 246 height 14
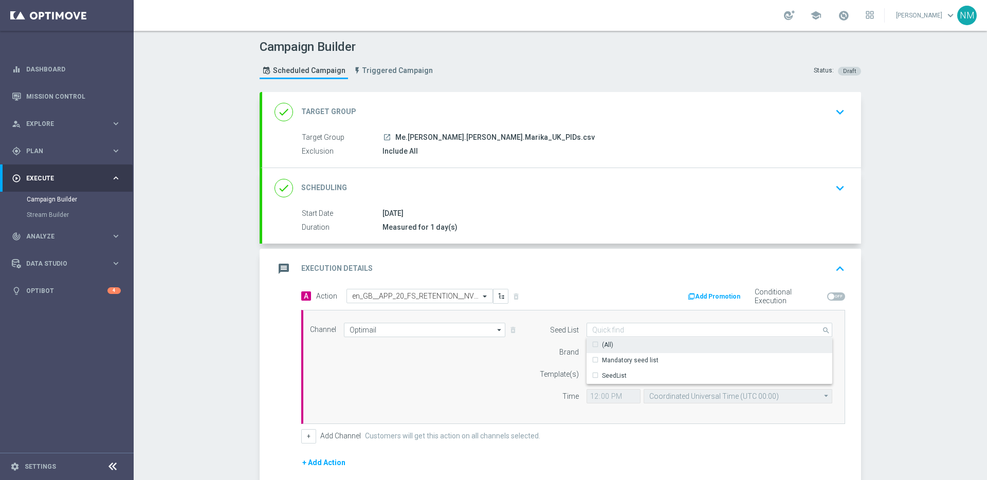
click at [531, 334] on div "Seed List" at bounding box center [552, 330] width 52 height 14
click at [610, 355] on input at bounding box center [709, 352] width 246 height 14
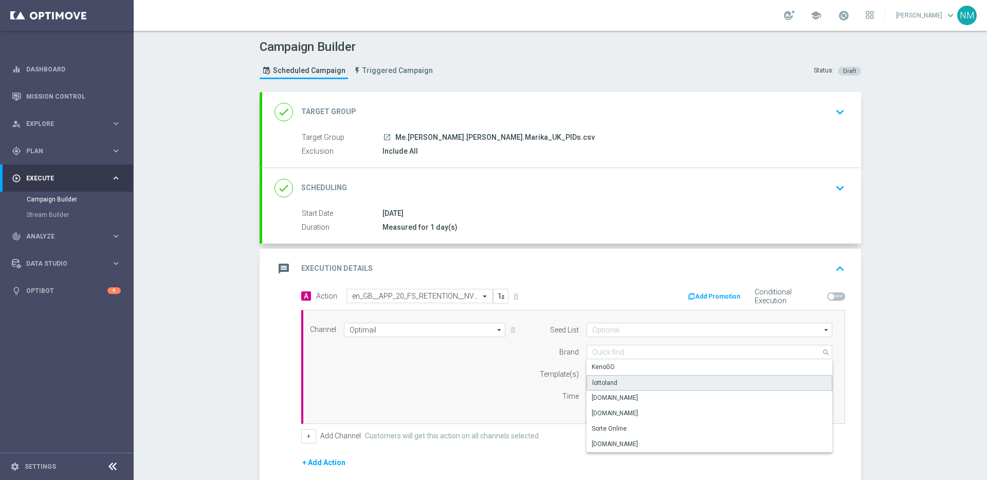
click at [622, 380] on div "lottoland" at bounding box center [709, 382] width 246 height 15
type input "lottoland"
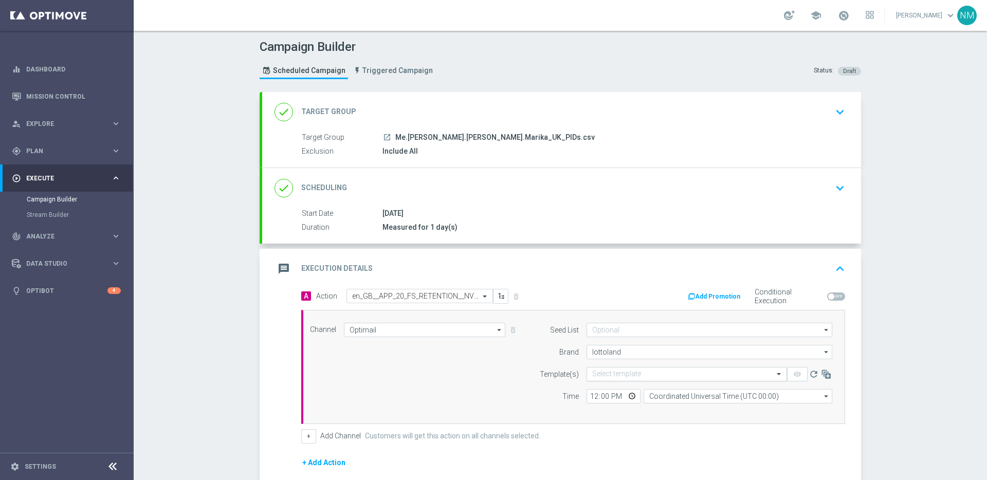
click at [604, 376] on input "text" at bounding box center [676, 374] width 169 height 9
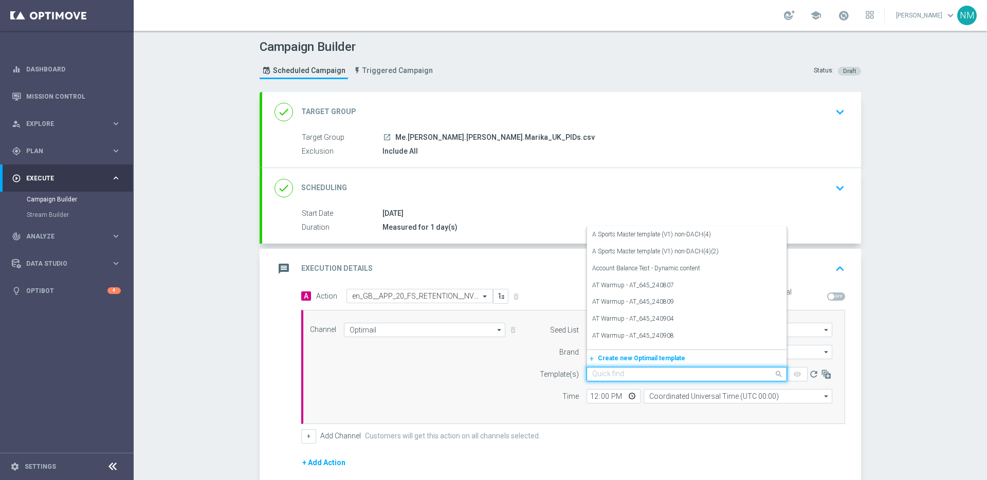
paste input "en_GB__APP_20_FS_RETENTION__NVIP_EMA_TAC_GM"
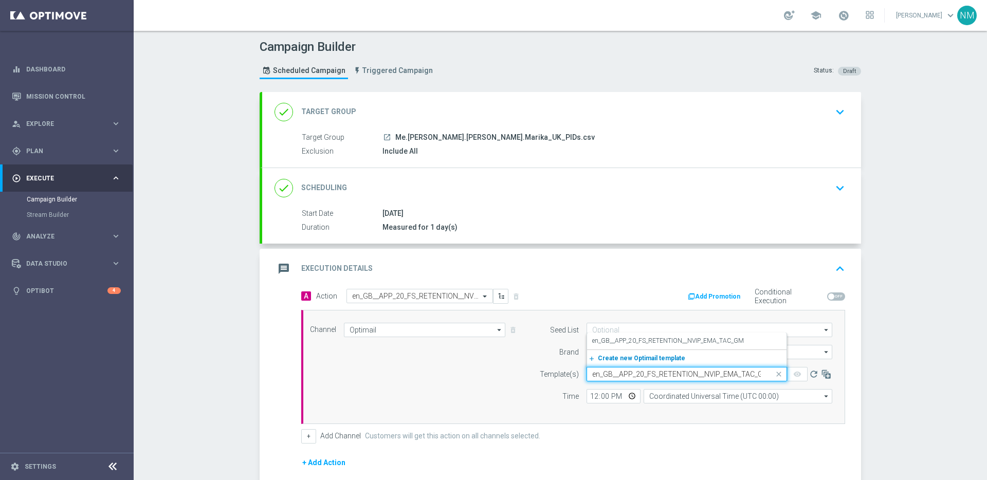
scroll to position [0, 6]
drag, startPoint x: 623, startPoint y: 344, endPoint x: 609, endPoint y: 334, distance: 18.0
click at [623, 344] on label "en_GB__APP_20_FS_RETENTION__NVIP_EMA_TAC_GM" at bounding box center [668, 341] width 152 height 9
type input "en_GB__APP_20_FS_RETENTION__NVIP_EMA_TAC_GM"
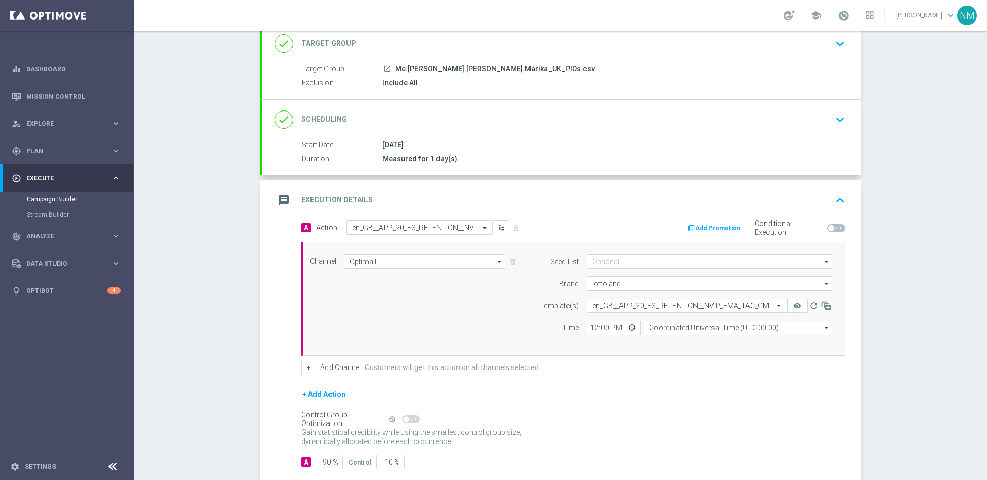
scroll to position [76, 0]
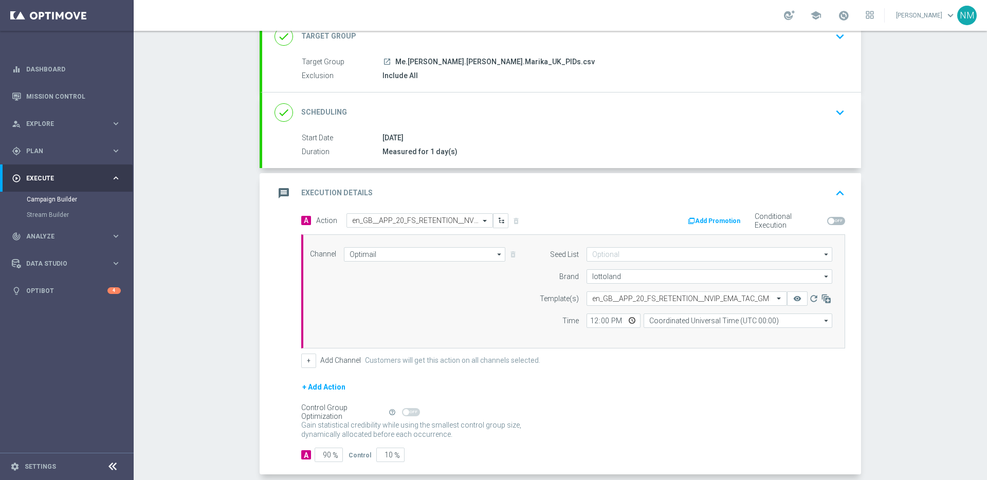
click at [690, 223] on icon "button" at bounding box center [691, 220] width 7 height 7
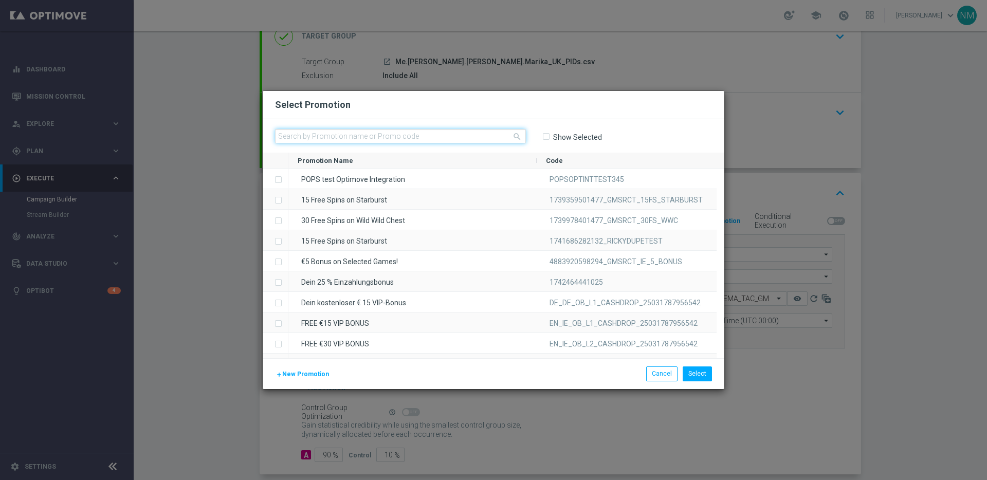
click at [389, 134] on input "text" at bounding box center [400, 136] width 251 height 14
paste input "W34_25_UK_APPOFFER_20FS_FIESTA"
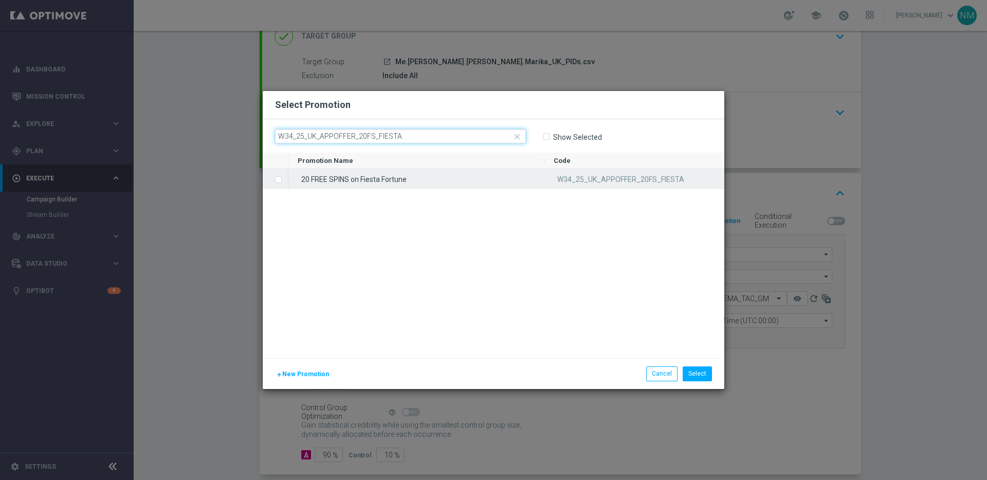
type input "W34_25_UK_APPOFFER_20FS_FIESTA"
click at [371, 174] on div "20 FREE SPINS on Fiesta Fortune" at bounding box center [416, 179] width 256 height 20
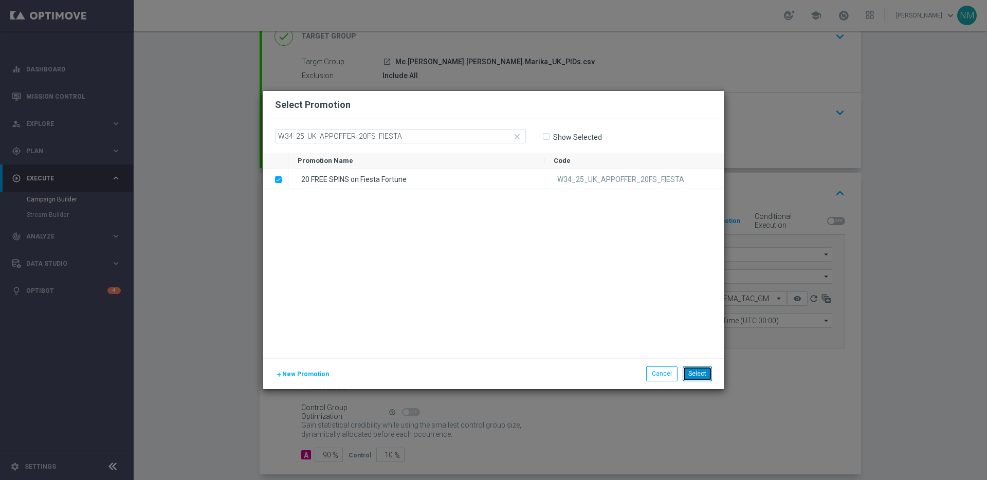
click at [695, 371] on button "Select" at bounding box center [697, 373] width 29 height 14
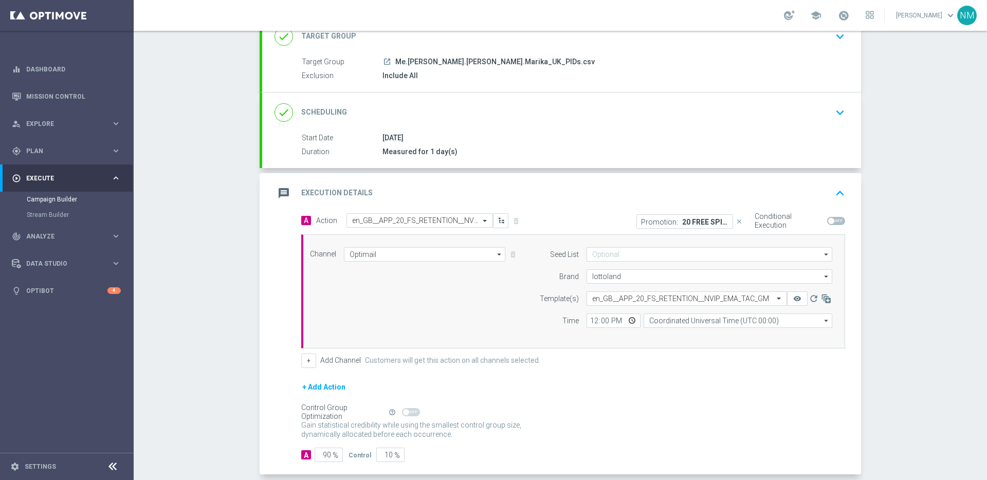
click at [828, 222] on span at bounding box center [831, 221] width 6 height 6
click at [828, 222] on input "checkbox" at bounding box center [836, 221] width 18 height 8
checkbox input "true"
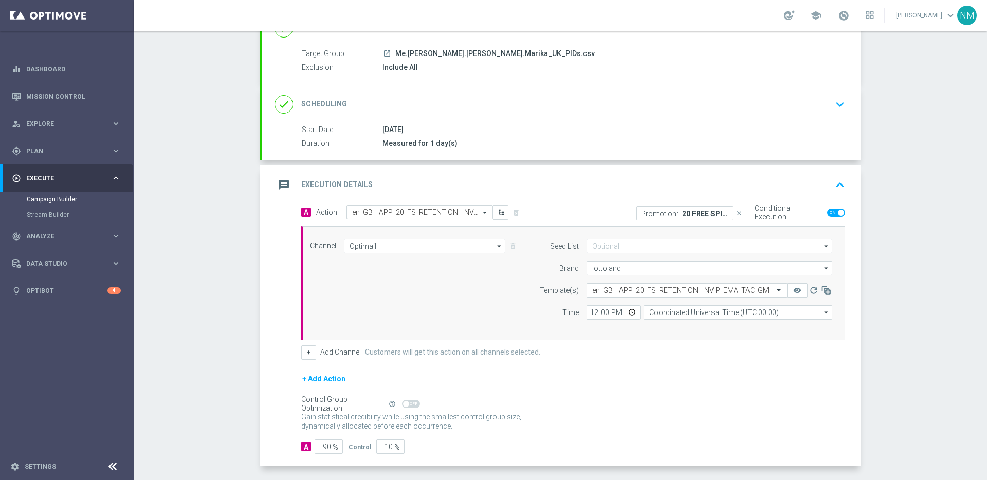
scroll to position [94, 0]
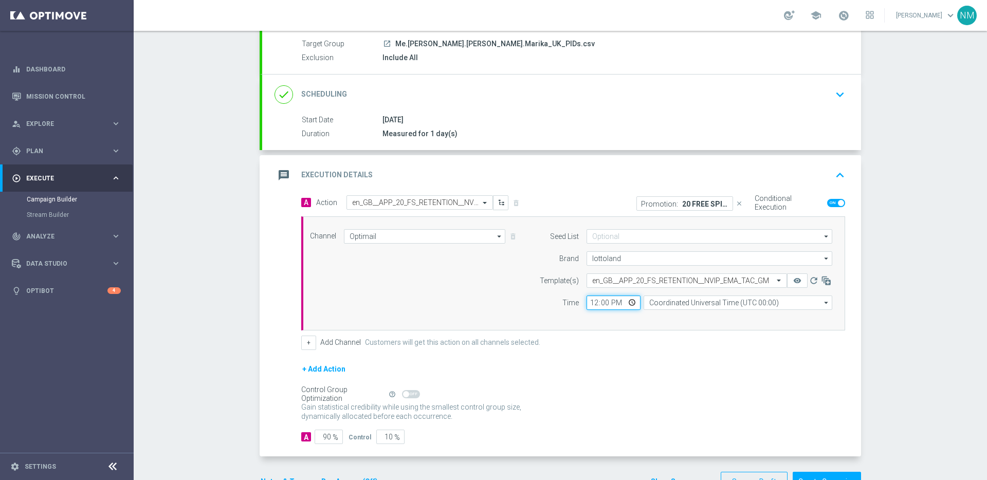
click at [625, 303] on input "12:00" at bounding box center [613, 303] width 54 height 14
type input "15:25"
click at [686, 342] on div "+ Add Channel Customers will get this action on all channels selected." at bounding box center [573, 343] width 544 height 14
click at [323, 434] on input "90" at bounding box center [329, 437] width 28 height 14
type input "0"
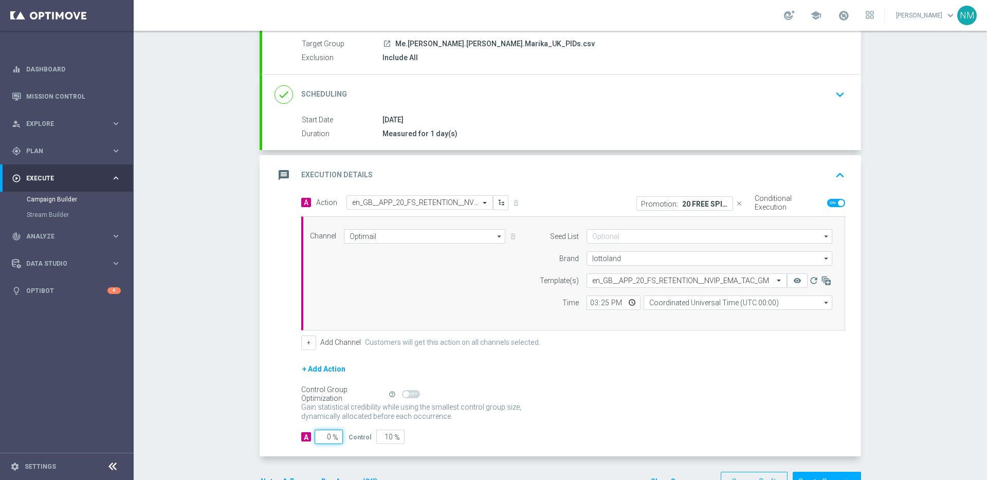
type input "100"
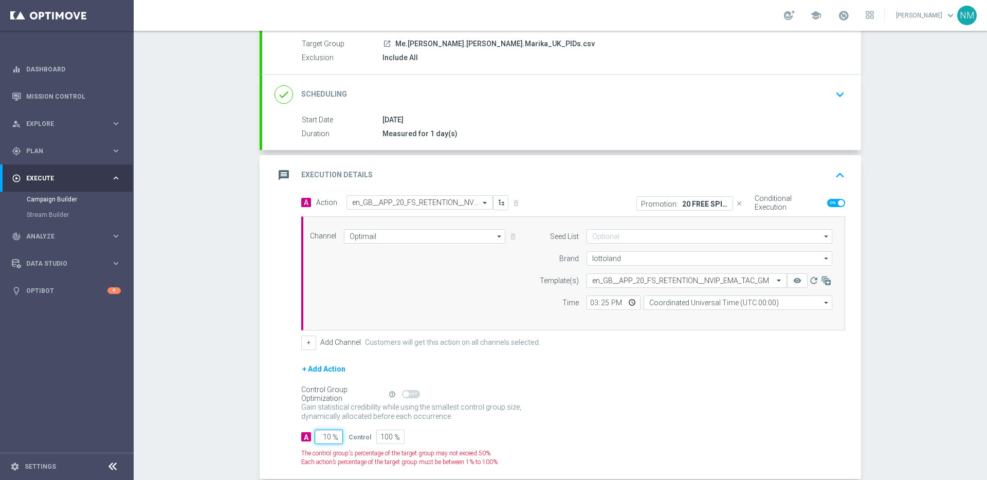
type input "100"
type input "0"
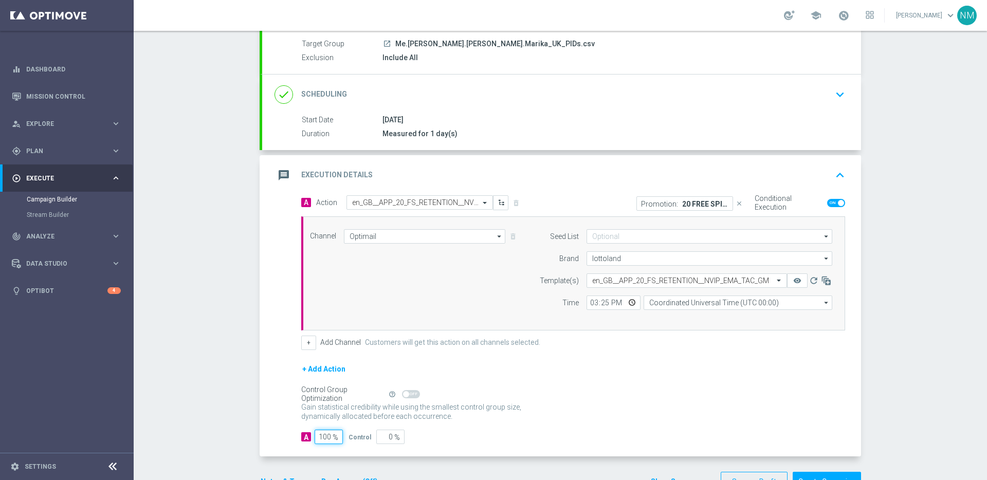
type input "100"
click at [488, 451] on div "A Action Select action en_GB__APP_20_FS_RETENTION__NVIP_EMA_TAC_GM delete_forev…" at bounding box center [561, 326] width 599 height 262
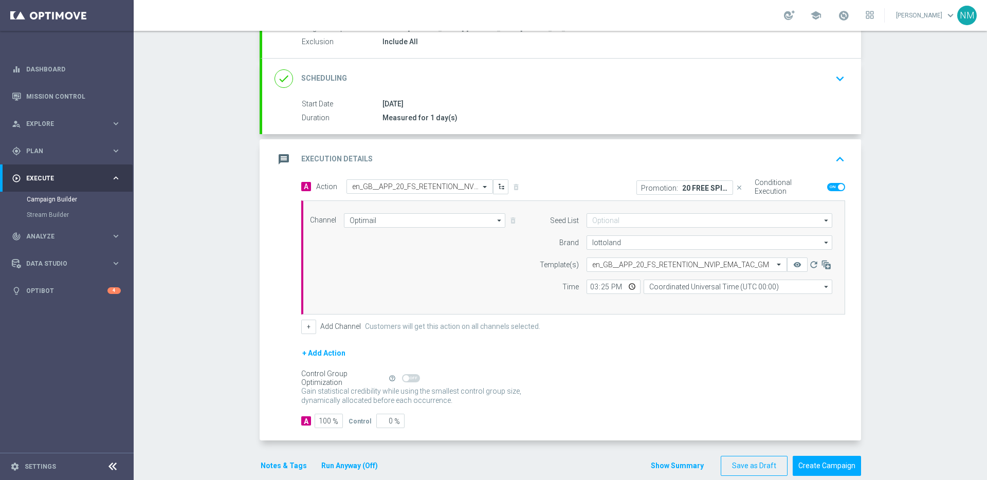
scroll to position [126, 0]
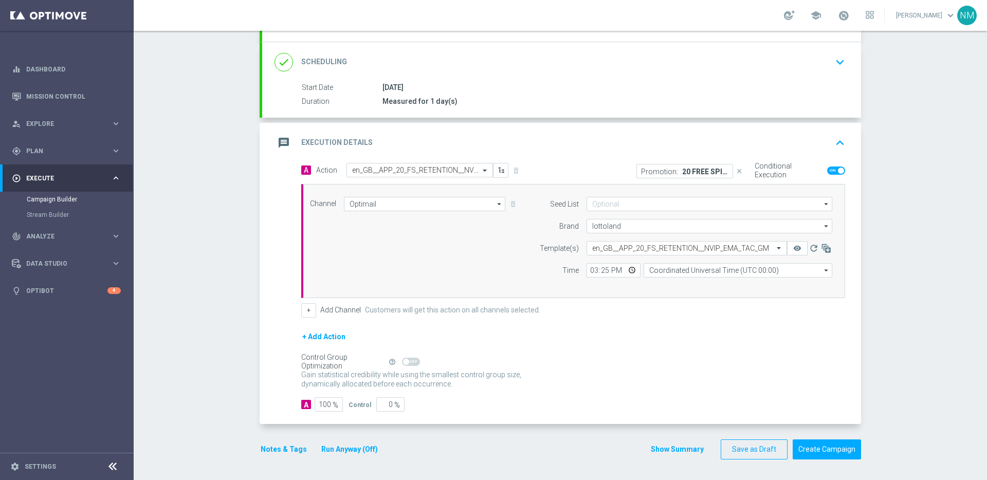
click at [267, 454] on button "Notes & Tags" at bounding box center [284, 449] width 48 height 13
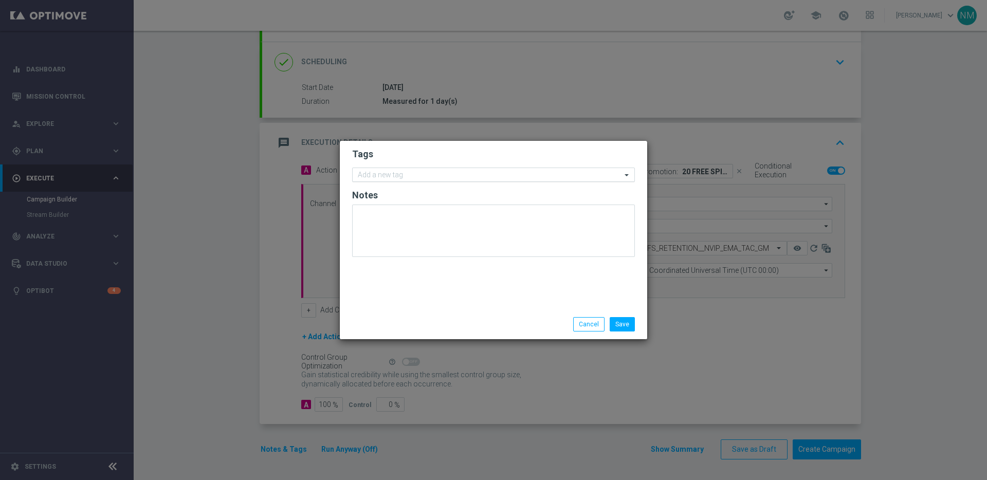
click at [366, 176] on input "text" at bounding box center [490, 175] width 264 height 9
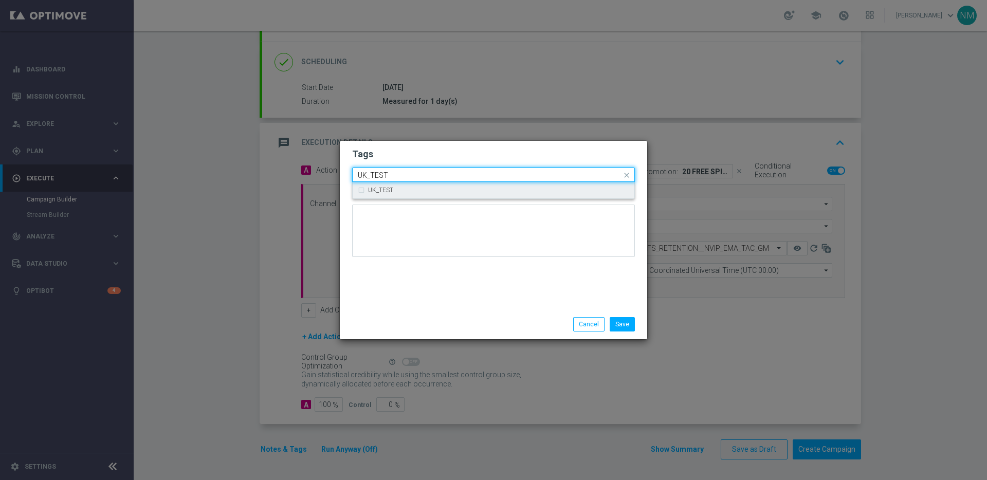
click at [450, 183] on div "UK_TEST" at bounding box center [493, 190] width 271 height 16
type input "UK_TEST"
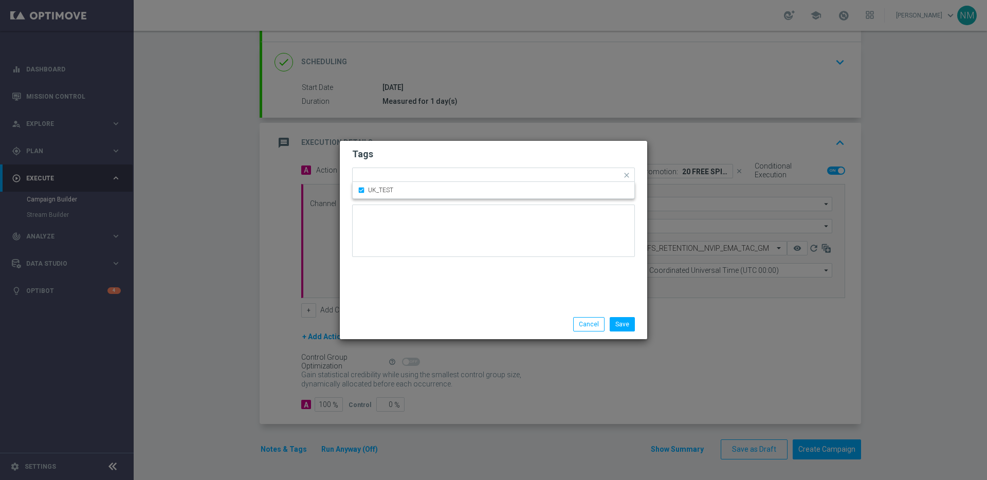
click at [493, 283] on div "Tags Quick find × UK_TEST UK_TEST Notes" at bounding box center [493, 225] width 307 height 169
click at [627, 326] on button "Save" at bounding box center [622, 324] width 25 height 14
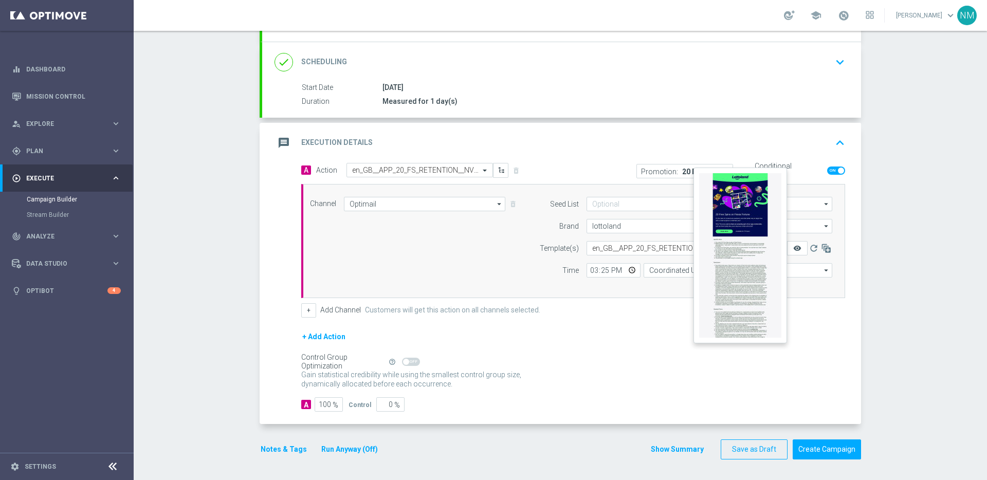
click at [794, 250] on icon "remove_red_eye" at bounding box center [797, 248] width 8 height 8
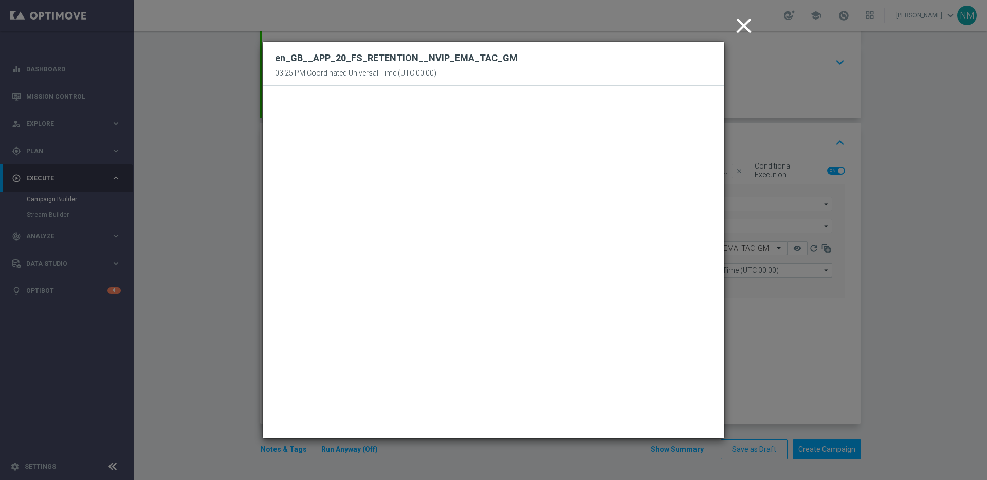
click at [742, 6] on modal-container "close en_GB__APP_20_FS_RETENTION__NVIP_EMA_TAC_GM 03:25 PM Coordinated Universa…" at bounding box center [493, 240] width 987 height 480
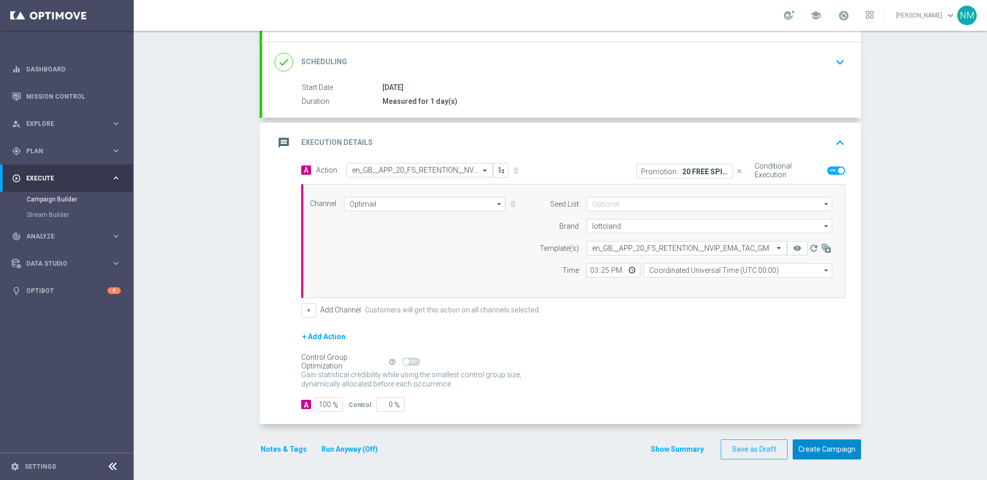
click at [814, 456] on button "Create Campaign" at bounding box center [827, 449] width 68 height 20
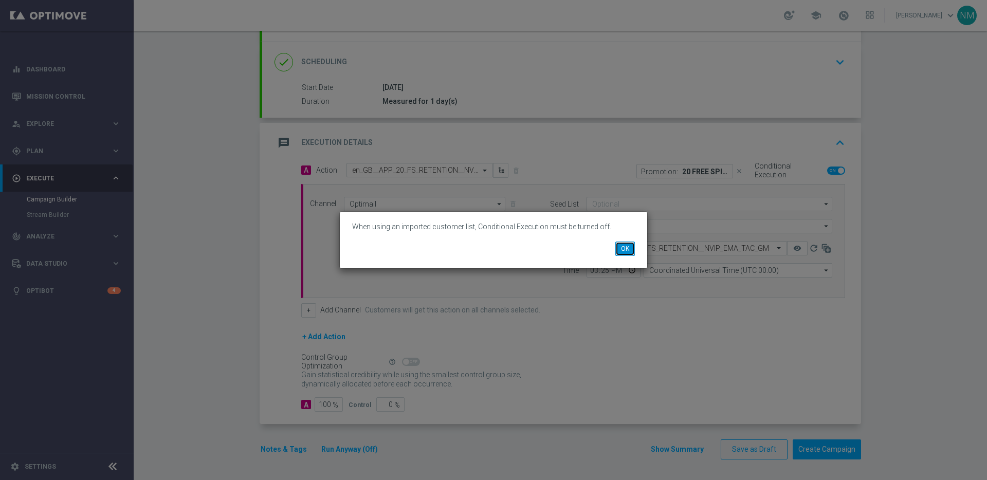
click at [627, 251] on button "OK" at bounding box center [625, 249] width 20 height 14
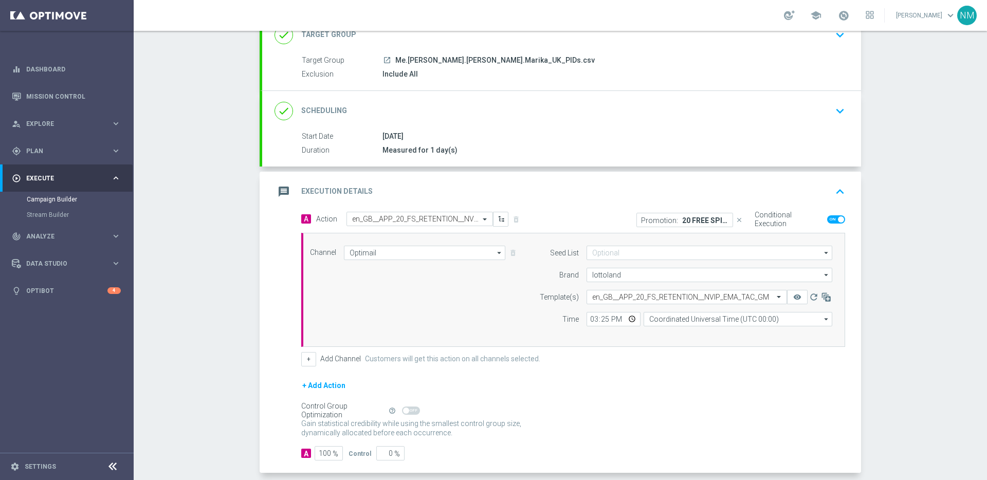
scroll to position [0, 0]
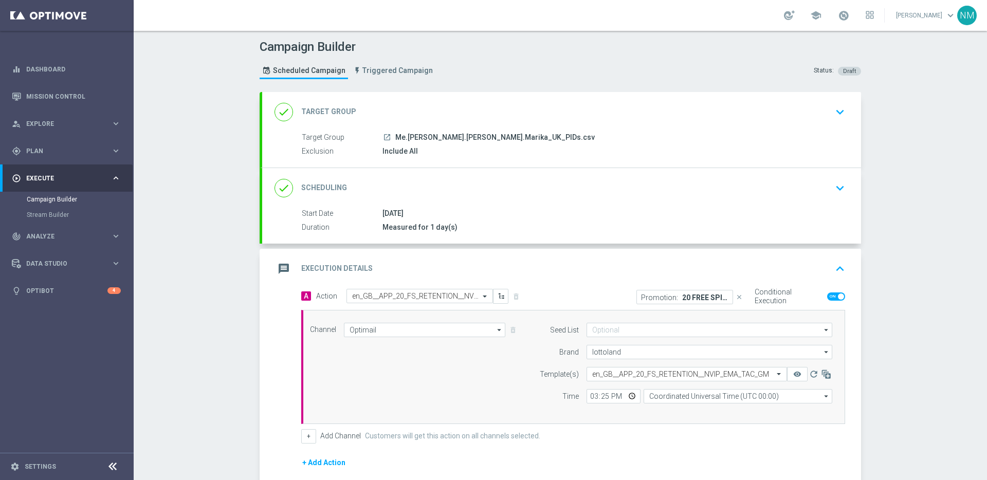
click at [813, 101] on div "done Target Group keyboard_arrow_down" at bounding box center [561, 112] width 599 height 40
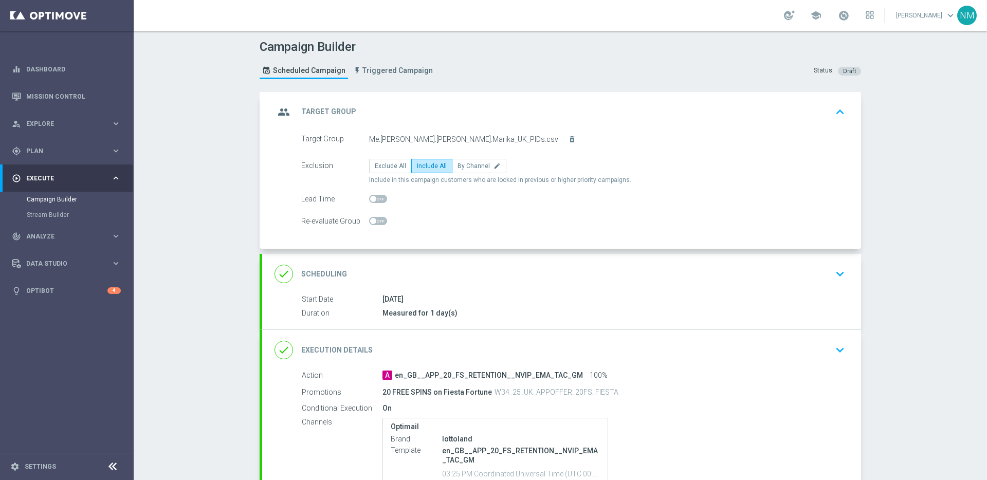
click at [734, 110] on div "group Target Group keyboard_arrow_up" at bounding box center [561, 112] width 574 height 20
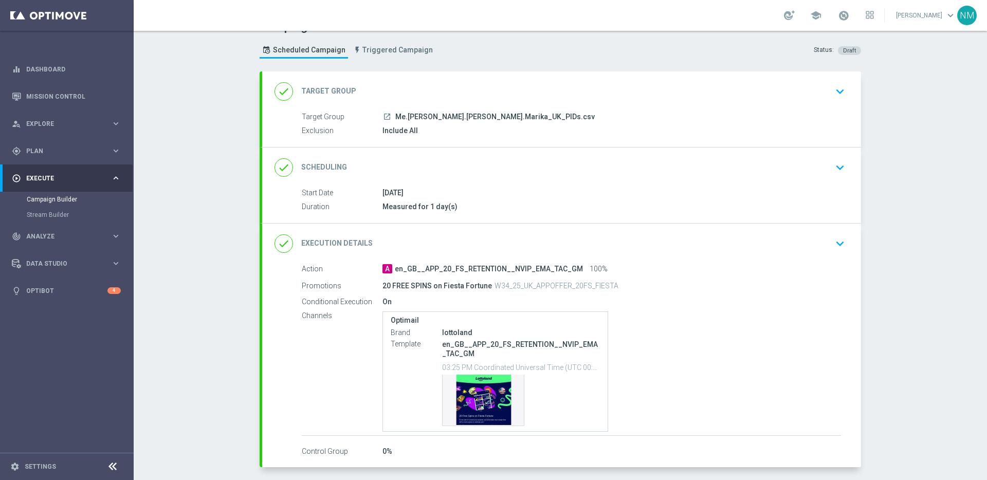
scroll to position [64, 0]
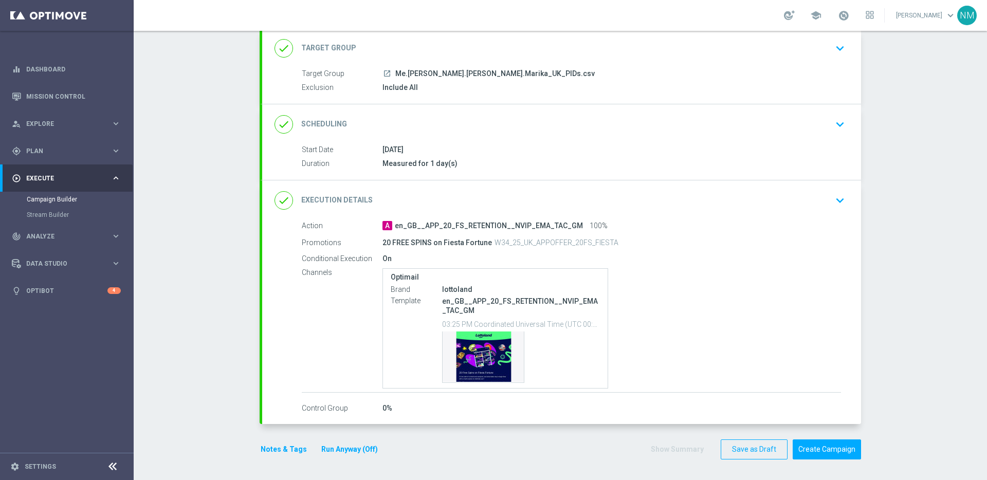
click at [810, 439] on form "done Target Group keyboard_arrow_down Target Group launch Me.[PERSON_NAME].[PER…" at bounding box center [560, 244] width 601 height 432
click at [810, 441] on button "Create Campaign" at bounding box center [827, 449] width 68 height 20
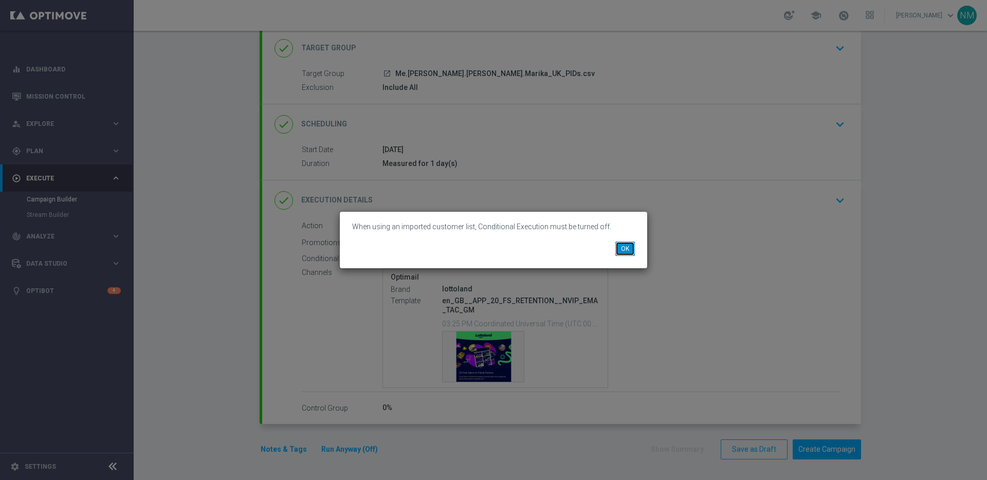
click at [623, 250] on button "OK" at bounding box center [625, 249] width 20 height 14
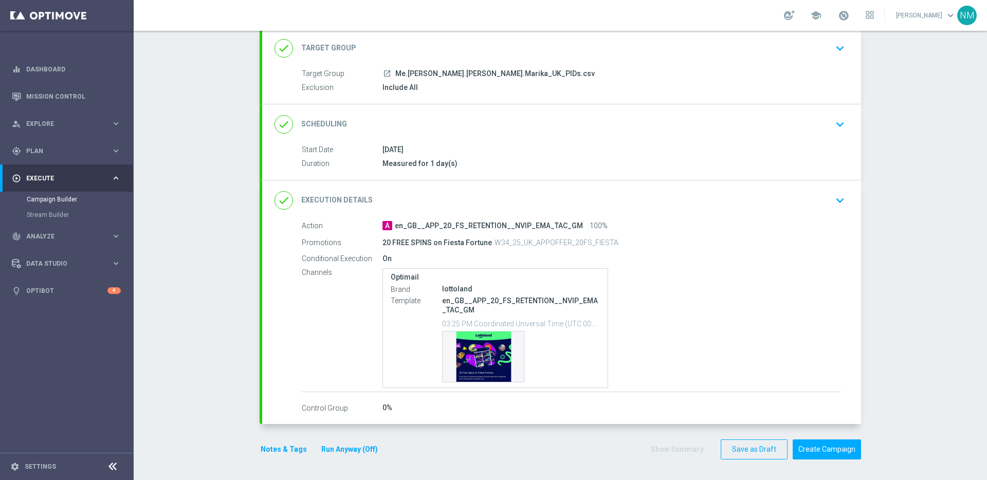
click at [838, 193] on icon "keyboard_arrow_down" at bounding box center [839, 200] width 15 height 15
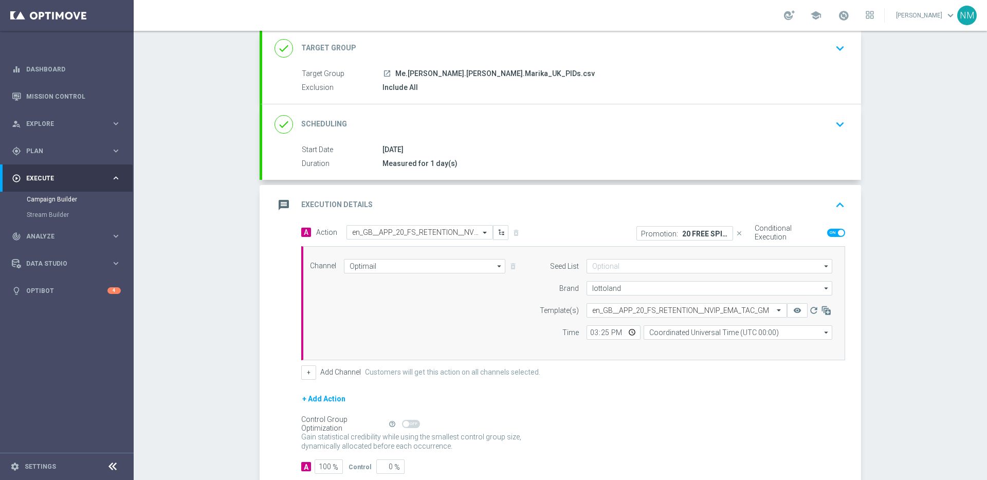
click at [832, 232] on span at bounding box center [836, 233] width 18 height 8
click at [832, 232] on input "checkbox" at bounding box center [836, 233] width 18 height 8
checkbox input "false"
click at [736, 232] on icon "close" at bounding box center [739, 233] width 7 height 7
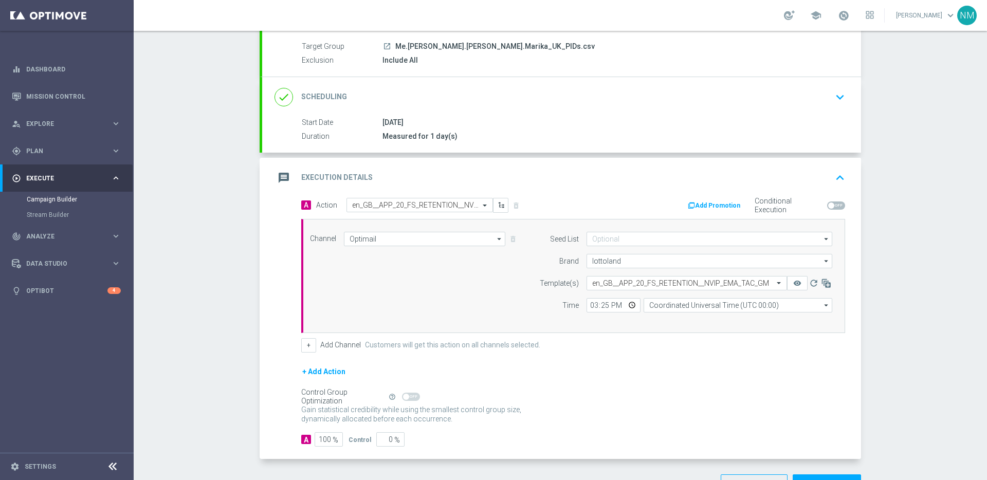
scroll to position [126, 0]
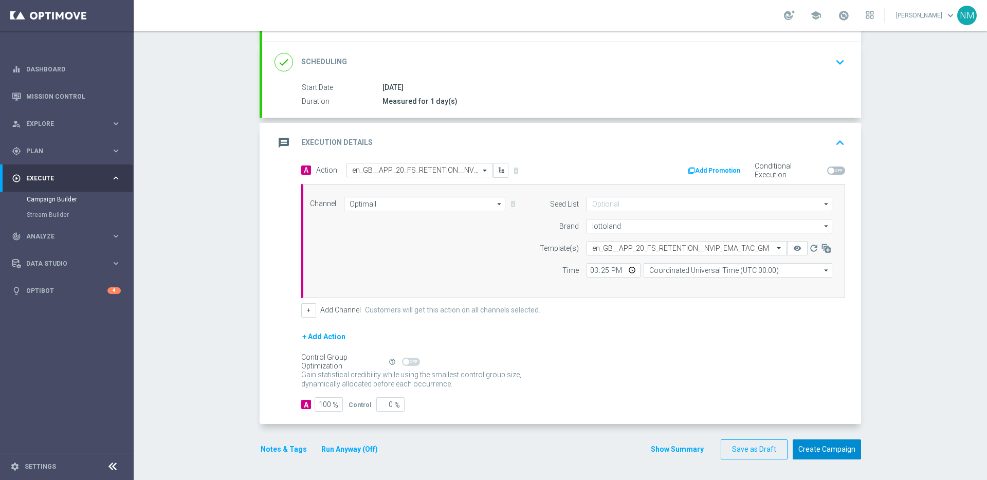
click at [818, 452] on button "Create Campaign" at bounding box center [827, 449] width 68 height 20
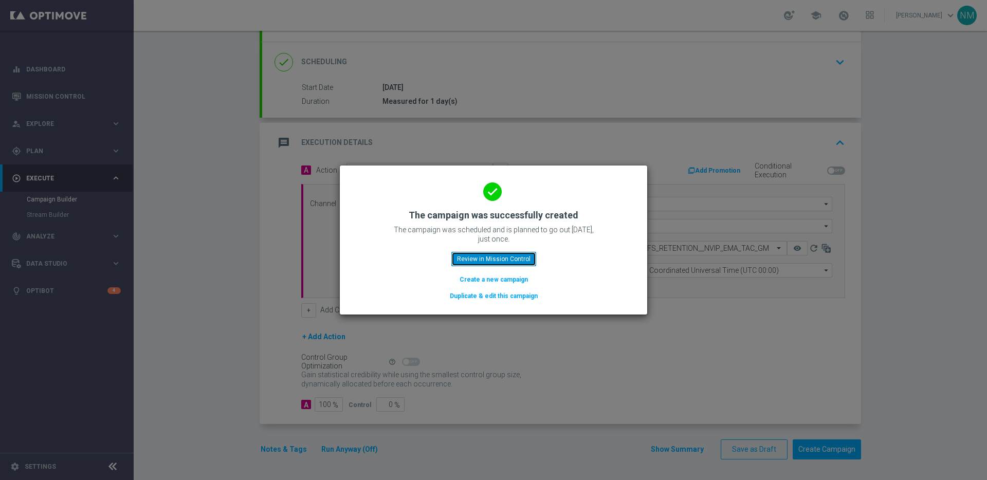
click at [499, 256] on button "Review in Mission Control" at bounding box center [493, 259] width 85 height 14
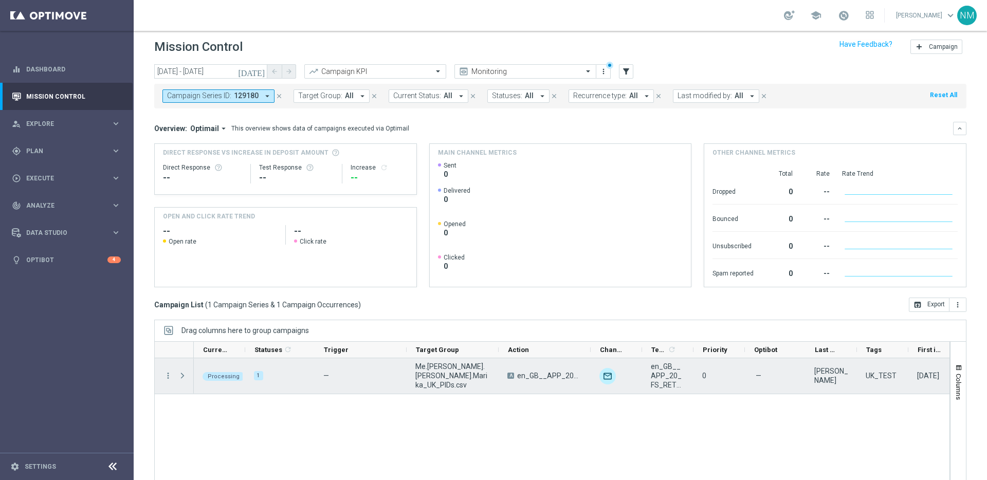
scroll to position [7, 0]
click at [182, 374] on span "Press SPACE to select this row." at bounding box center [182, 373] width 9 height 8
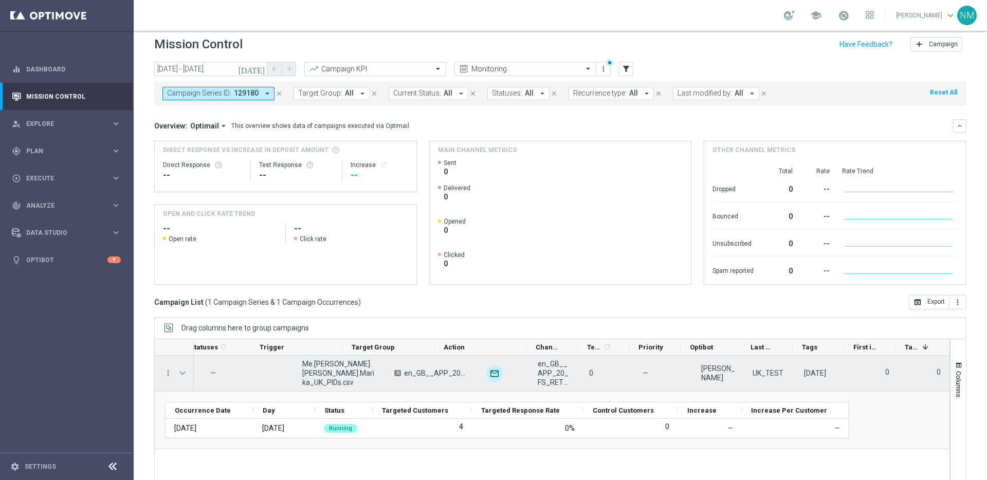
scroll to position [0, 120]
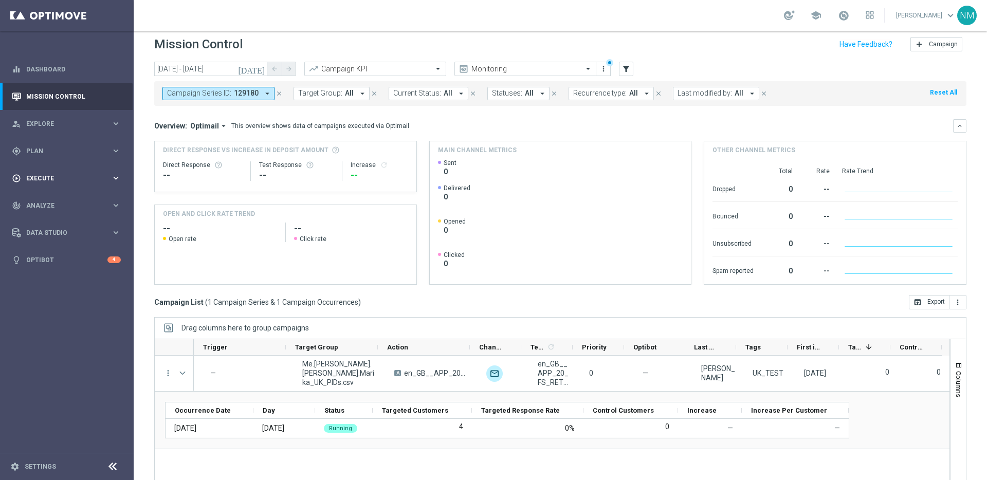
click at [64, 180] on span "Execute" at bounding box center [68, 178] width 85 height 6
click at [58, 200] on link "Campaign Builder" at bounding box center [67, 199] width 80 height 8
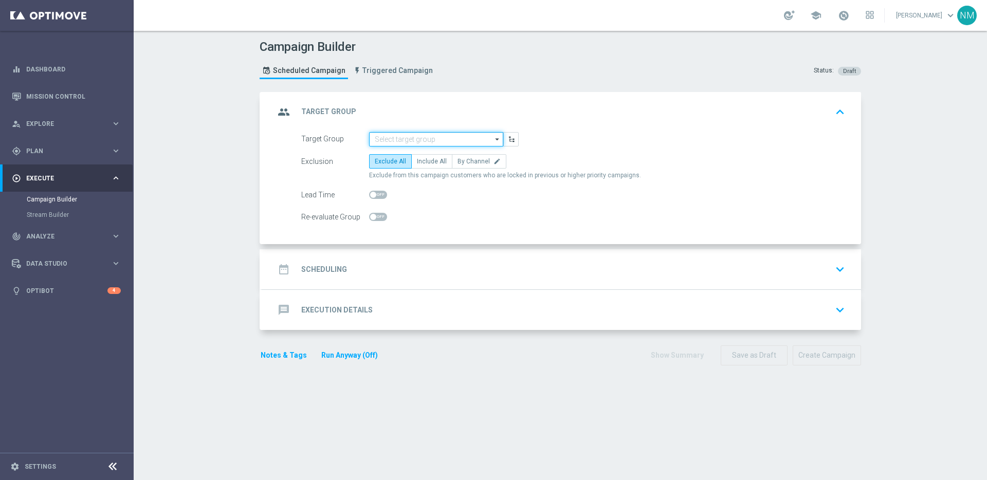
click at [446, 144] on input at bounding box center [436, 139] width 134 height 14
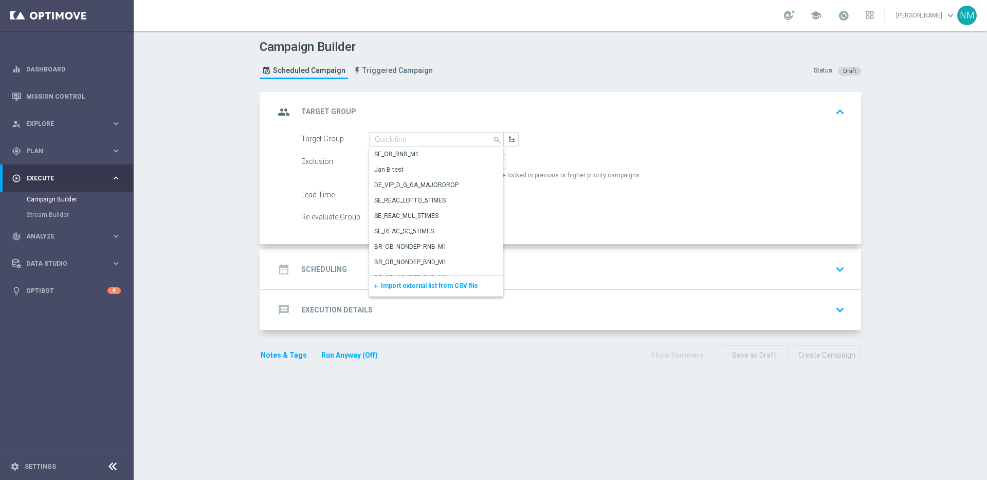
click at [415, 290] on div "add Import external list from CSV file" at bounding box center [436, 286] width 134 height 21
click at [414, 288] on span "Import external list from CSV file" at bounding box center [429, 285] width 97 height 7
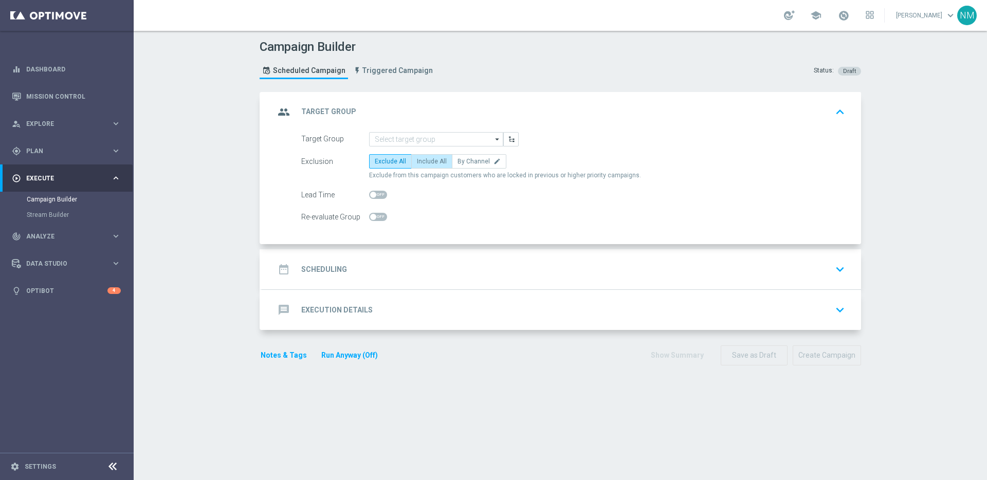
click at [430, 161] on span "Include All" at bounding box center [432, 161] width 30 height 7
click at [424, 161] on input "Include All" at bounding box center [420, 163] width 7 height 7
radio input "true"
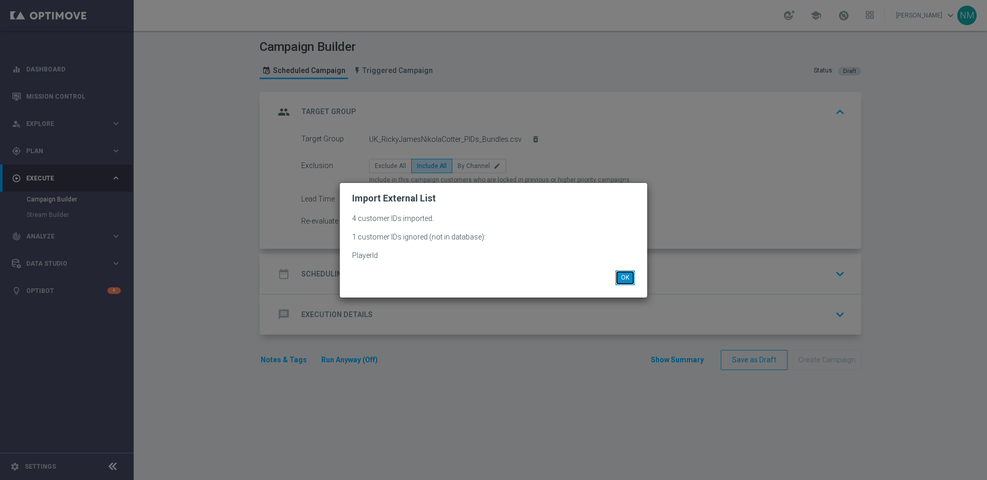
click at [627, 275] on button "OK" at bounding box center [625, 277] width 20 height 14
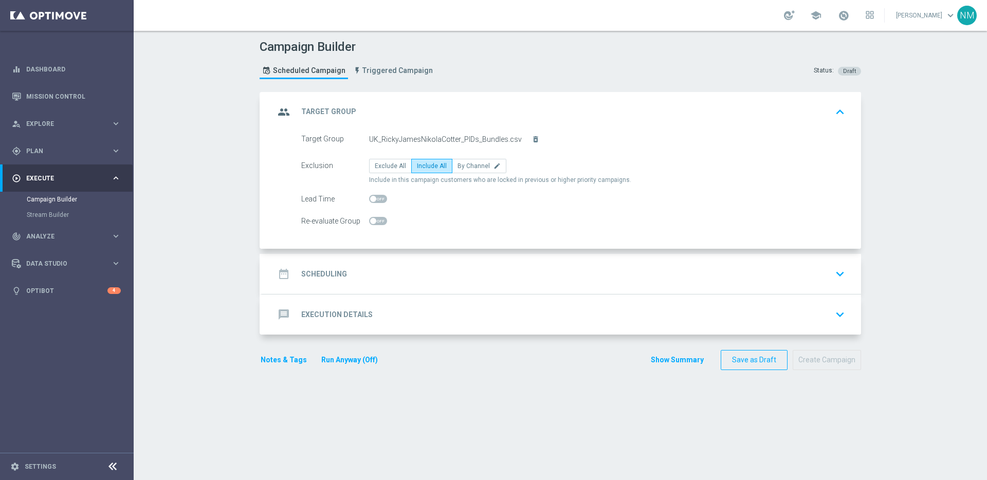
click at [507, 260] on div "date_range Scheduling keyboard_arrow_down" at bounding box center [561, 274] width 599 height 40
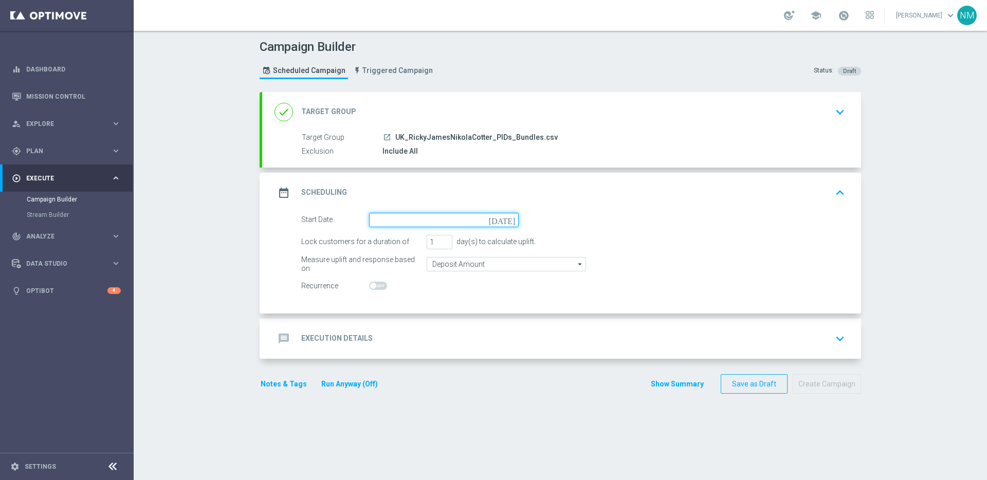
click at [442, 224] on input at bounding box center [444, 220] width 150 height 14
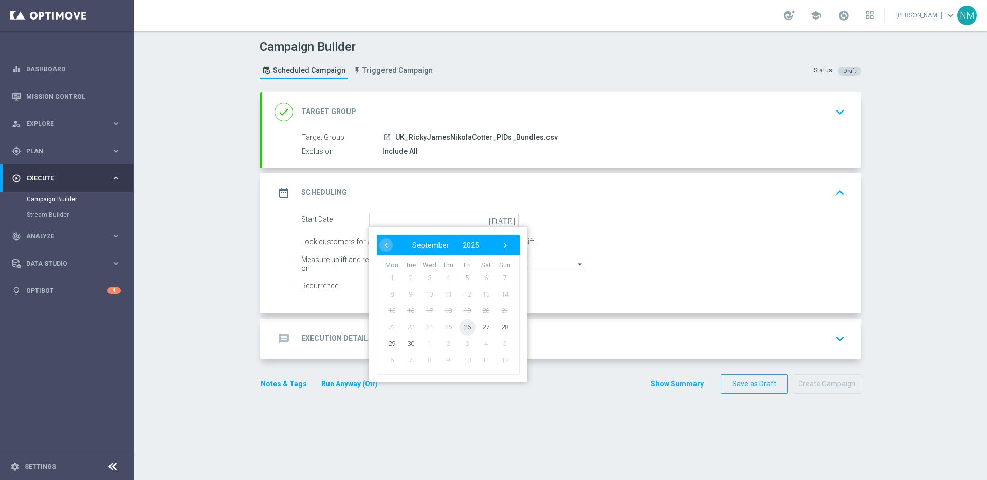
click at [467, 330] on span "26" at bounding box center [467, 327] width 16 height 16
type input "[DATE]"
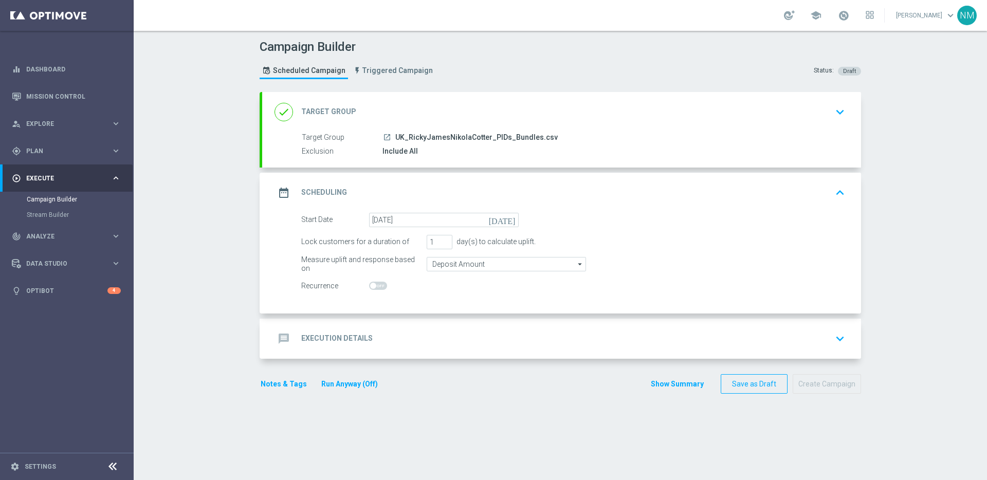
click at [401, 319] on div "message Execution Details keyboard_arrow_down" at bounding box center [561, 339] width 599 height 40
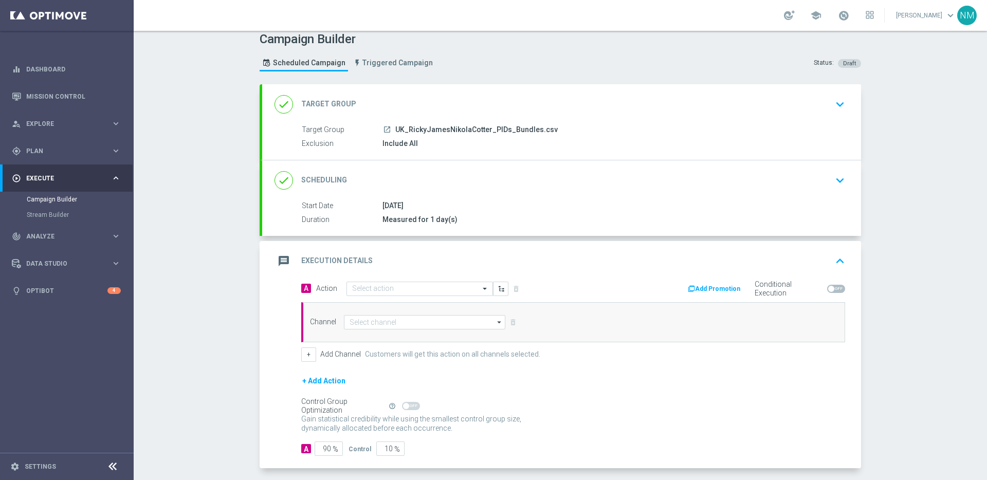
scroll to position [18, 0]
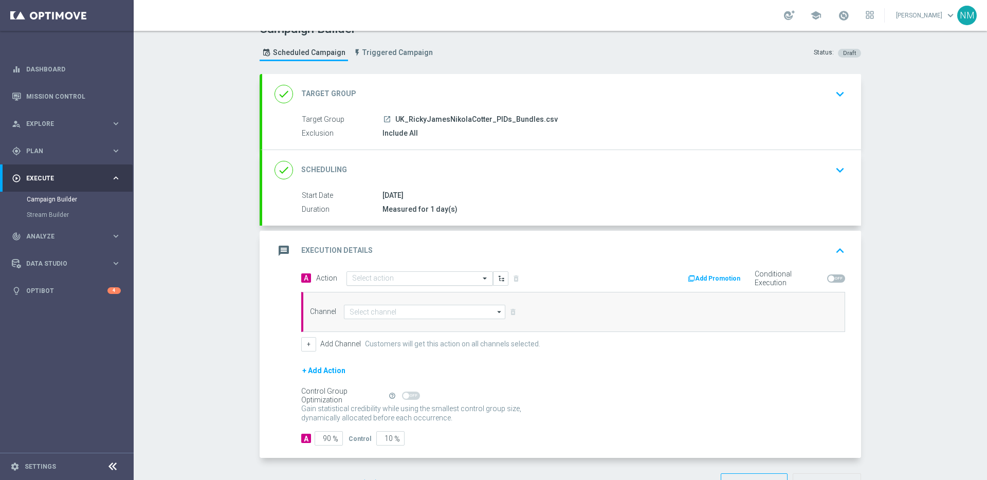
click at [374, 277] on input "text" at bounding box center [409, 278] width 115 height 9
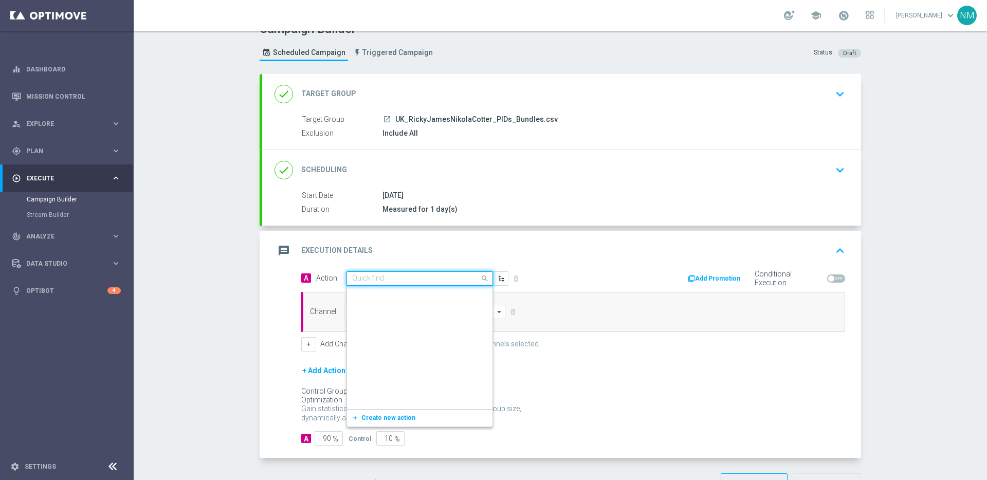
scroll to position [659, 0]
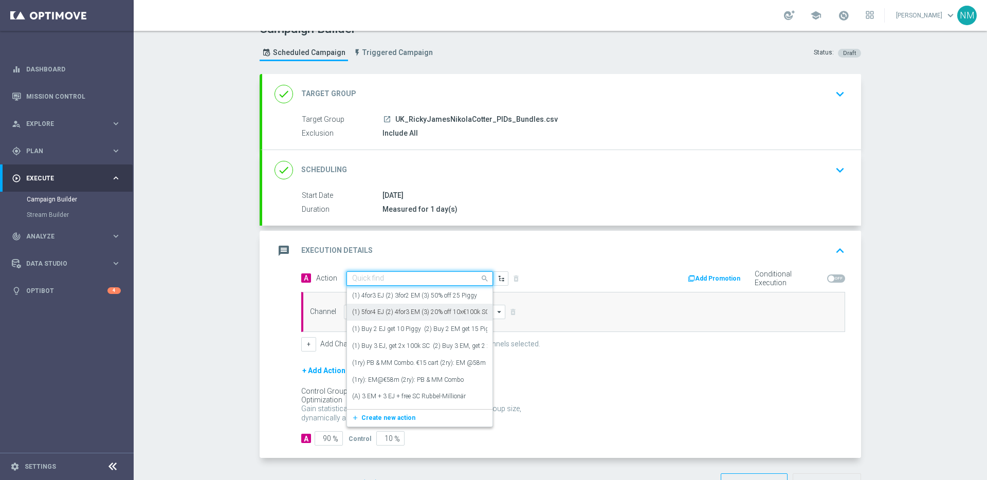
paste input "en_GB__APP_20_FS_RETENTION__NVIP_EMA_TAC_GM"
type input "en_GB__APP_20_FS_RETENTION__NVIP_EMA_TAC_GM"
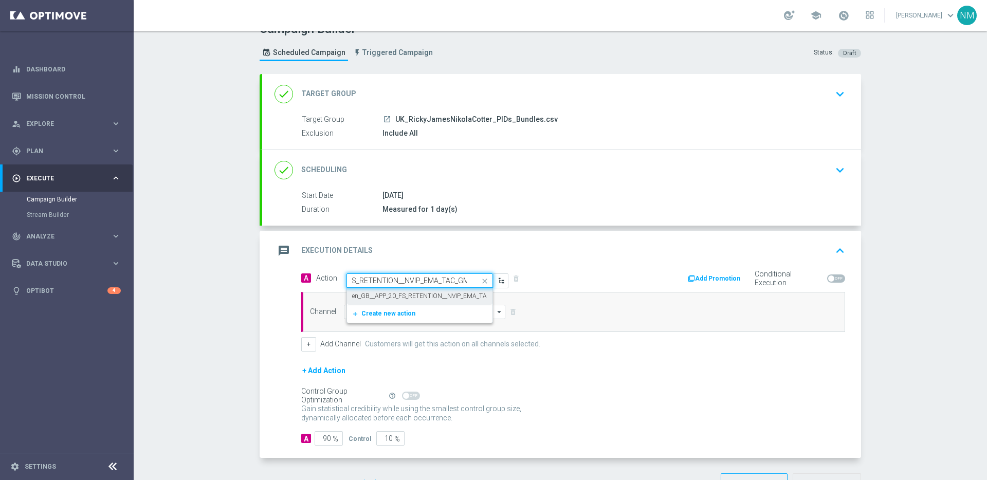
click at [391, 303] on div "en_GB__APP_20_FS_RETENTION__NVIP_EMA_TAC_GM edit" at bounding box center [419, 296] width 135 height 17
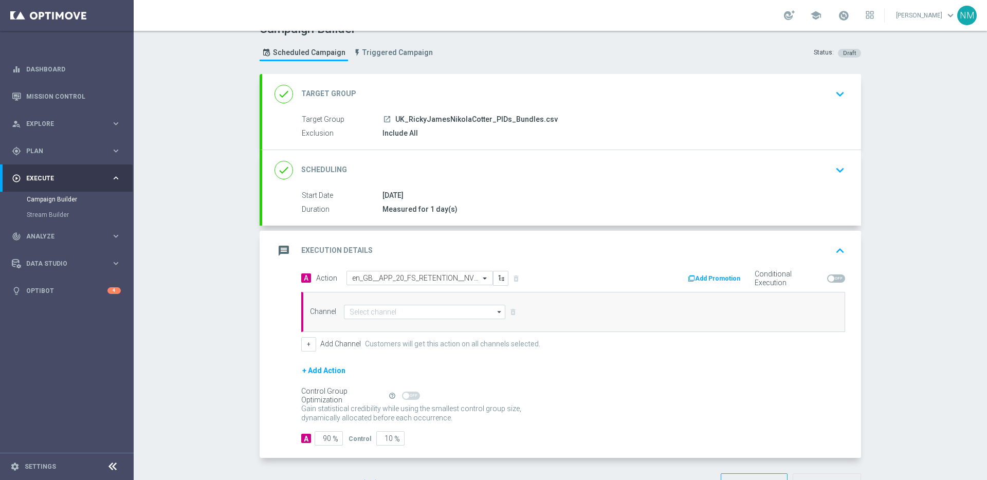
click at [401, 304] on div "Channel arrow_drop_down Drag here to set row groups Drag here to set column lab…" at bounding box center [573, 312] width 544 height 40
click at [409, 321] on div "Channel arrow_drop_down Drag here to set row groups Drag here to set column lab…" at bounding box center [573, 312] width 544 height 40
click at [409, 319] on div "Channel arrow_drop_down Drag here to set row groups Drag here to set column lab…" at bounding box center [573, 312] width 544 height 40
click at [409, 317] on input at bounding box center [424, 312] width 161 height 14
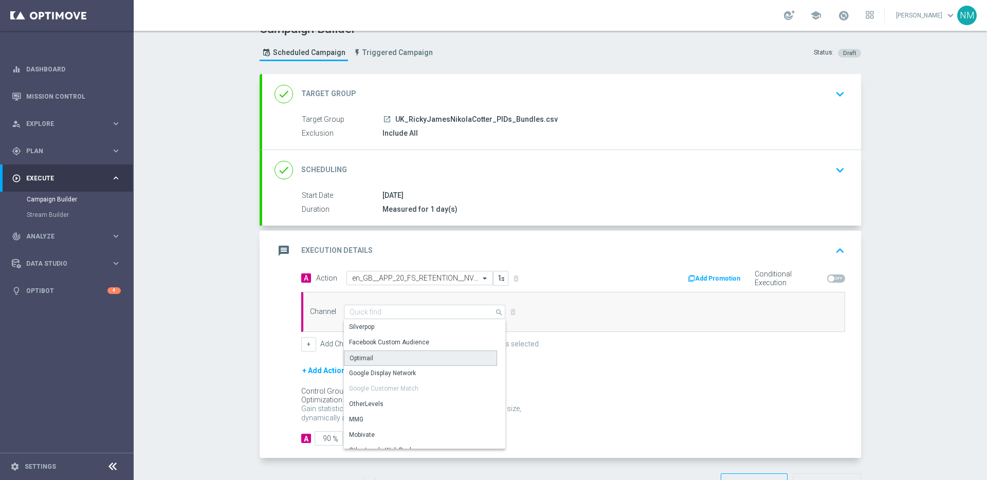
drag, startPoint x: 374, startPoint y: 361, endPoint x: 564, endPoint y: 348, distance: 190.6
click at [374, 361] on div "Optimail" at bounding box center [420, 358] width 153 height 15
type input "Optimail"
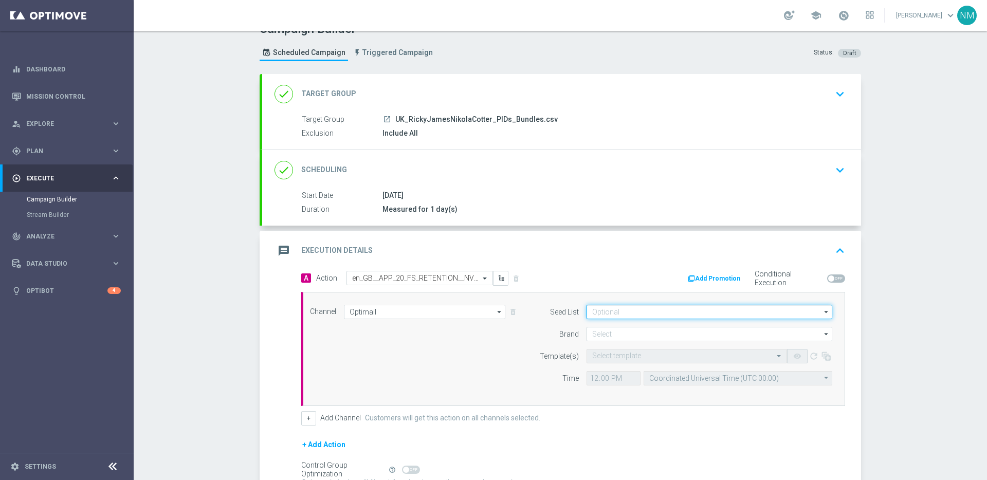
click at [658, 311] on input at bounding box center [709, 312] width 246 height 14
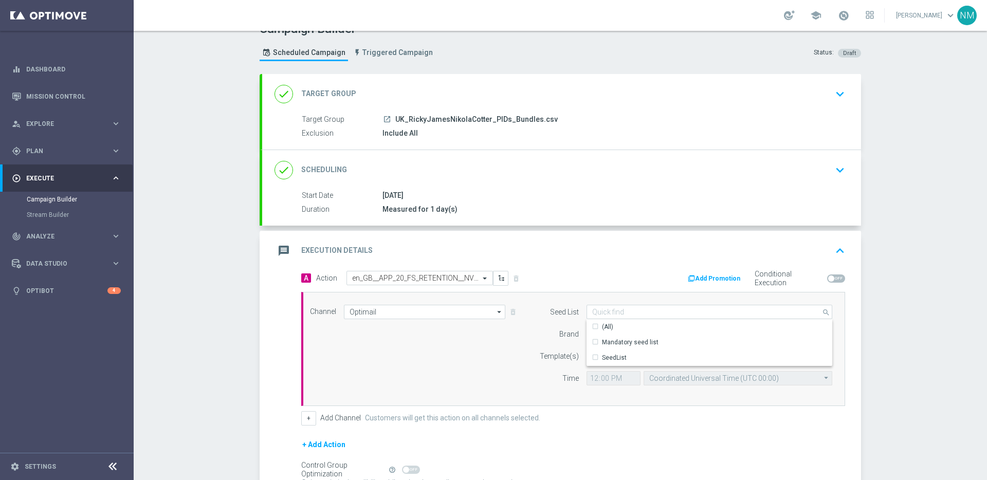
click at [539, 327] on div "Brand" at bounding box center [552, 334] width 52 height 14
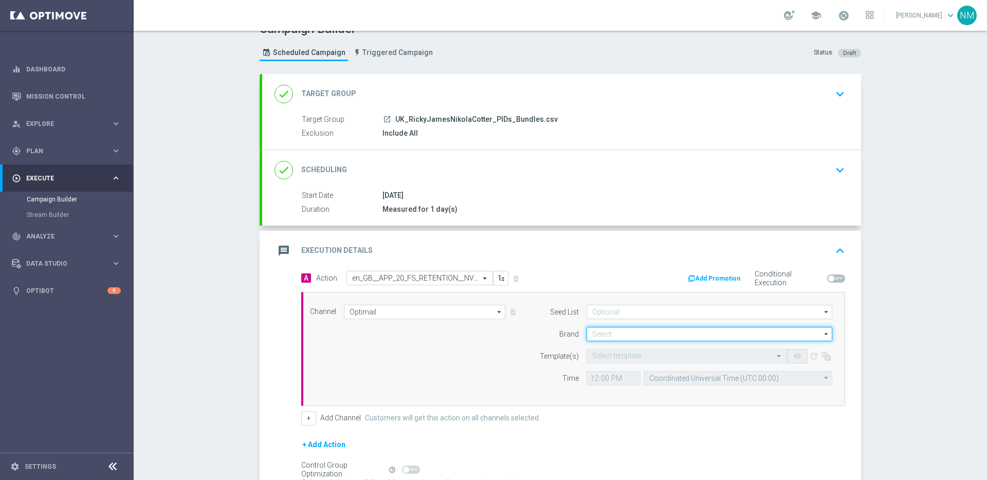
click at [600, 327] on input at bounding box center [709, 334] width 246 height 14
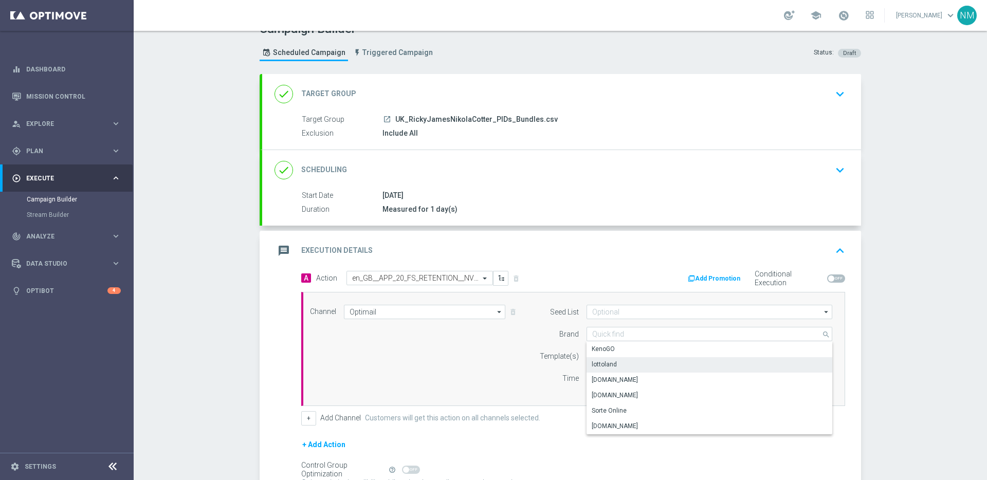
click at [603, 362] on div "lottoland" at bounding box center [604, 364] width 25 height 9
type input "lottoland"
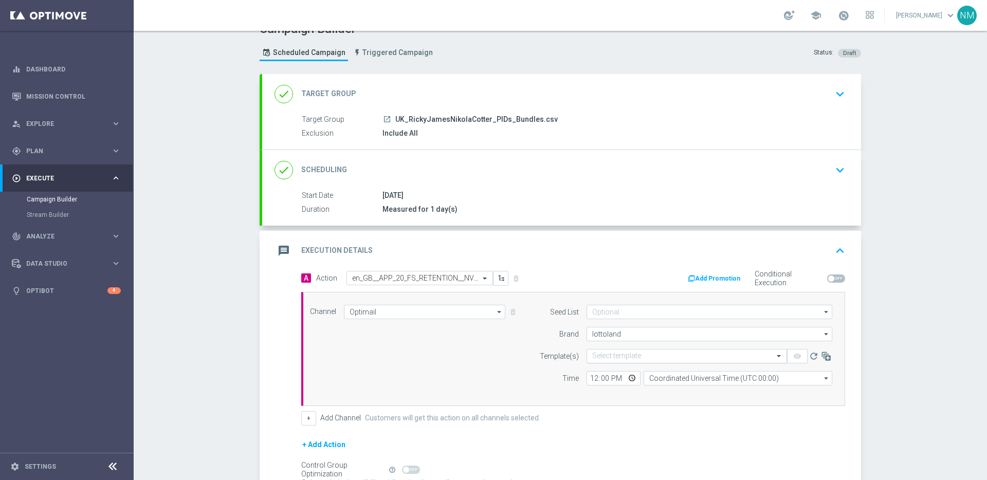
click at [603, 362] on div "Select template" at bounding box center [686, 356] width 200 height 14
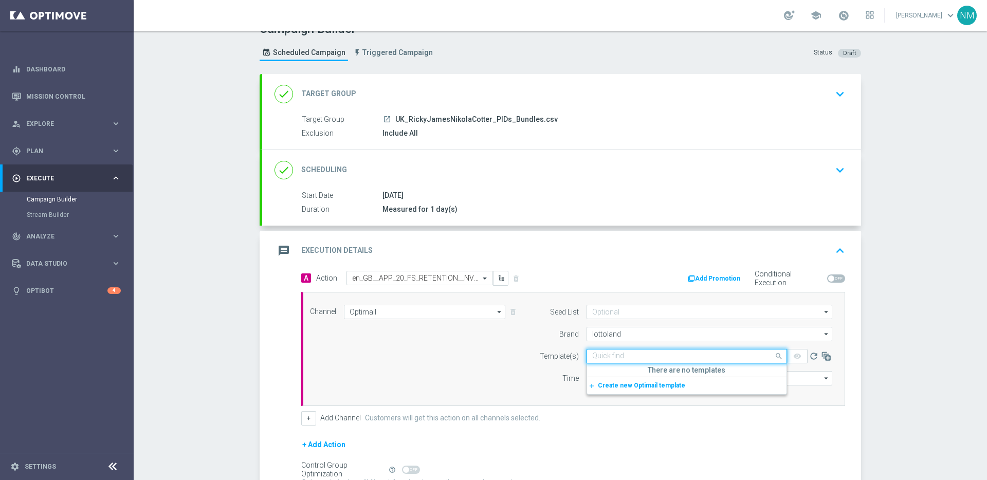
paste input "en_GB__APP_20_FS_RETENTION__NVIP_EMA_TAC_GM"
click at [623, 368] on label "en_GB__APP_20_FS_RETENTION__NVIP_EMA_TAC_GM" at bounding box center [668, 371] width 152 height 9
type input "en_GB__APP_20_FS_RETENTION__NVIP_EMA_TAC_GM"
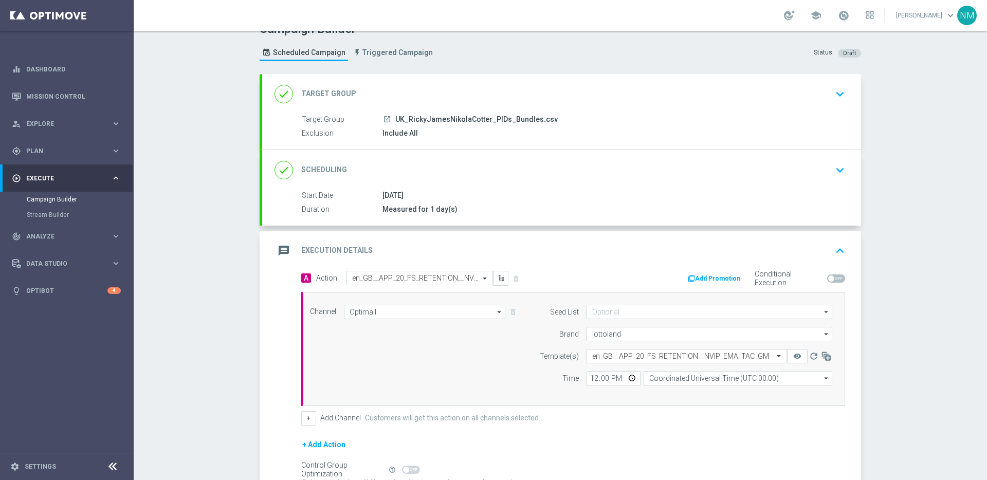
scroll to position [0, 0]
click at [626, 375] on input "12:00" at bounding box center [613, 378] width 54 height 14
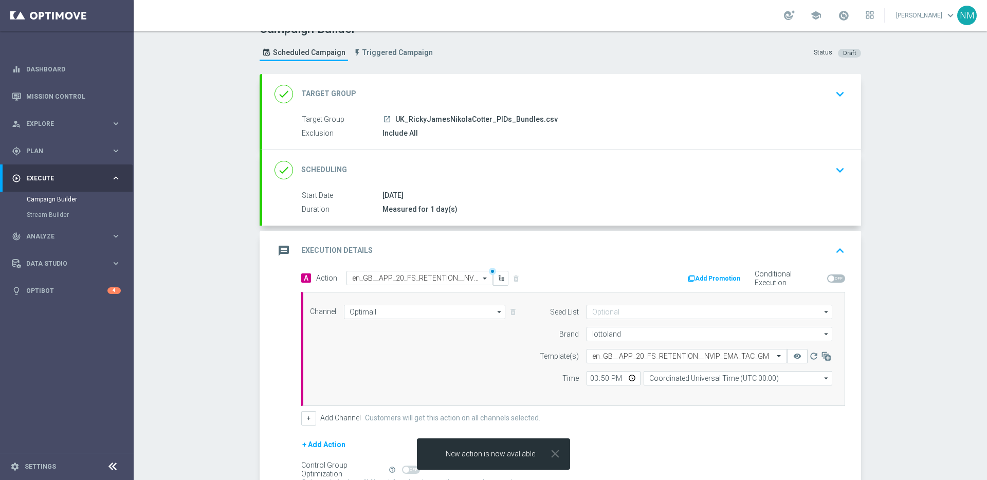
type input "15:50"
click at [697, 393] on div "Channel Optimail Optimail arrow_drop_down Drag here to set row groups Drag here…" at bounding box center [573, 349] width 544 height 114
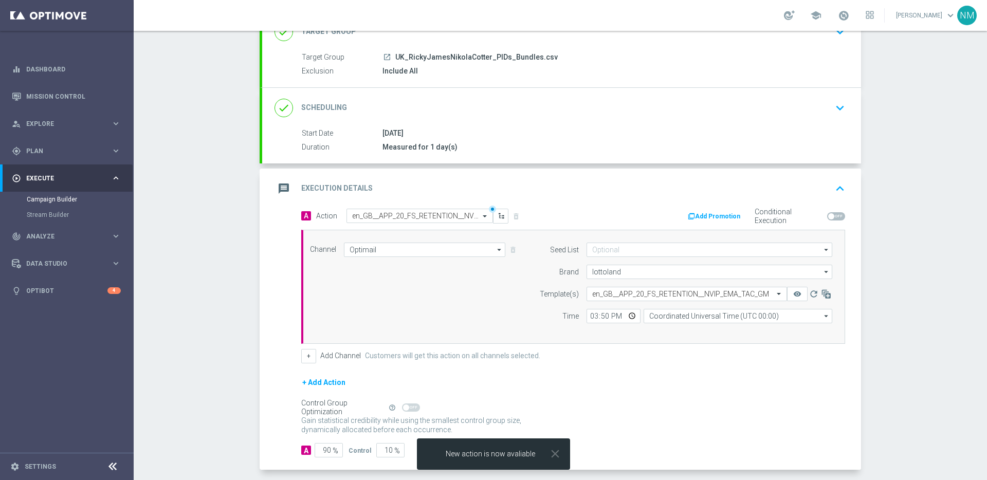
scroll to position [89, 0]
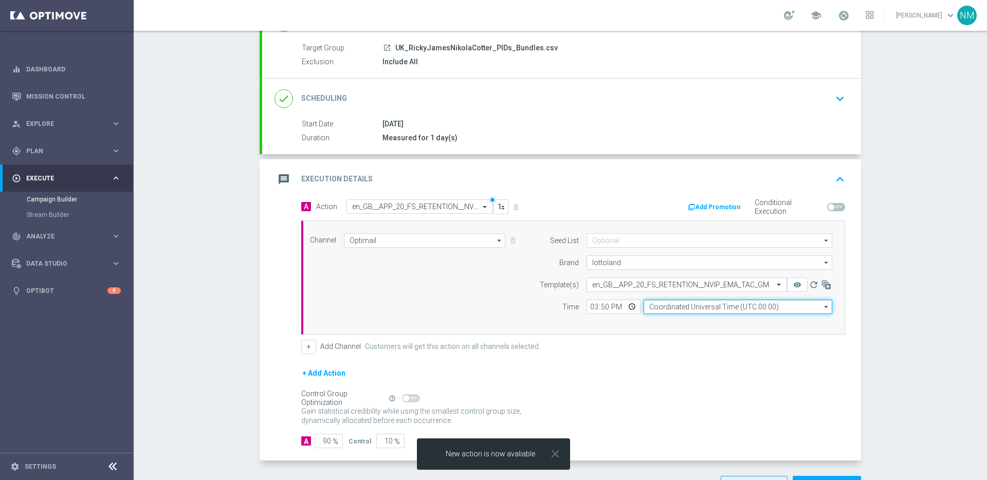
click at [666, 308] on input "Coordinated Universal Time (UTC 00:00)" at bounding box center [738, 307] width 189 height 14
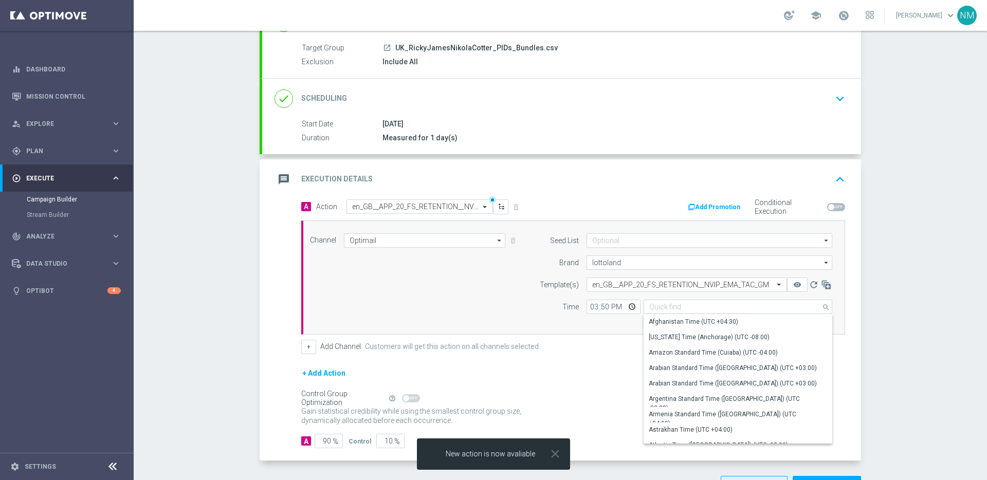
click at [575, 318] on div "Seed List arrow_drop_down Drag here to set row groups Drag here to set column l…" at bounding box center [683, 277] width 314 height 88
type input "Coordinated Universal Time (UTC 00:00)"
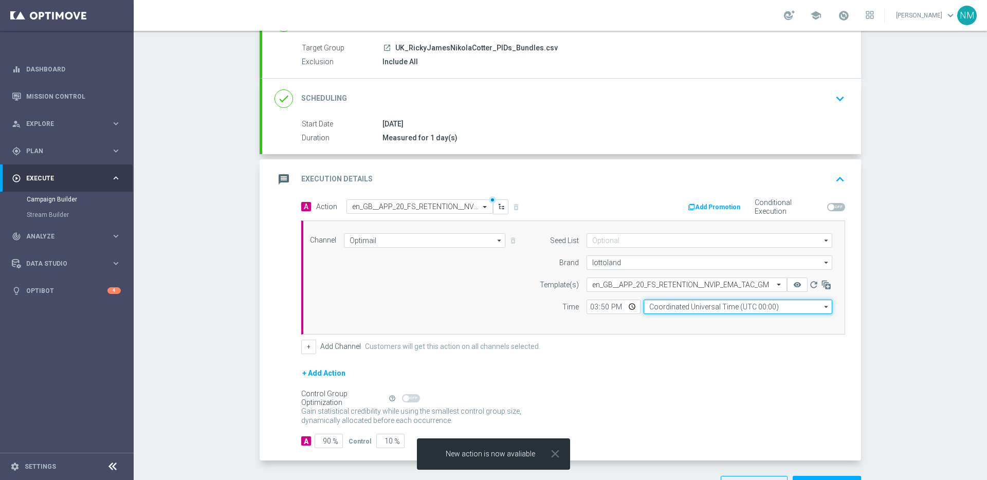
click at [704, 309] on input "Coordinated Universal Time (UTC 00:00)" at bounding box center [738, 307] width 189 height 14
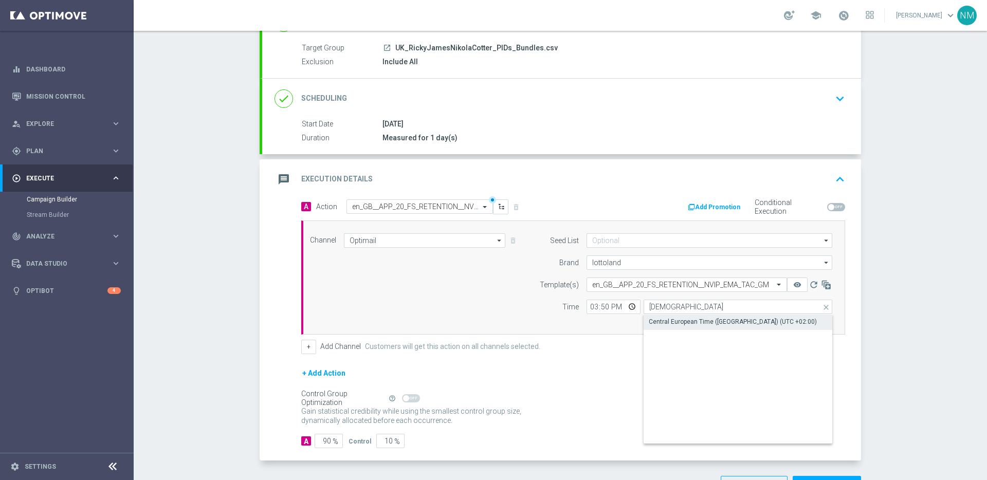
click at [691, 321] on div "Central European Time ([GEOGRAPHIC_DATA]) (UTC +02:00)" at bounding box center [733, 321] width 168 height 9
type input "Central European Time ([GEOGRAPHIC_DATA]) (UTC +02:00)"
click at [322, 440] on input "90" at bounding box center [329, 441] width 28 height 14
type input "0"
type input "100"
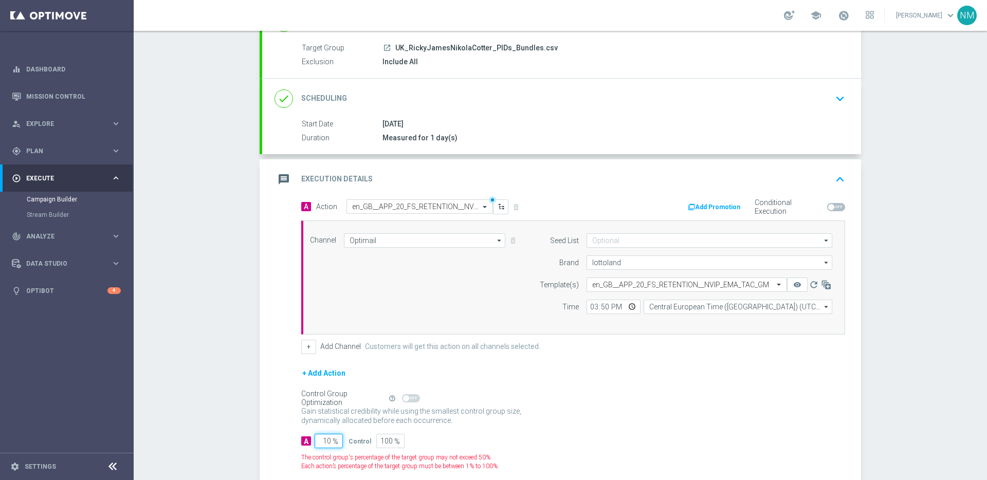
type input "100"
type input "0"
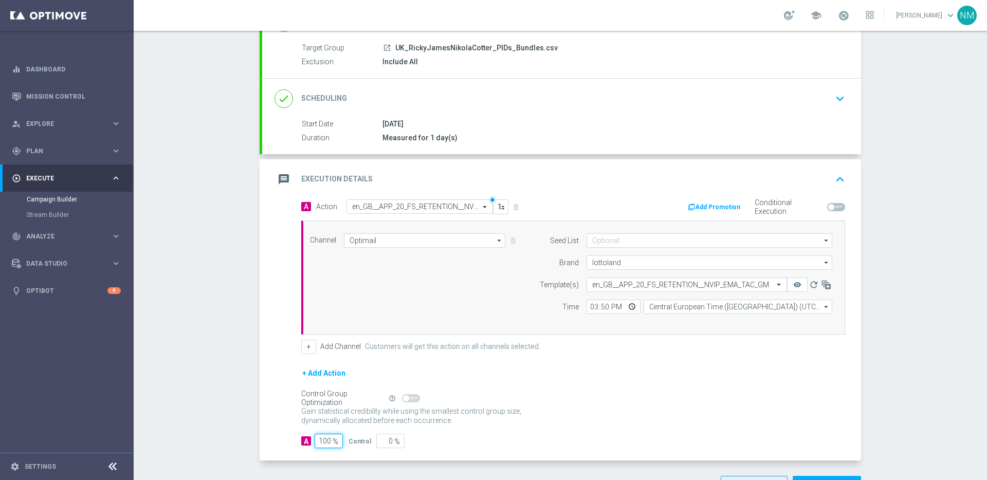
type input "100"
click at [488, 363] on form "A Action Select action en_GB__APP_20_FS_RETENTION__NVIP_EMA_TAC_GM delete_forev…" at bounding box center [573, 323] width 544 height 249
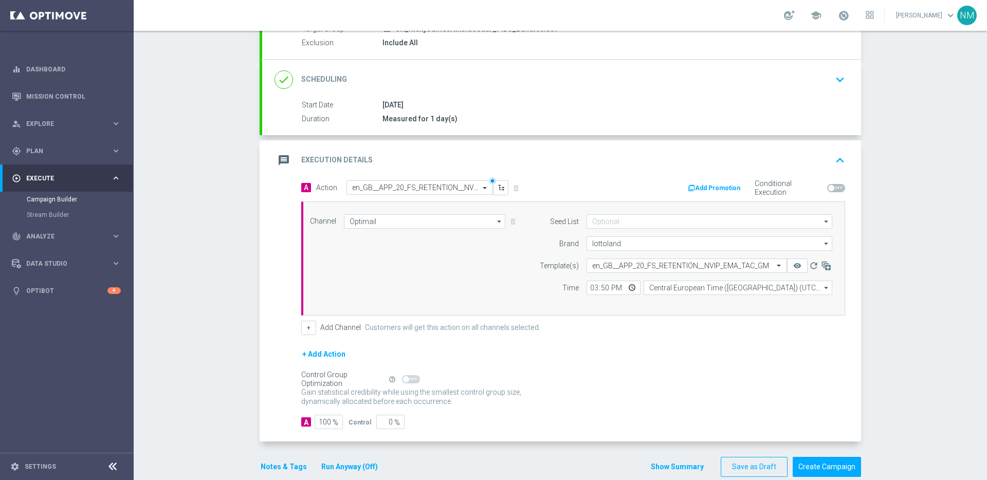
scroll to position [126, 0]
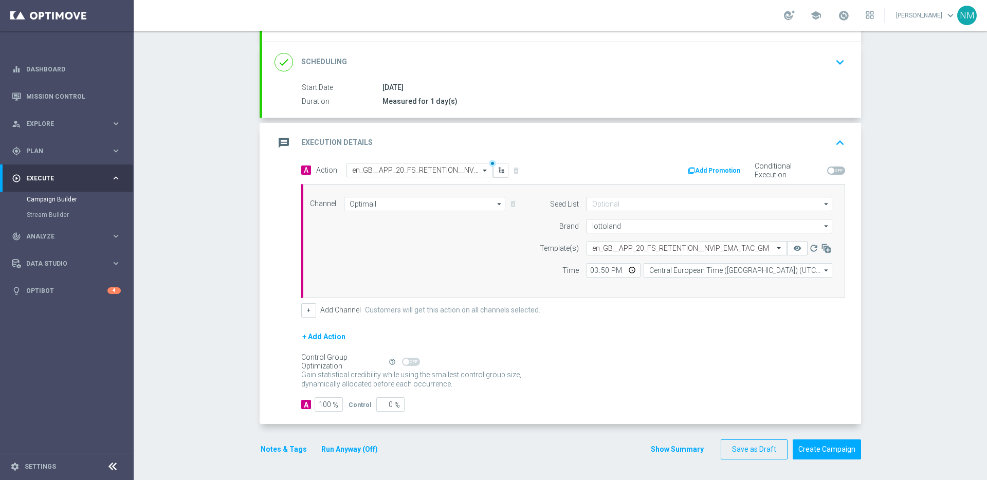
click at [282, 446] on button "Notes & Tags" at bounding box center [284, 449] width 48 height 13
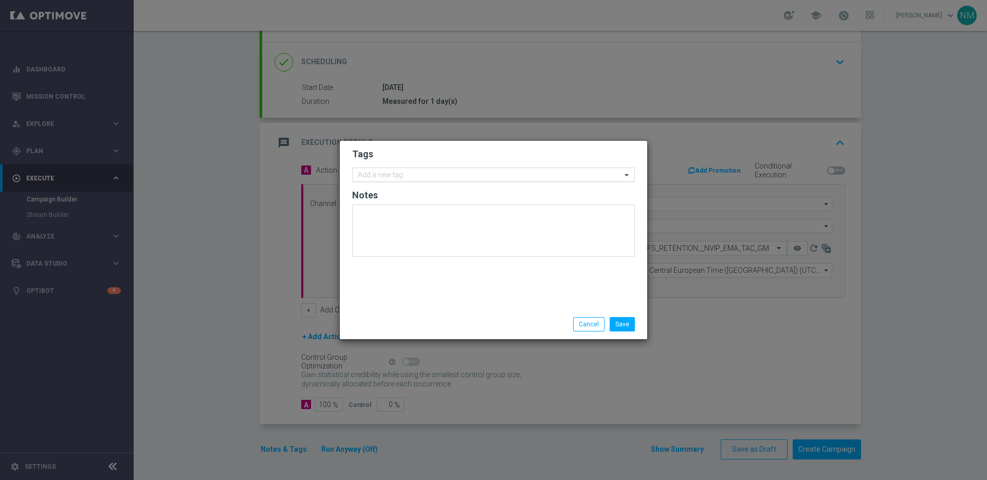
click at [413, 170] on div "Add a new tag" at bounding box center [487, 175] width 269 height 13
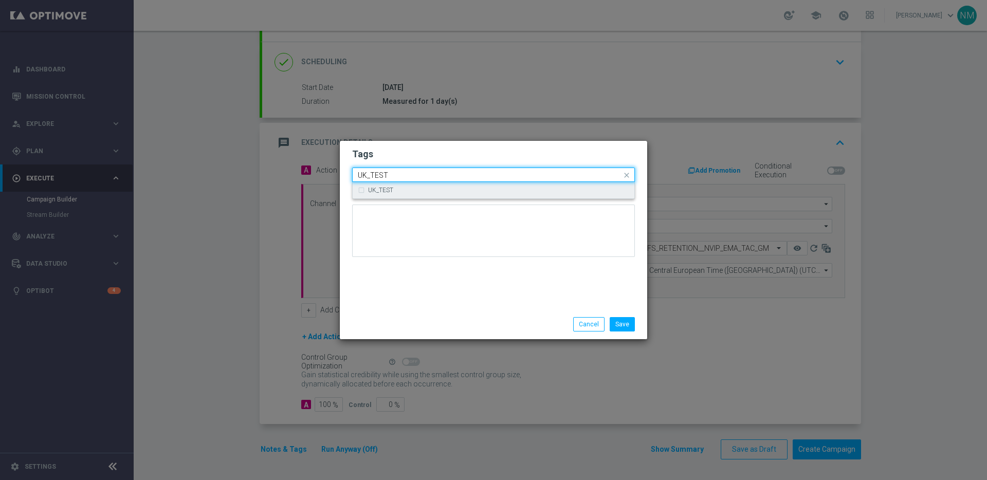
click at [410, 186] on div "UK_TEST" at bounding box center [493, 190] width 271 height 16
type input "UK_TEST"
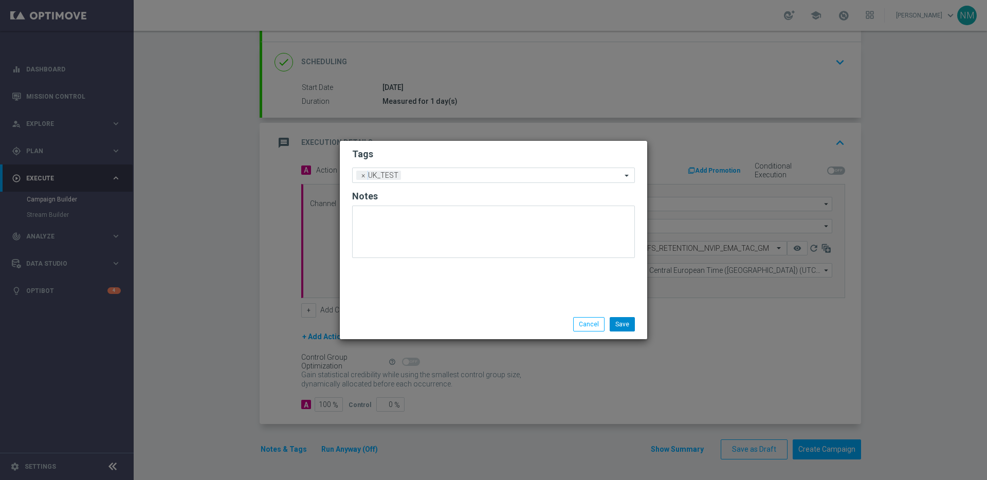
drag, startPoint x: 500, startPoint y: 308, endPoint x: 620, endPoint y: 322, distance: 120.6
click at [501, 308] on div "Tags Add a new tag × UK_TEST Notes" at bounding box center [493, 225] width 307 height 169
click at [620, 322] on button "Save" at bounding box center [622, 324] width 25 height 14
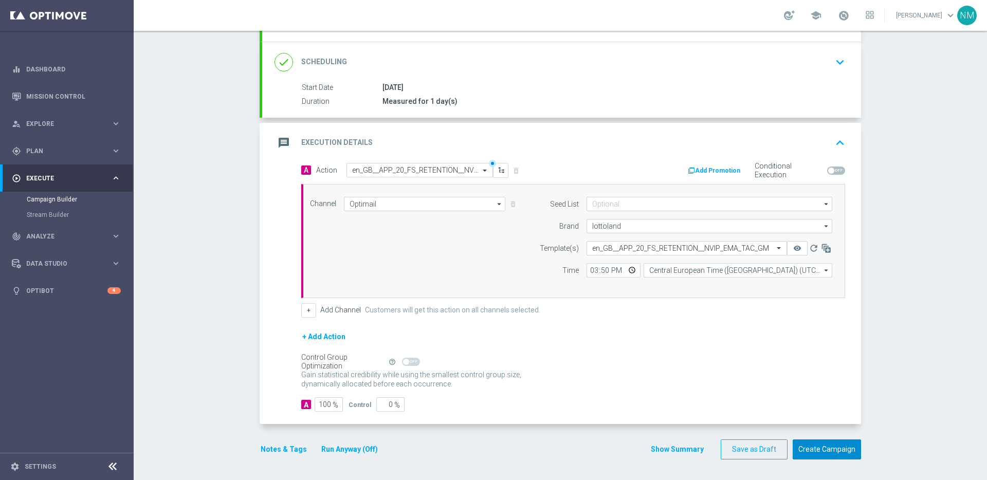
click at [821, 452] on button "Create Campaign" at bounding box center [827, 449] width 68 height 20
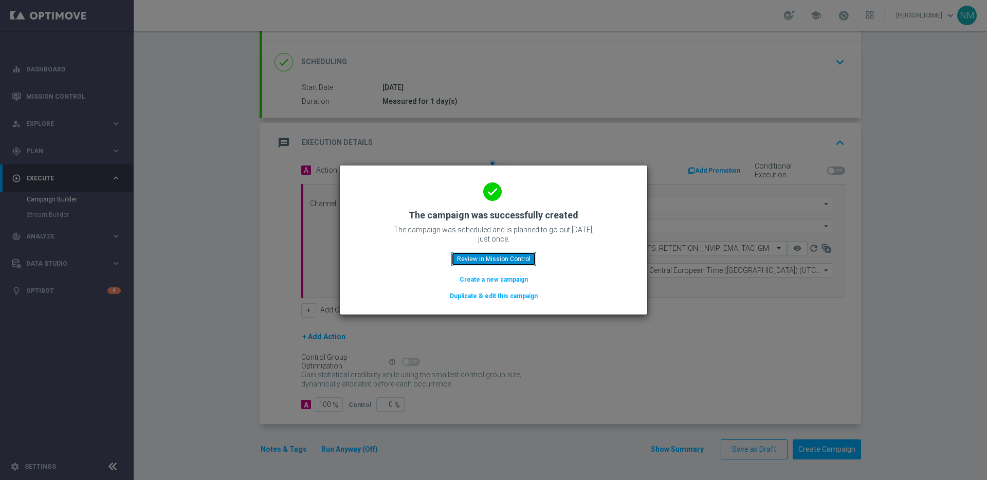
click at [491, 255] on button "Review in Mission Control" at bounding box center [493, 259] width 85 height 14
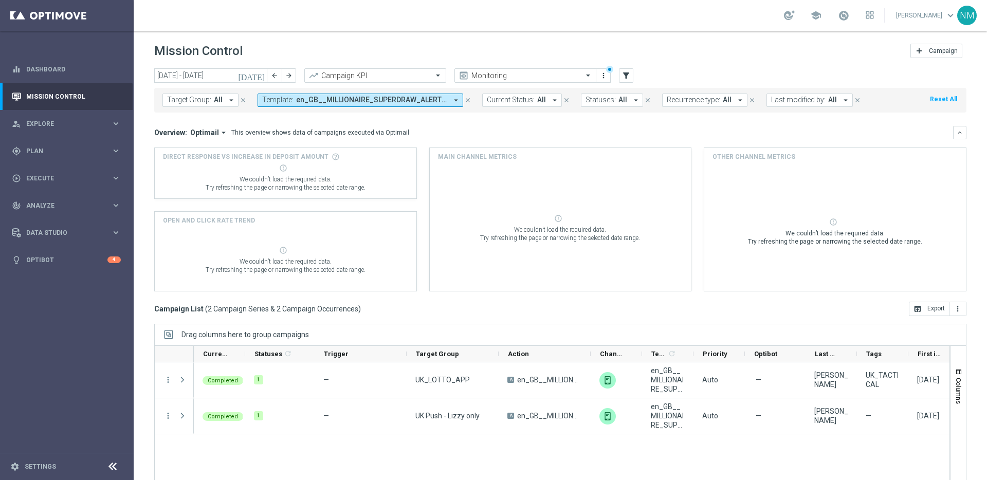
scroll to position [34, 0]
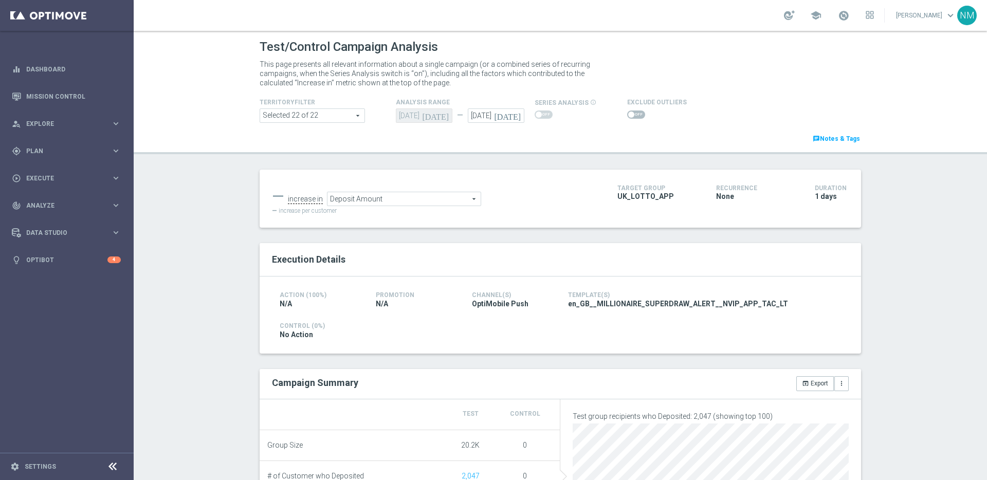
scroll to position [389, 0]
